Goal: Transaction & Acquisition: Purchase product/service

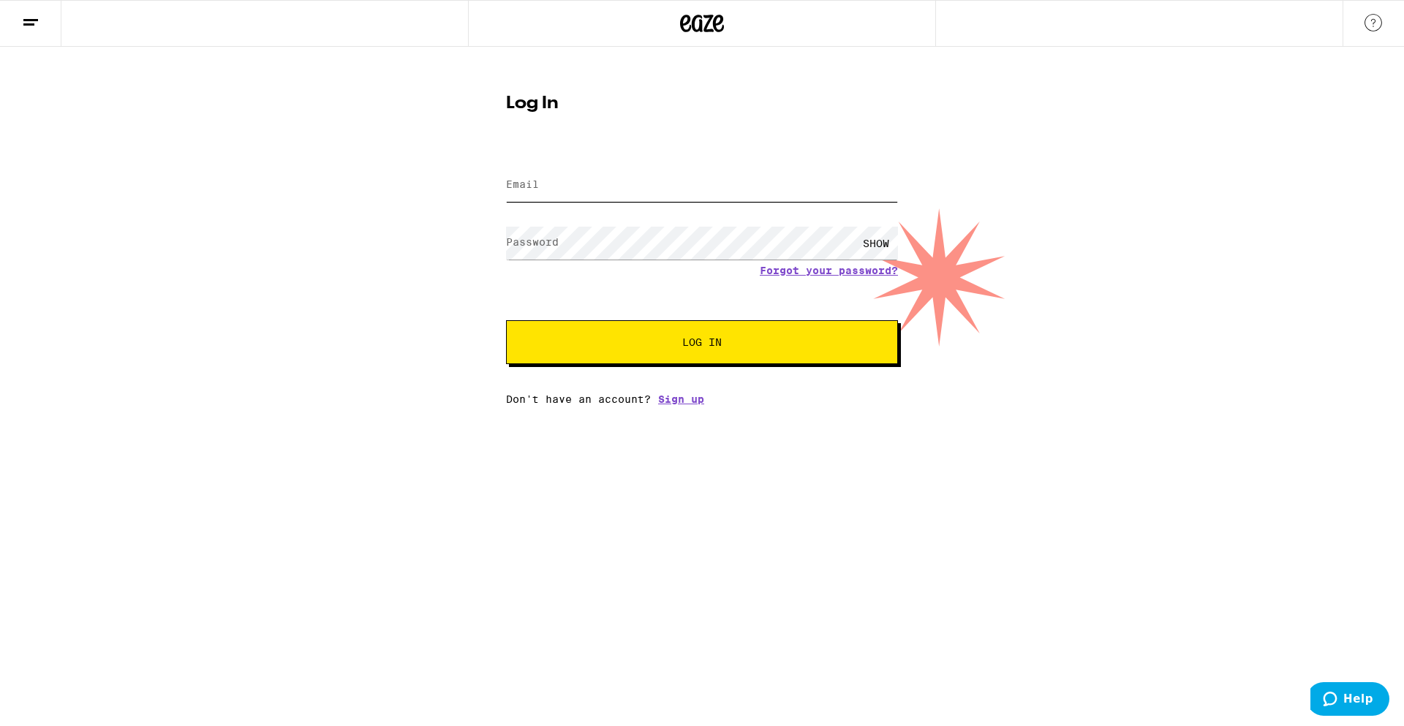
click at [543, 184] on input "Email" at bounding box center [702, 185] width 392 height 33
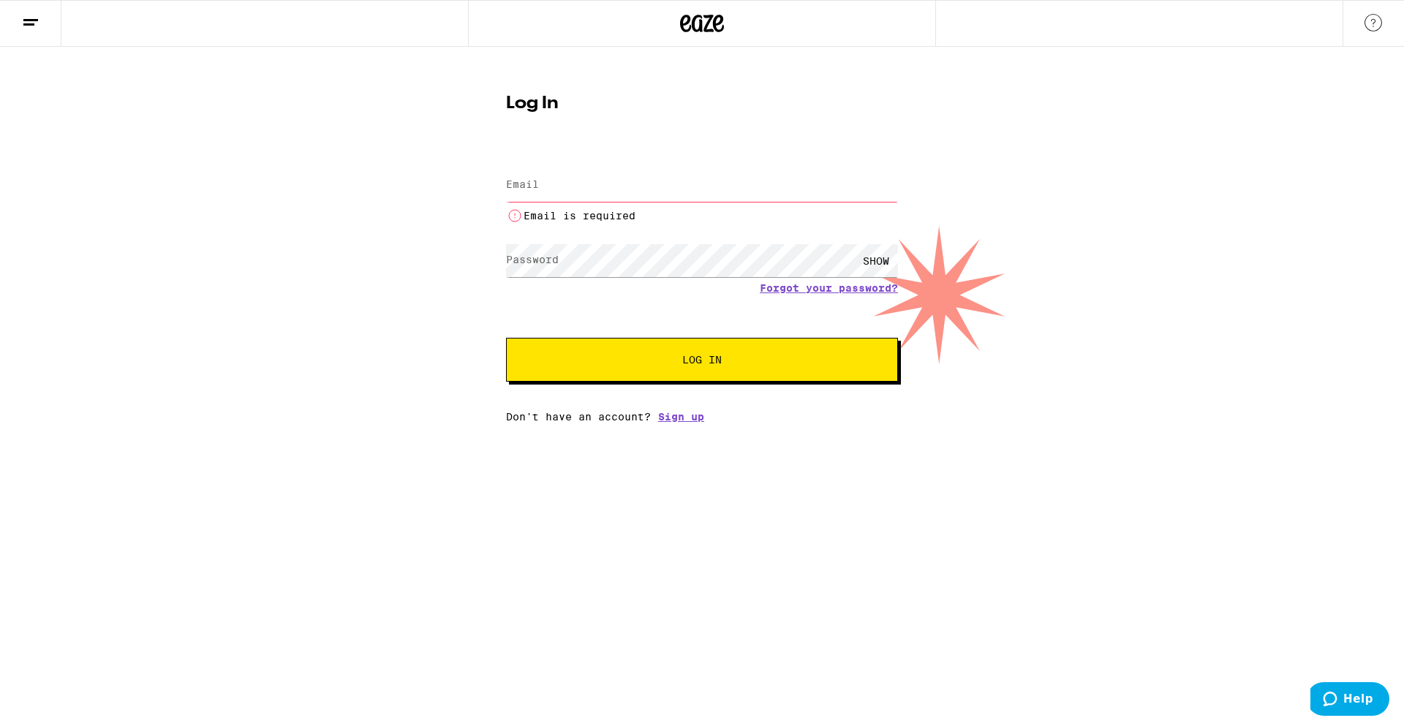
type input "[EMAIL_ADDRESS][DOMAIN_NAME]"
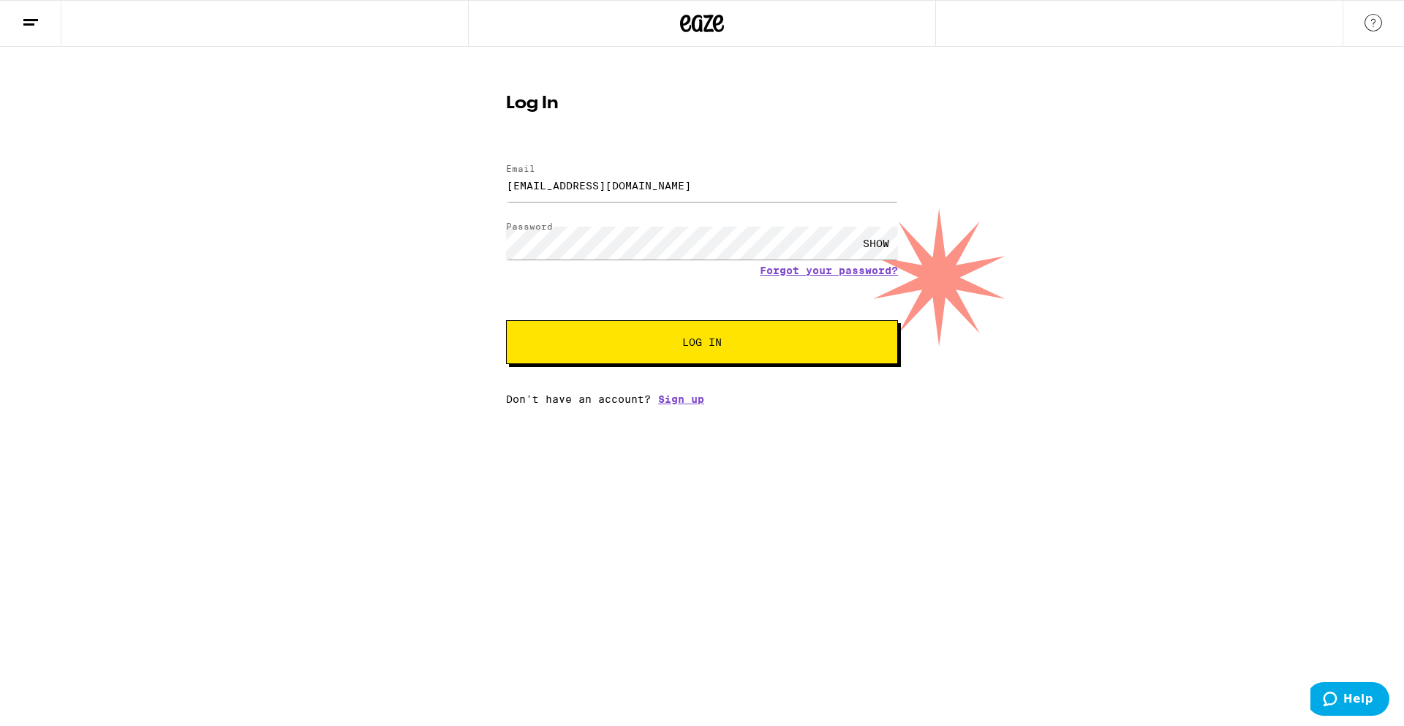
click at [656, 341] on span "Log In" at bounding box center [702, 342] width 274 height 10
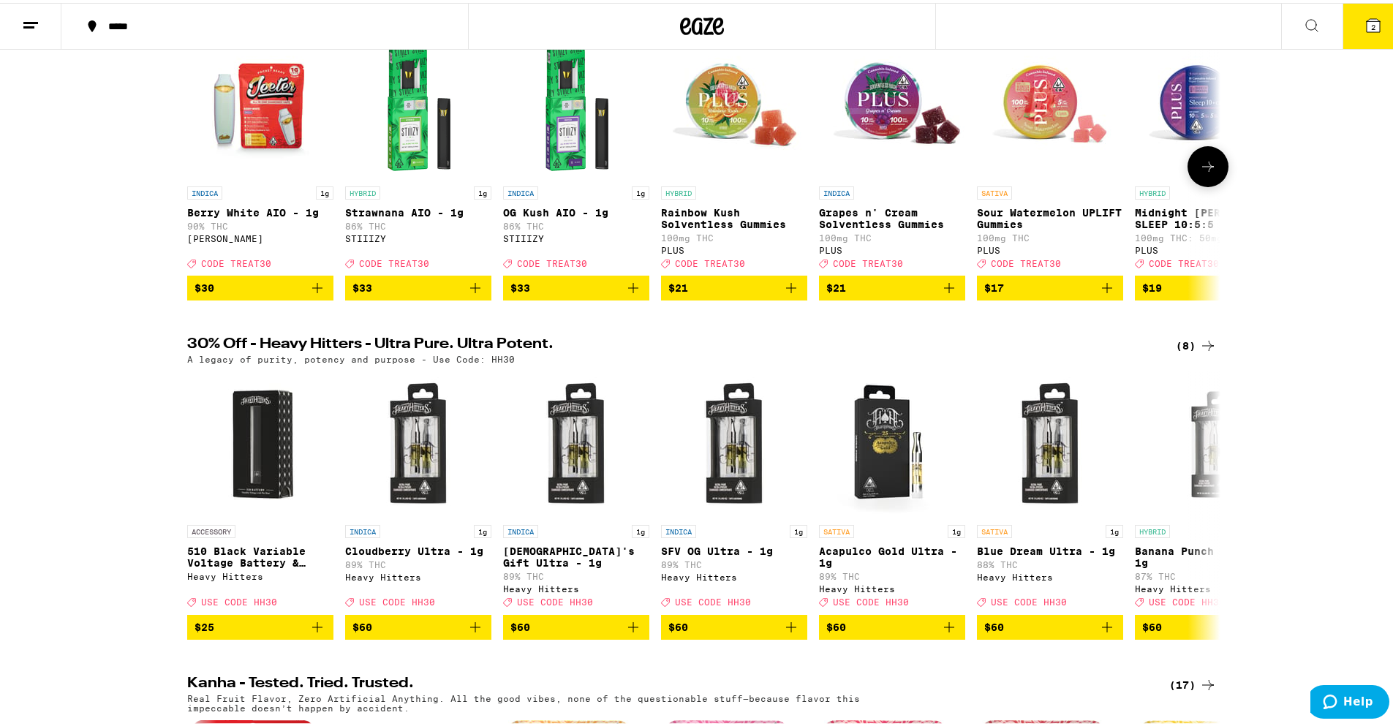
scroll to position [293, 0]
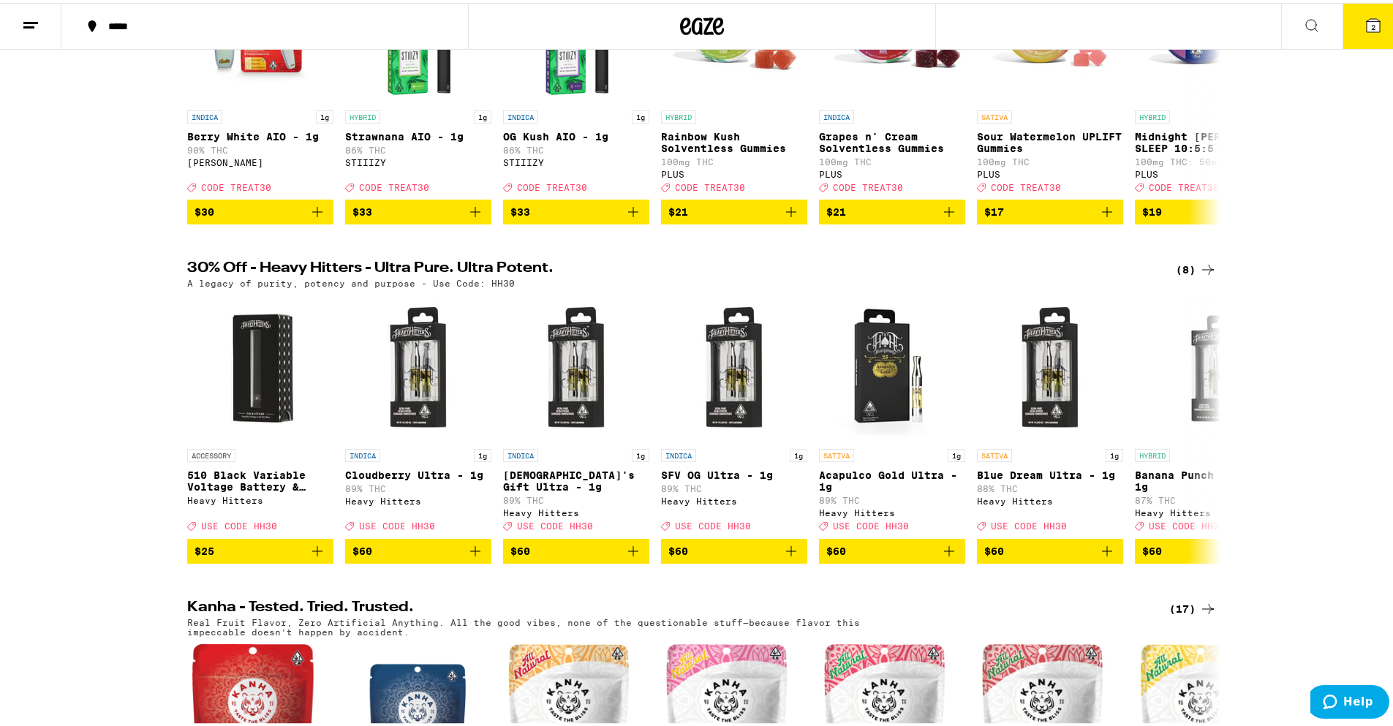
click at [1193, 276] on div "(8)" at bounding box center [1196, 267] width 41 height 18
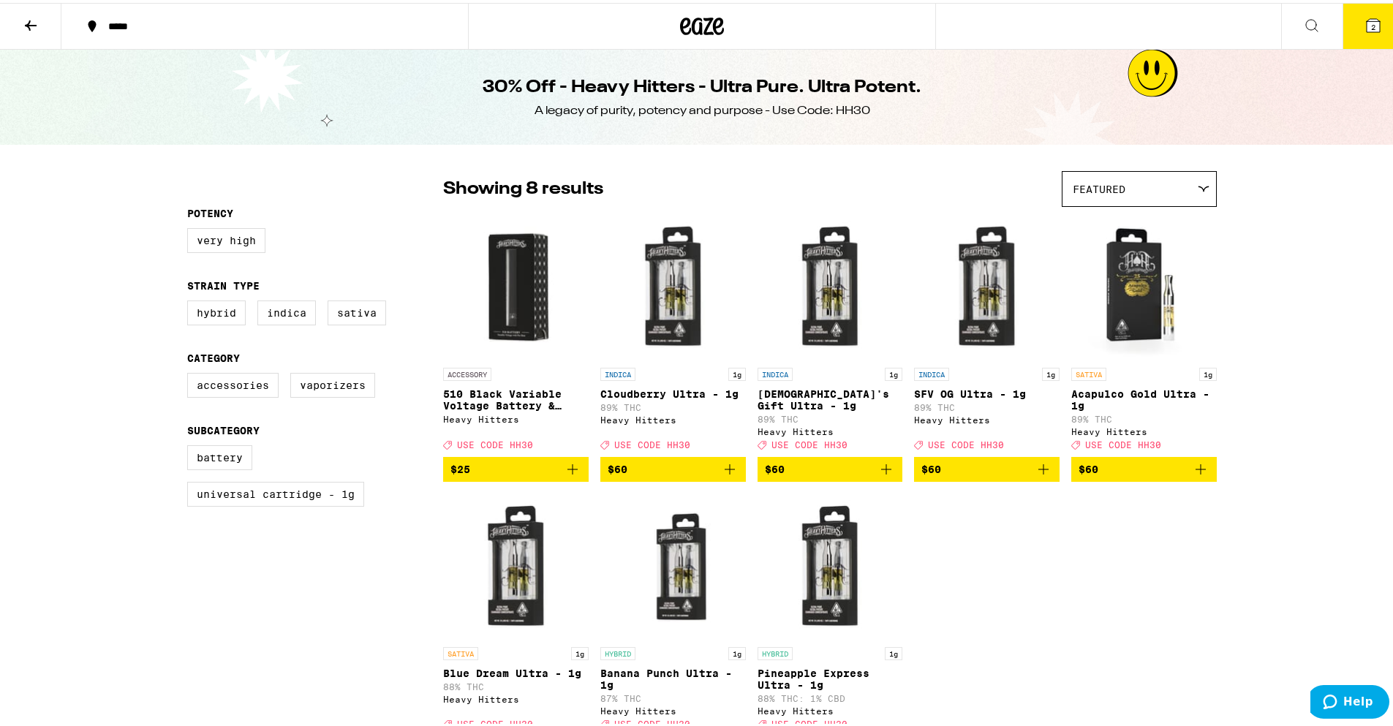
click at [21, 12] on button at bounding box center [30, 24] width 61 height 46
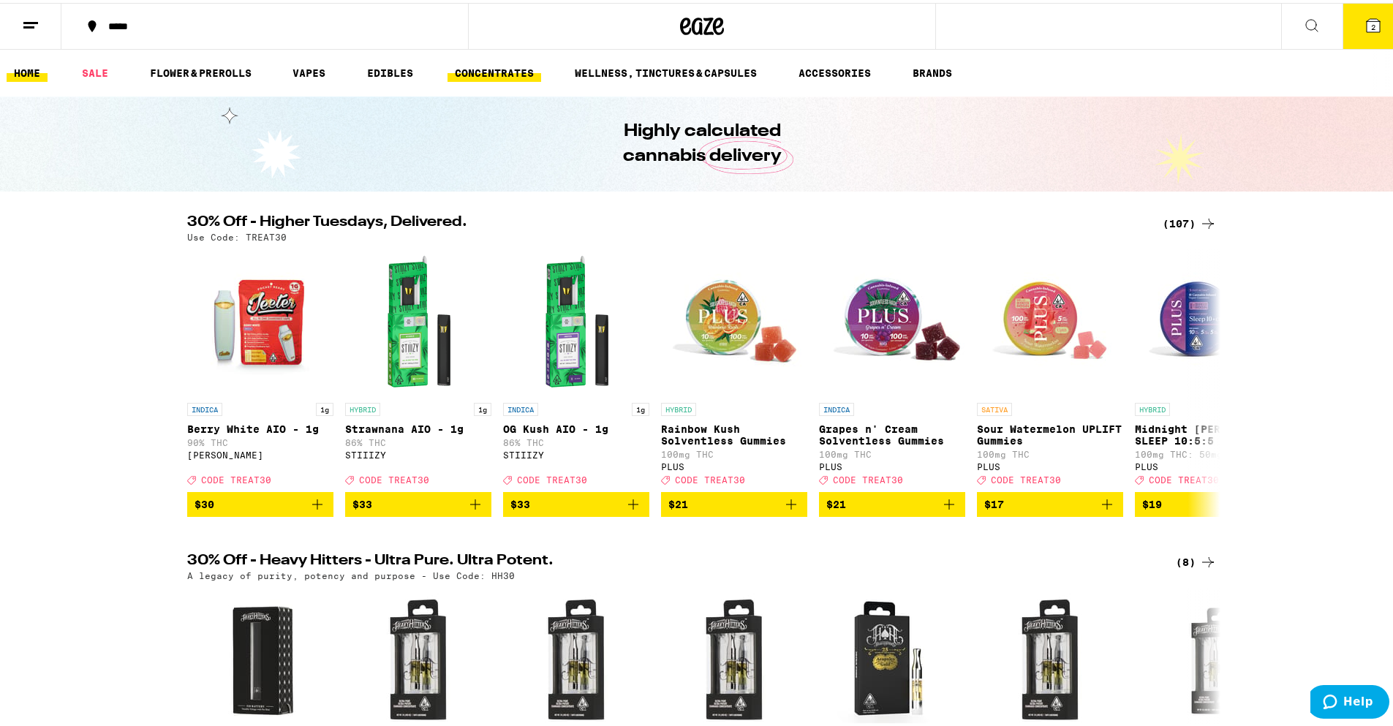
click at [528, 64] on link "CONCENTRATES" at bounding box center [495, 70] width 94 height 18
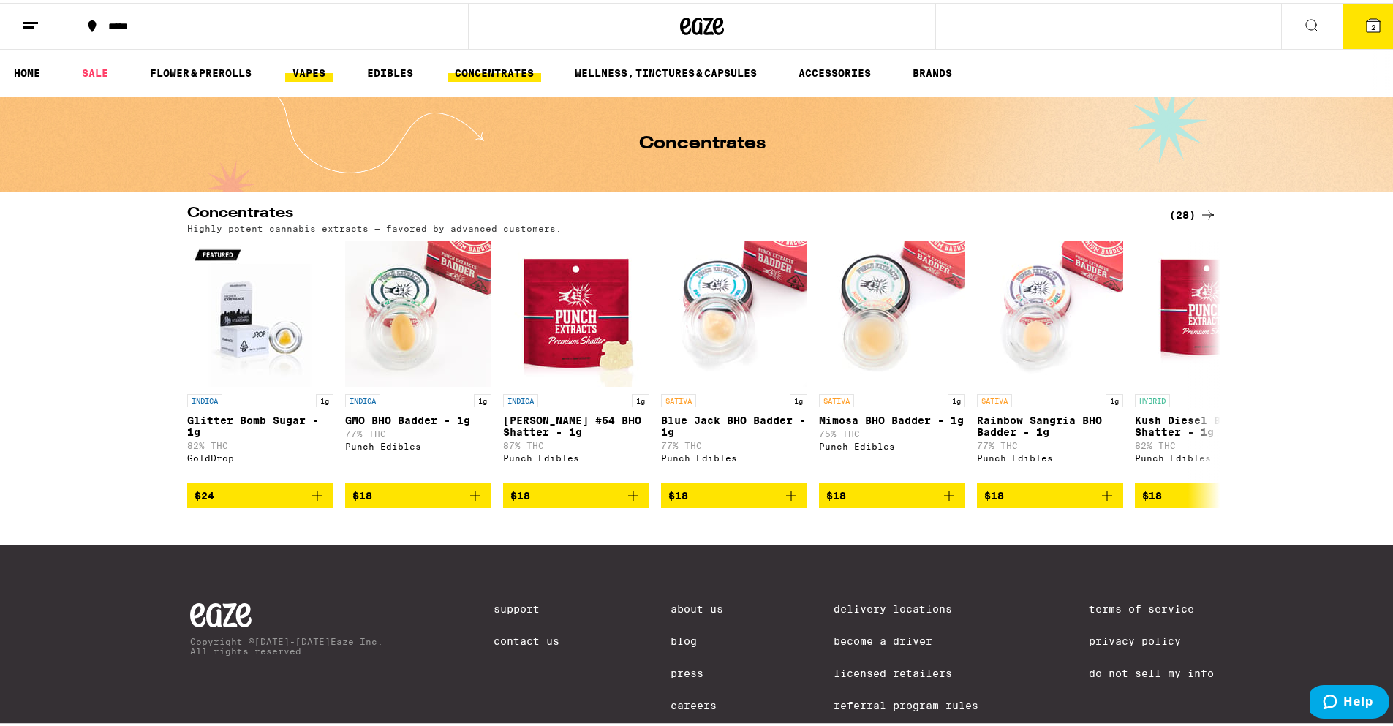
click at [314, 68] on link "VAPES" at bounding box center [309, 70] width 48 height 18
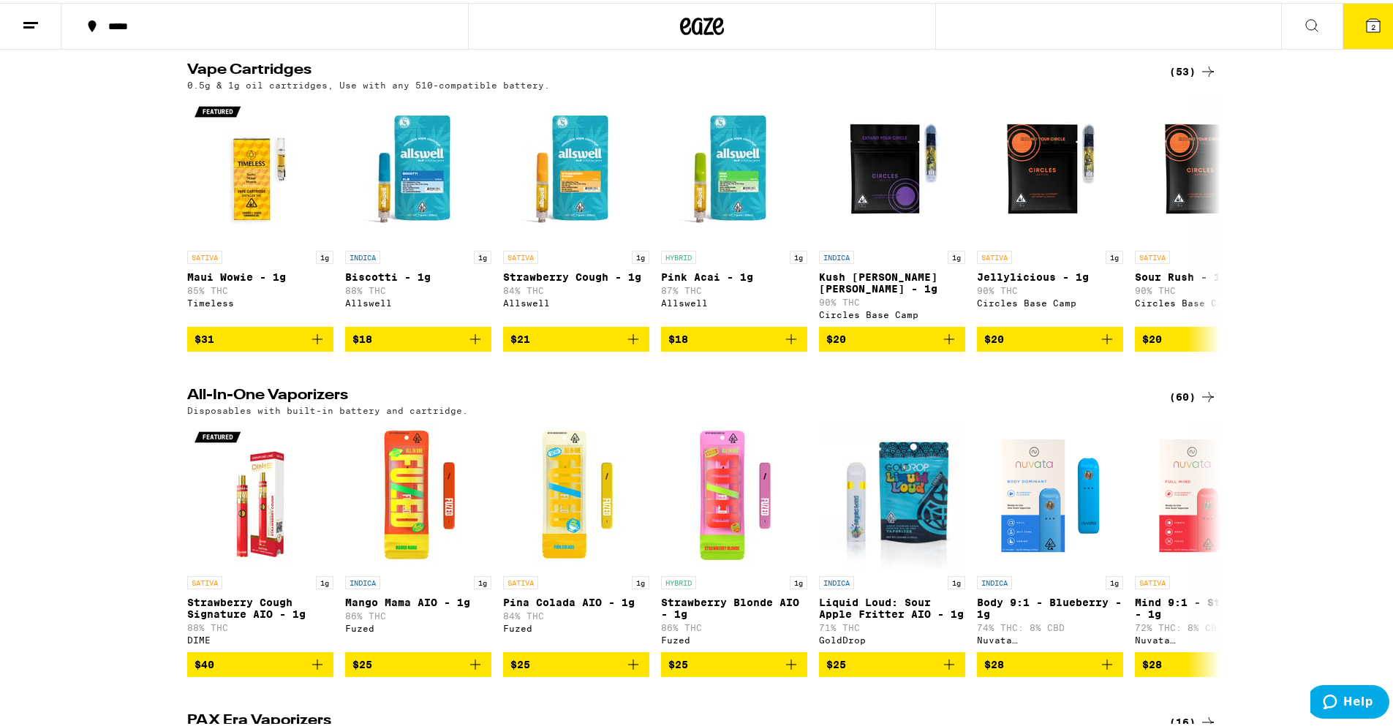
scroll to position [73, 0]
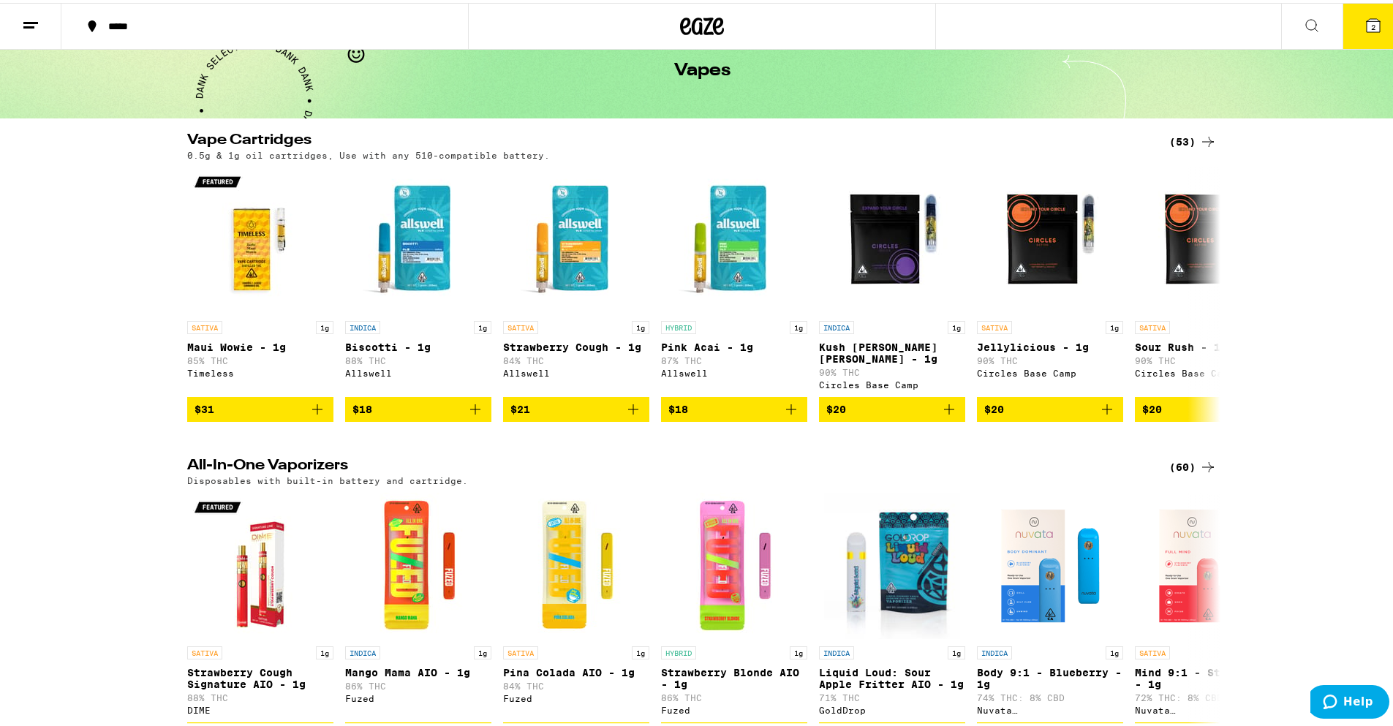
click at [1181, 146] on div "(53)" at bounding box center [1193, 139] width 48 height 18
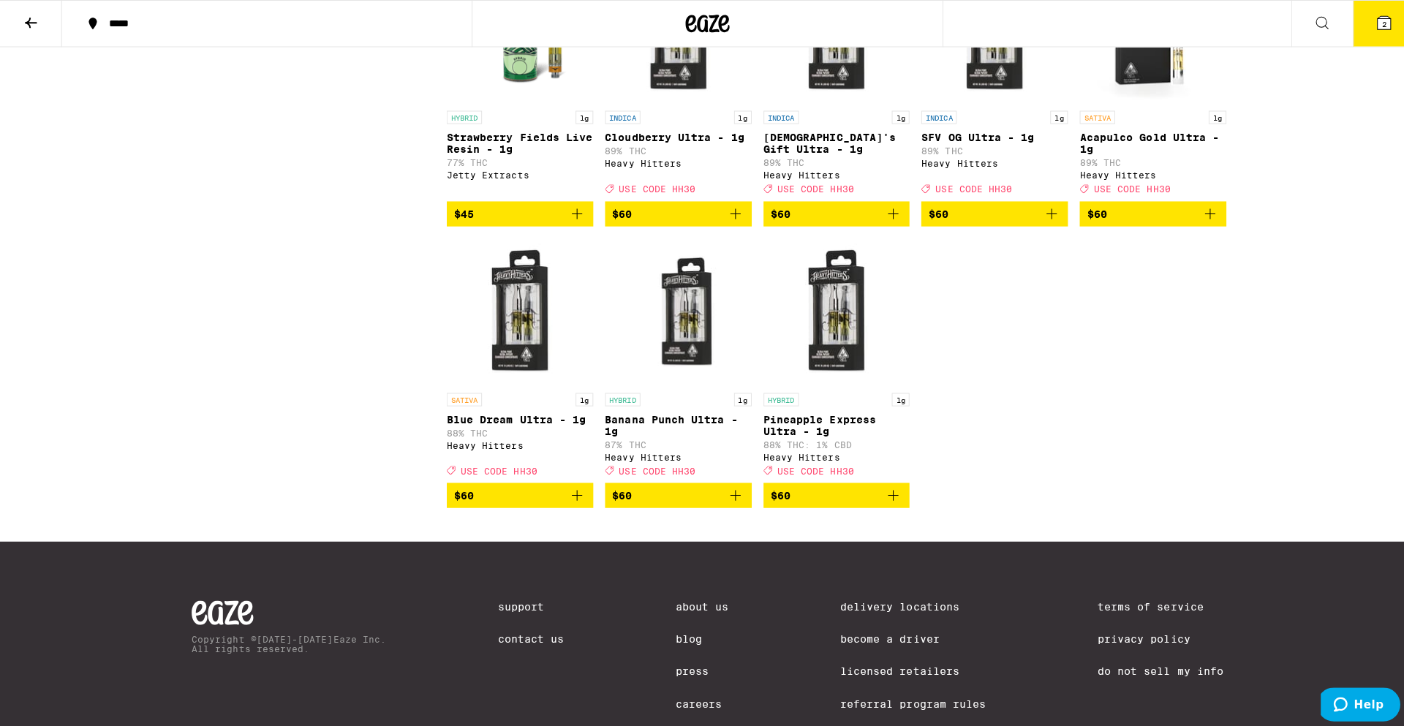
scroll to position [2633, 0]
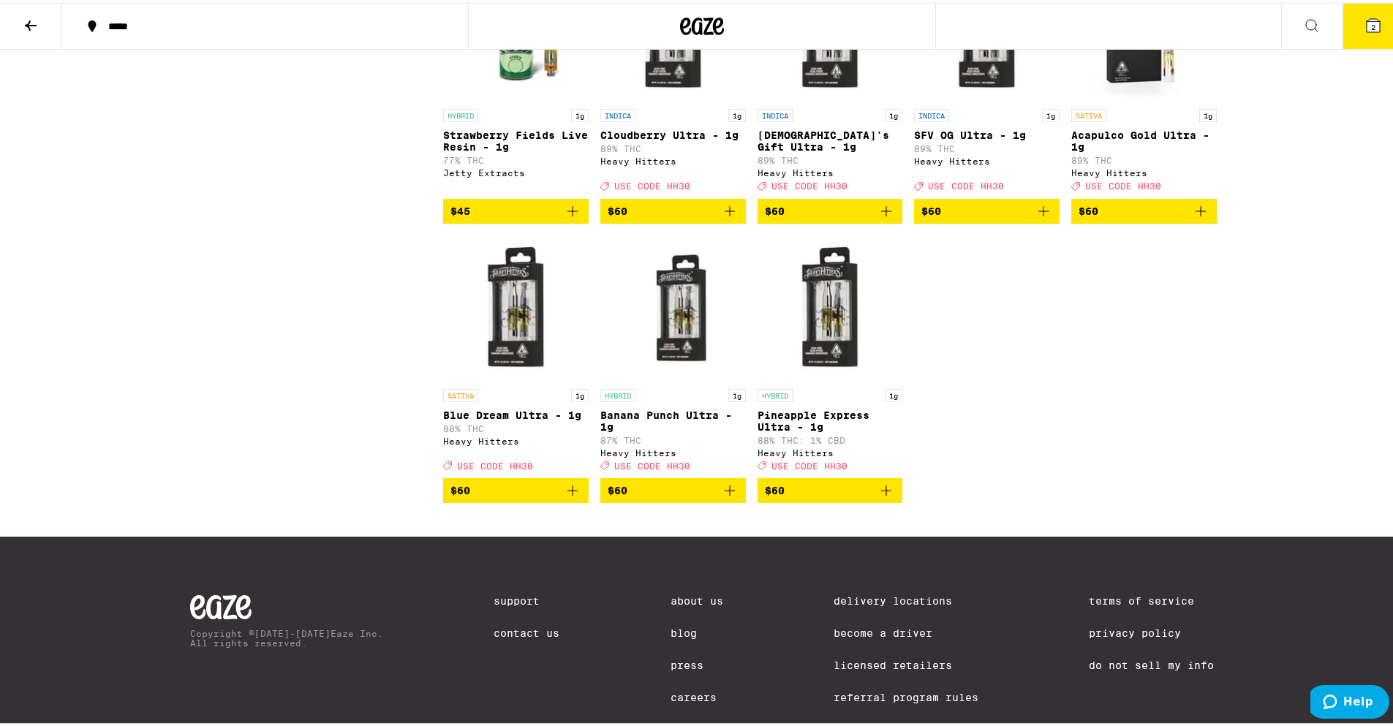
click at [807, 217] on span "$60" at bounding box center [830, 209] width 131 height 18
click at [1371, 25] on span "3" at bounding box center [1373, 24] width 4 height 9
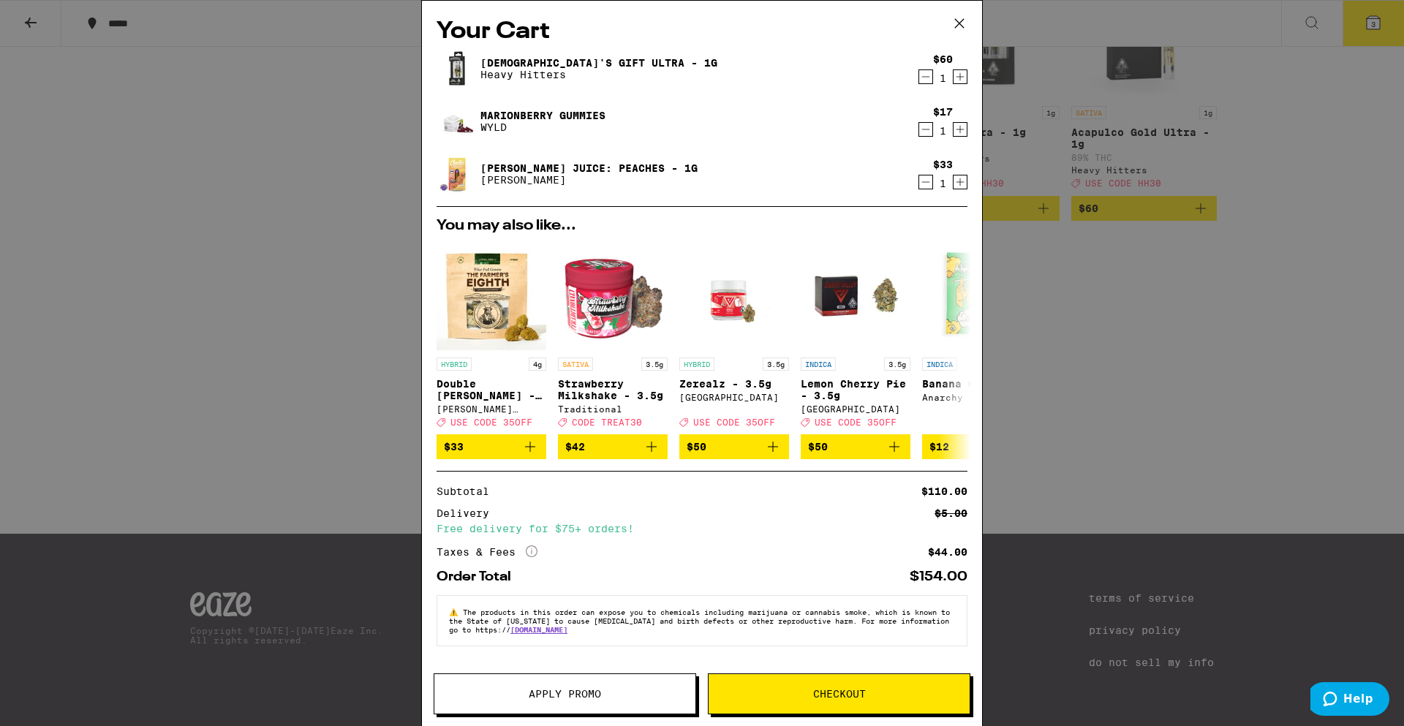
click at [922, 129] on icon "Decrement" at bounding box center [926, 129] width 8 height 0
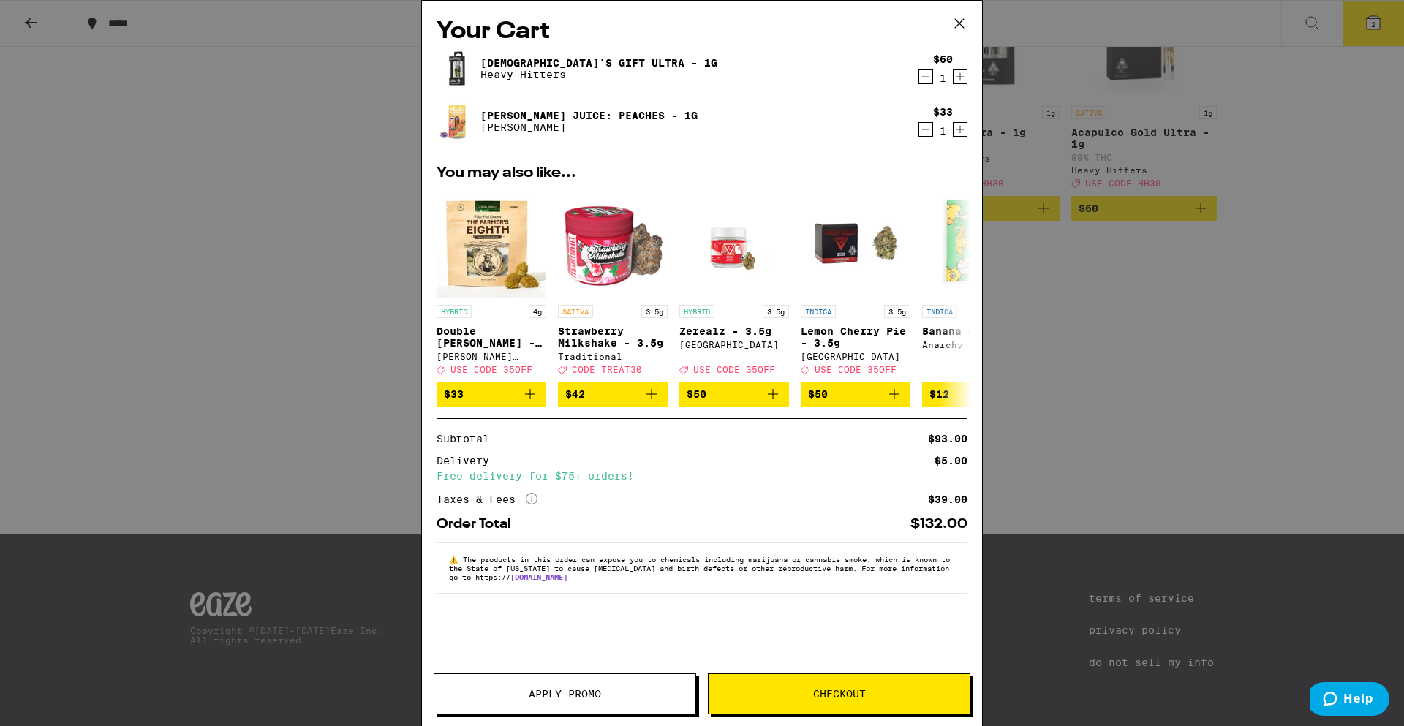
click at [930, 74] on icon "Decrement" at bounding box center [925, 77] width 13 height 18
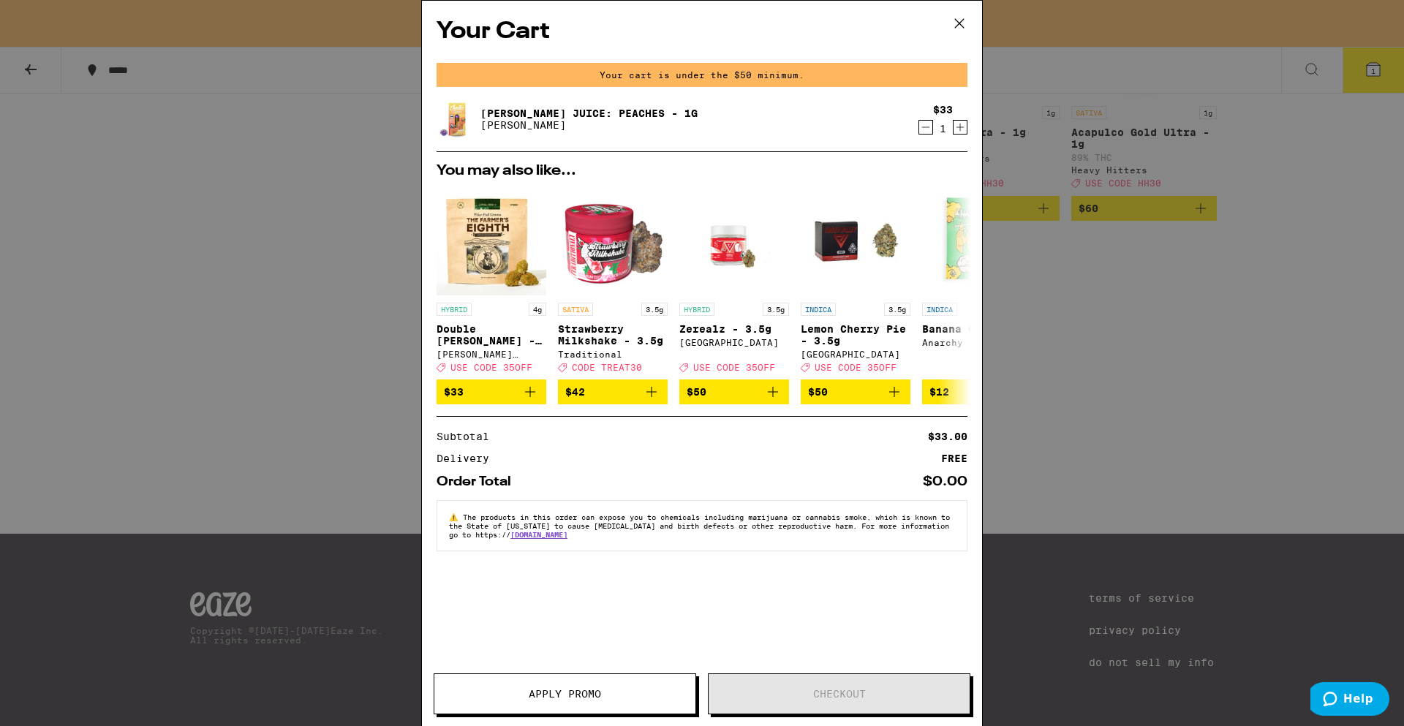
click at [960, 126] on icon "Increment" at bounding box center [960, 127] width 13 height 18
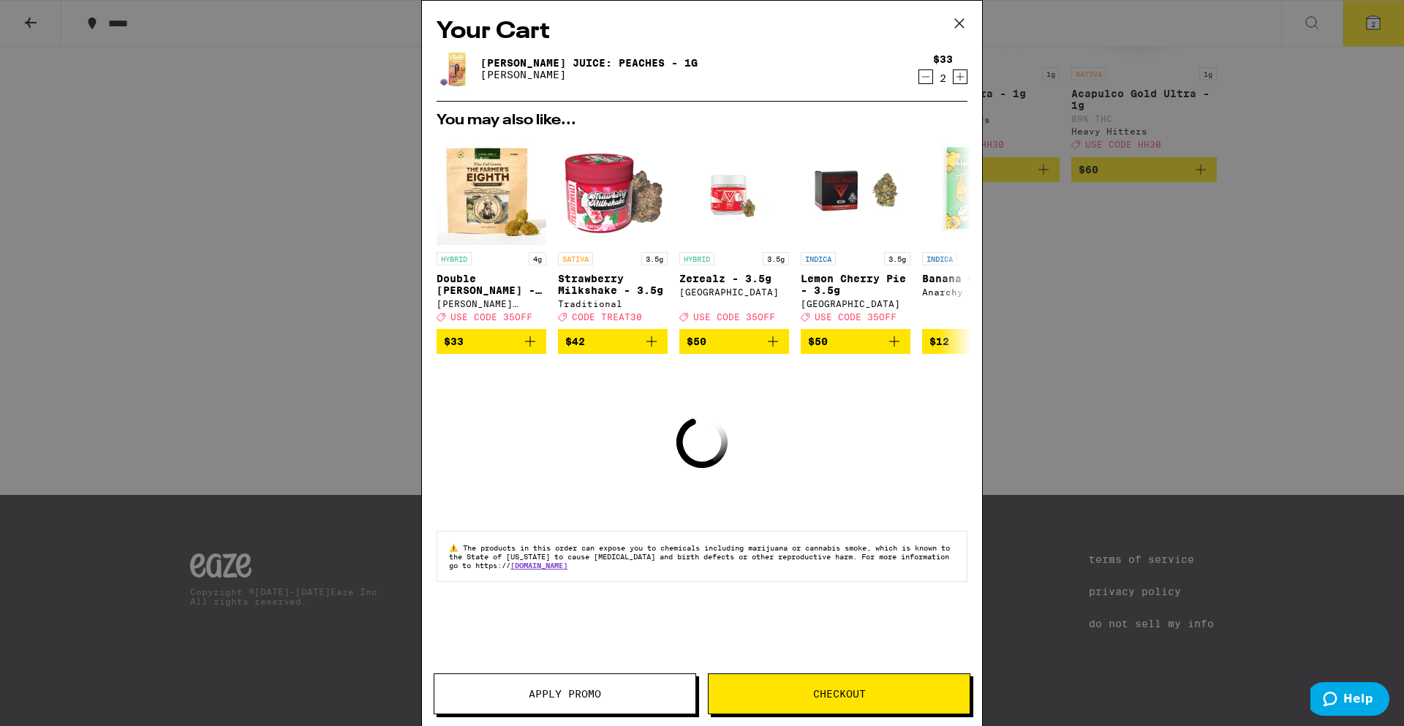
scroll to position [2633, 0]
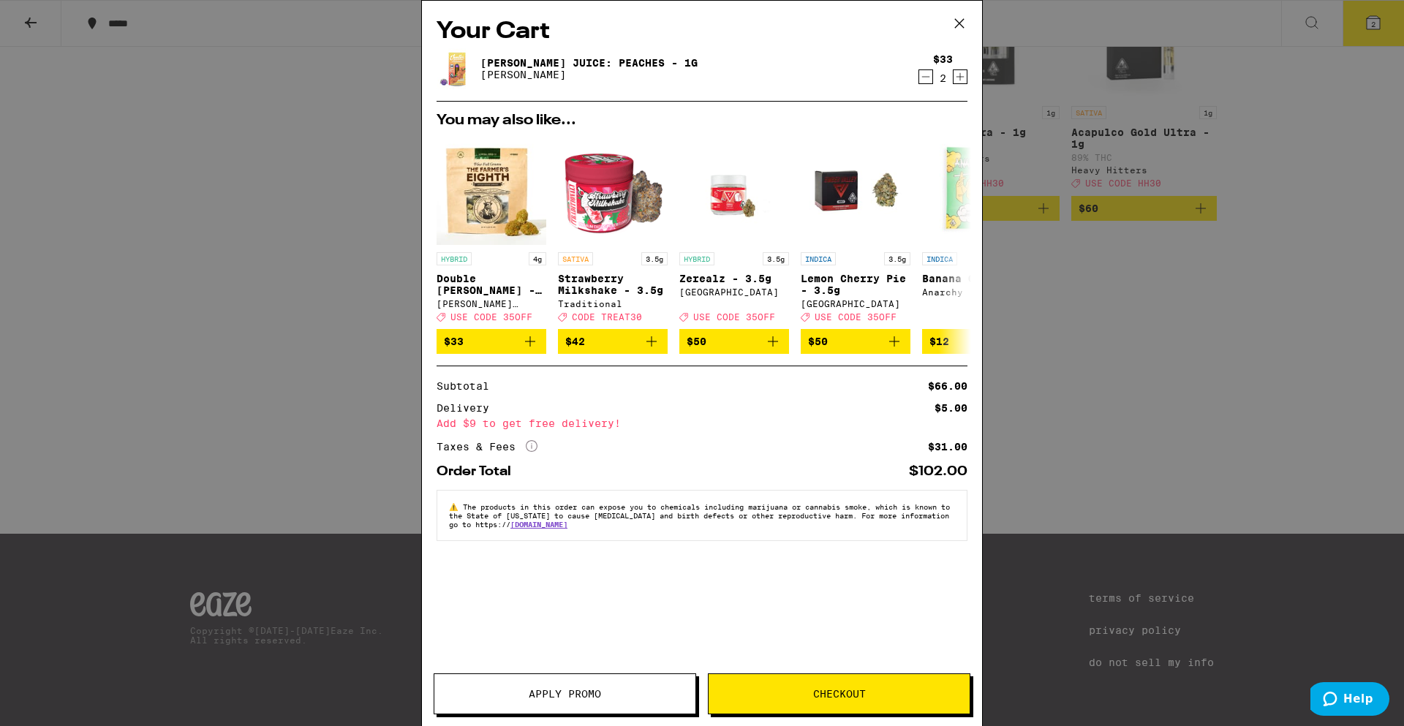
click at [788, 701] on button "Checkout" at bounding box center [839, 694] width 263 height 41
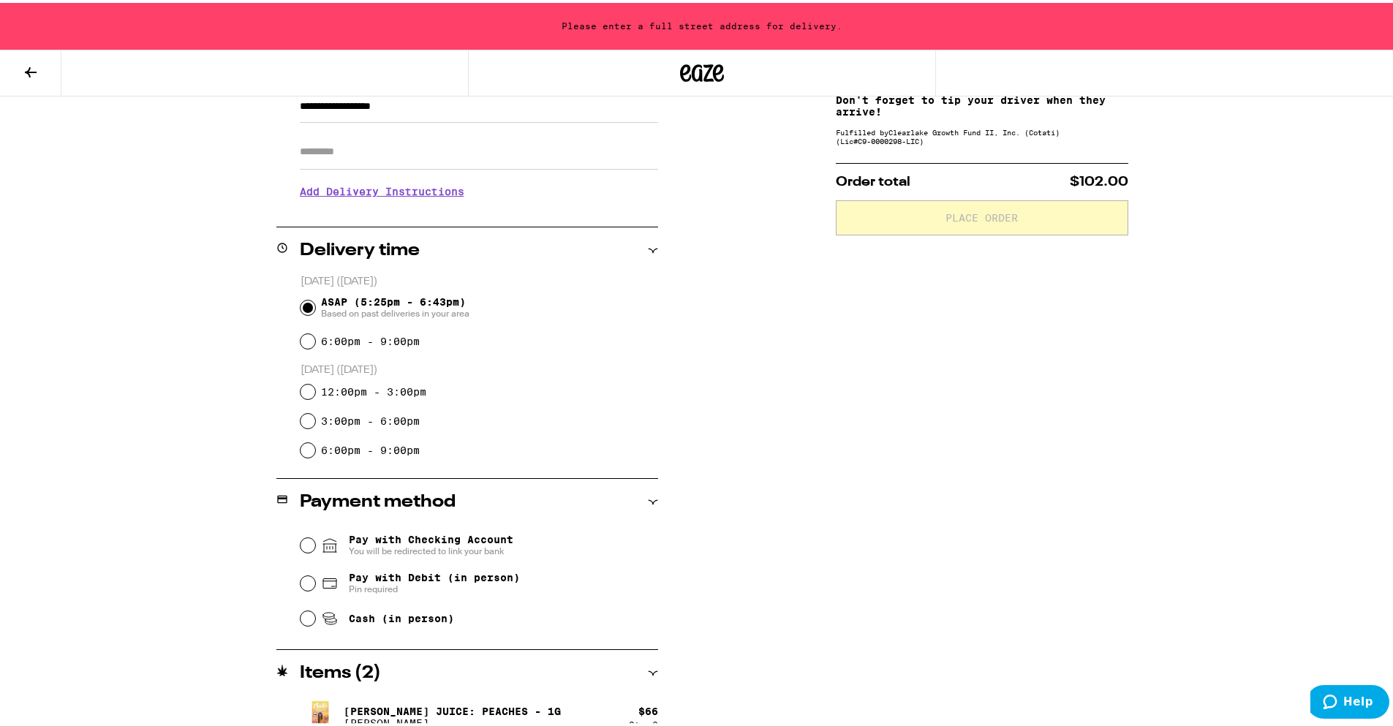
scroll to position [251, 0]
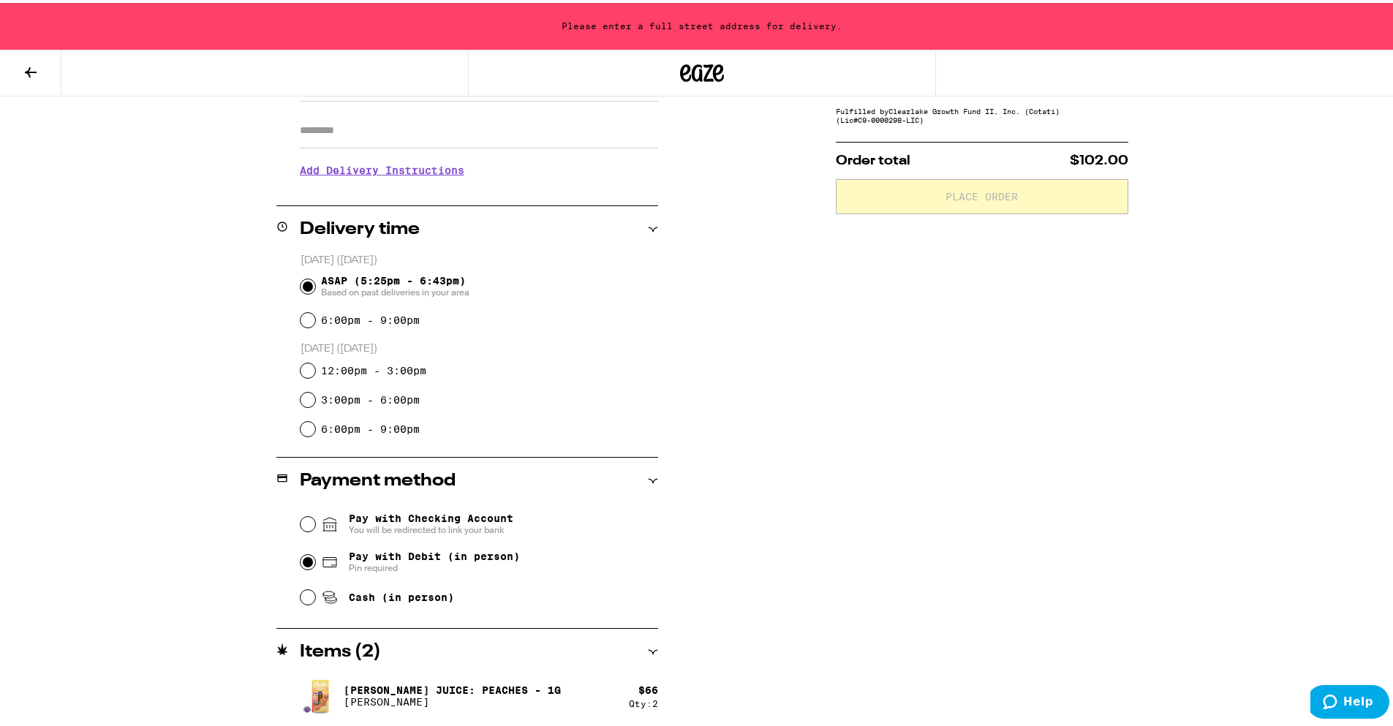
click at [301, 558] on input "Pay with Debit (in person) Pin required" at bounding box center [308, 559] width 15 height 15
radio input "true"
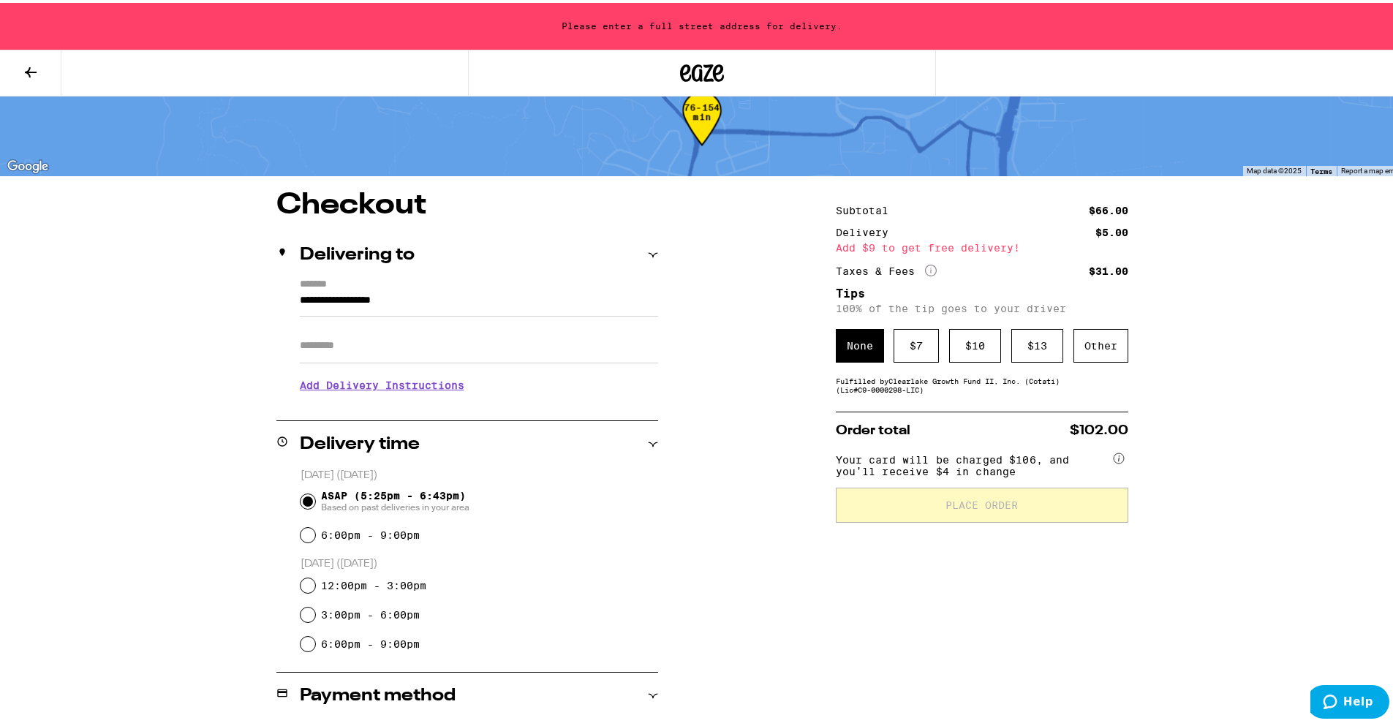
scroll to position [0, 0]
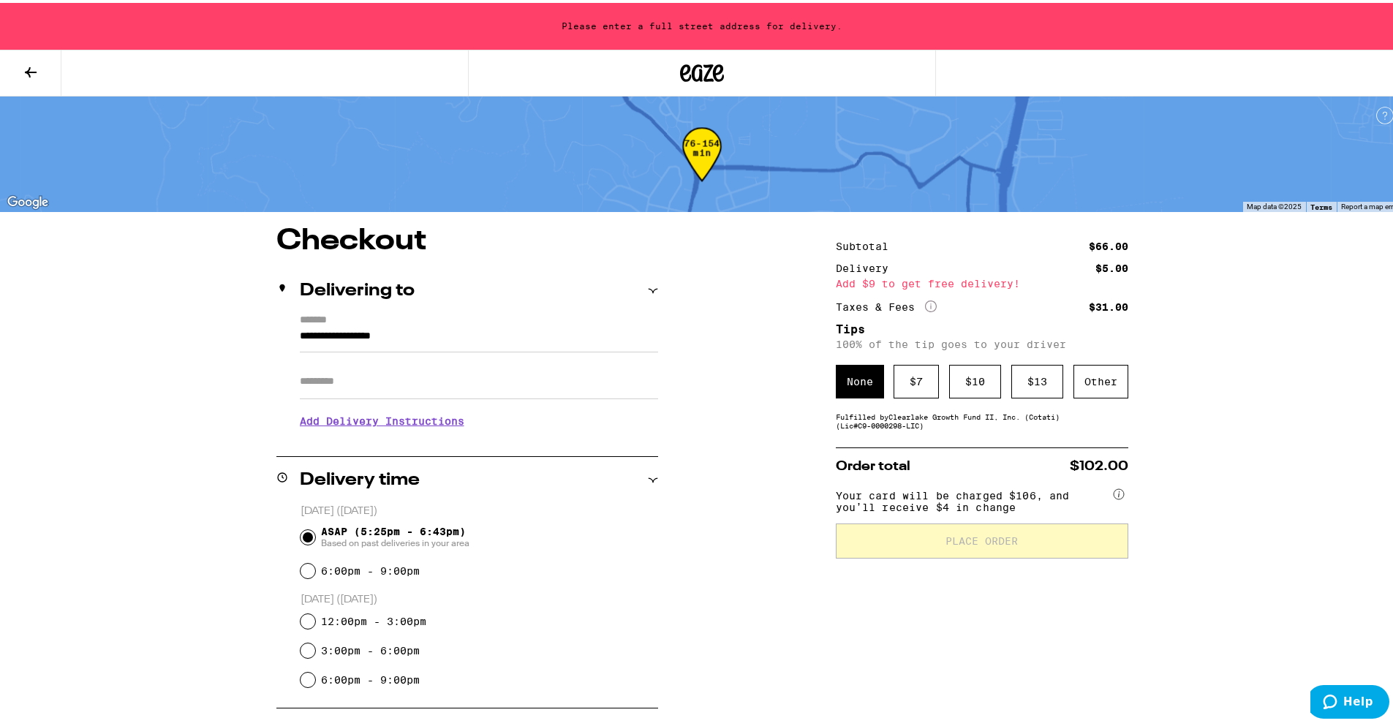
click at [400, 372] on input "Apt/Suite" at bounding box center [479, 378] width 358 height 35
click at [417, 334] on input "**********" at bounding box center [479, 337] width 358 height 25
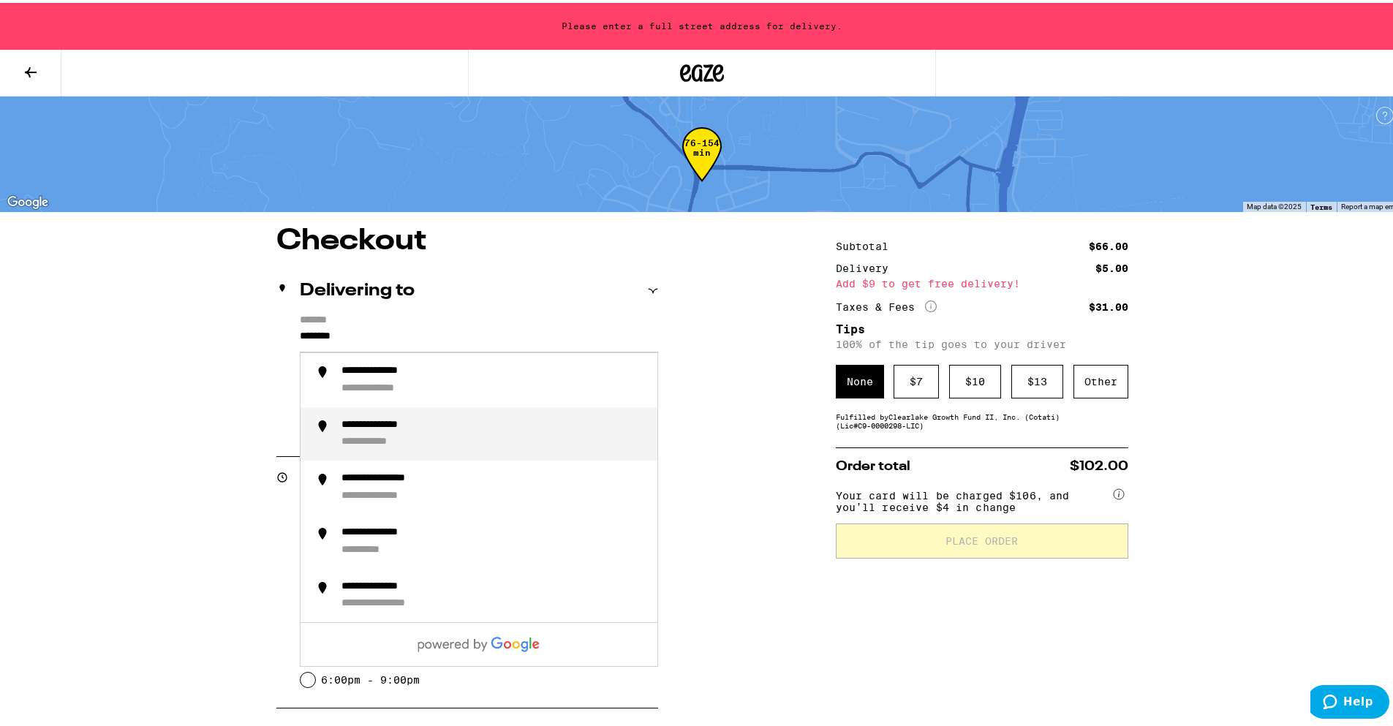
click at [460, 426] on div "**********" at bounding box center [494, 431] width 304 height 31
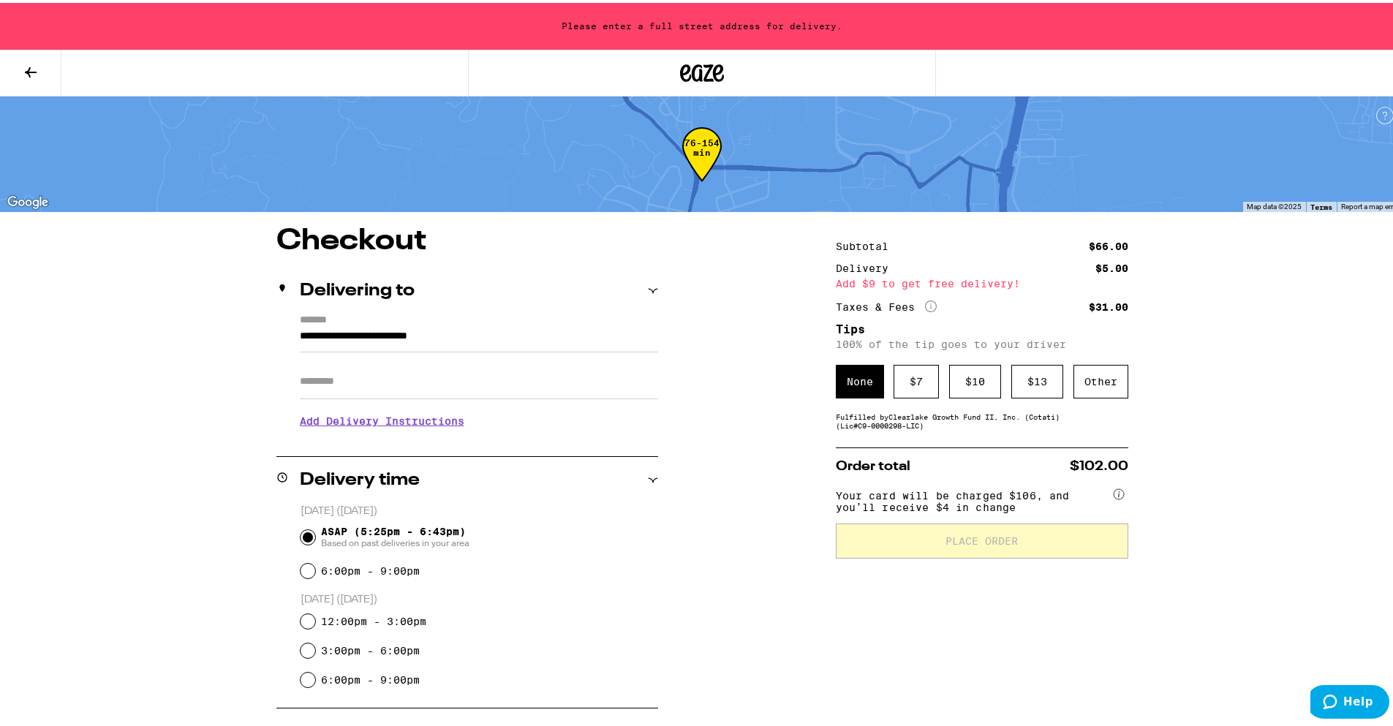
type input "**********"
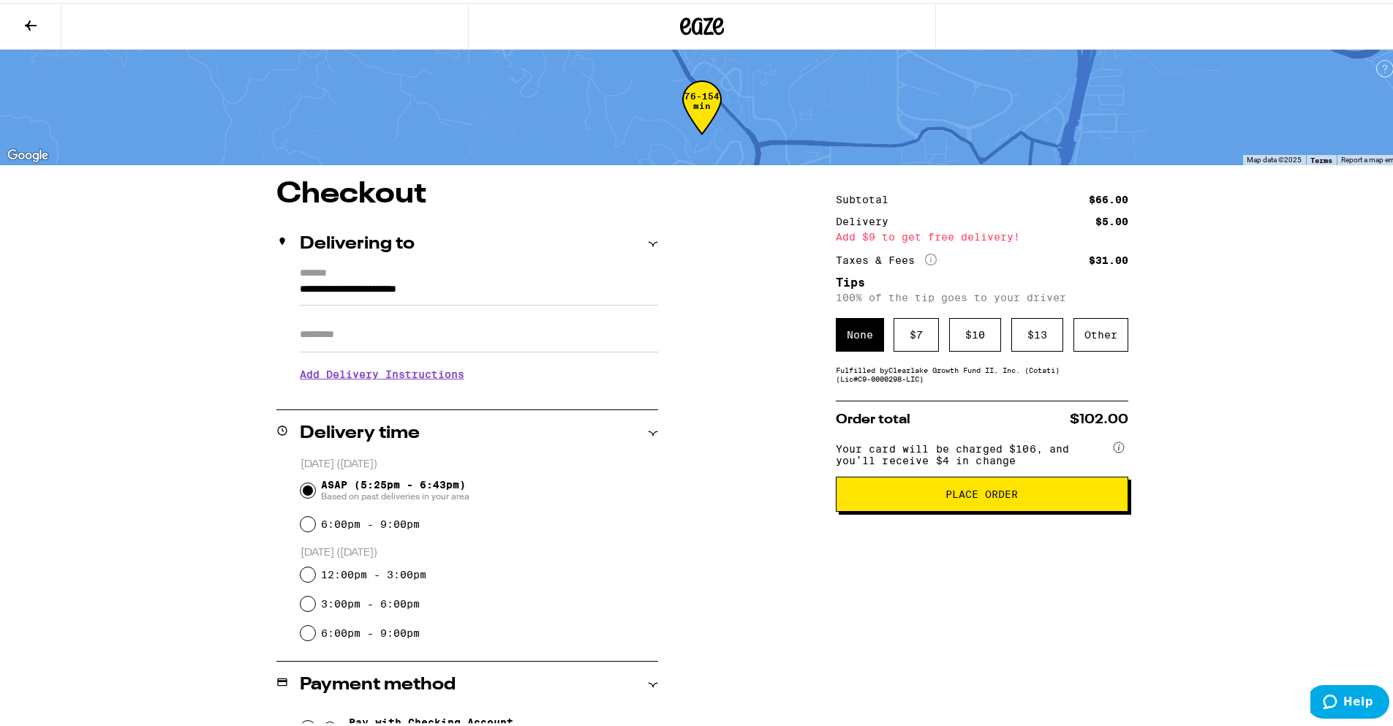
click at [29, 18] on icon at bounding box center [31, 23] width 18 height 18
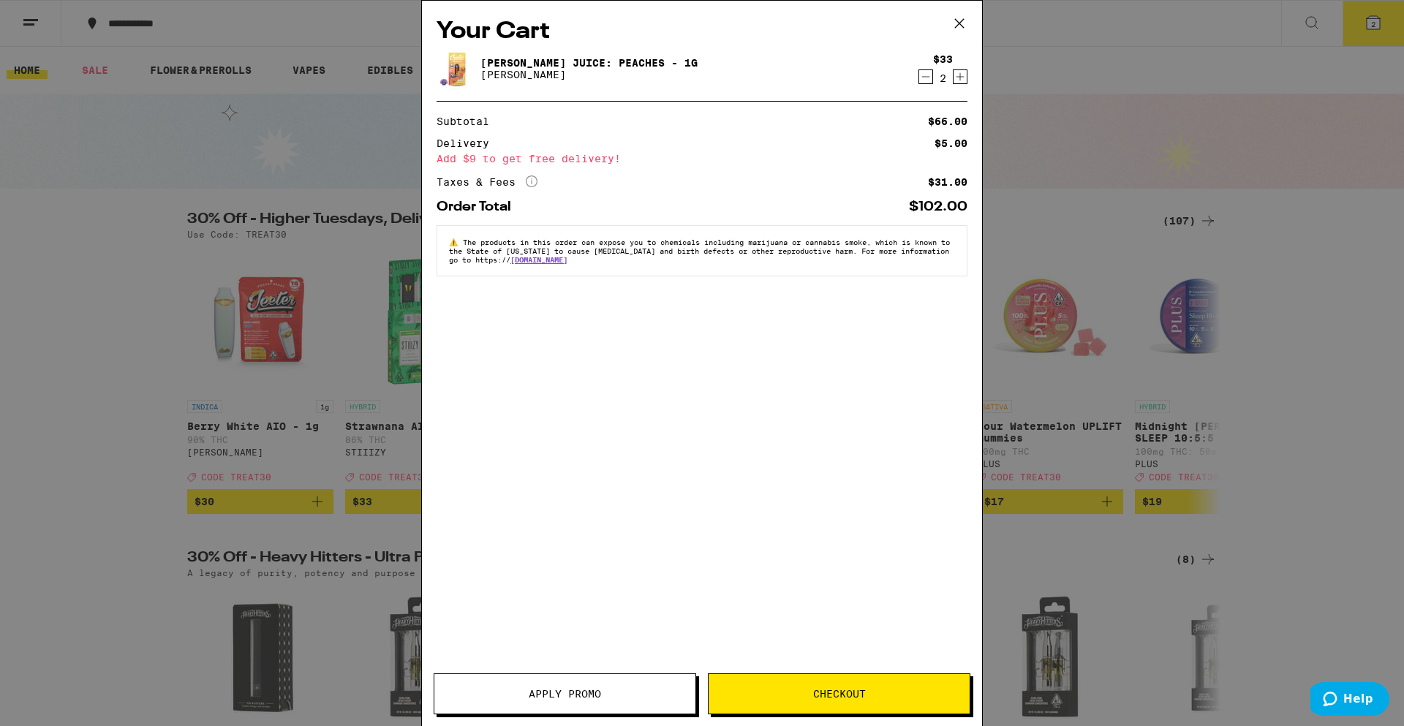
click at [923, 80] on icon "Decrement" at bounding box center [925, 77] width 13 height 18
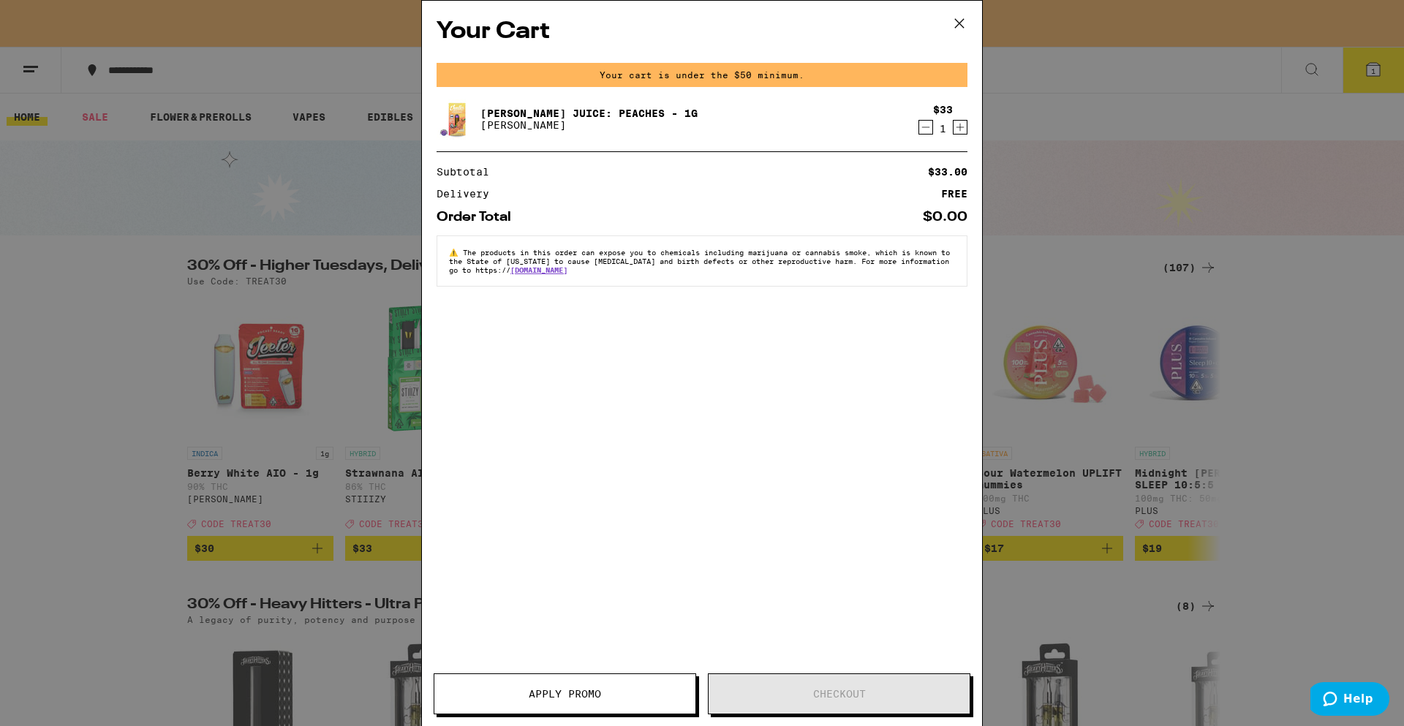
click at [1021, 133] on div "Your Cart Your cart is under the $50 minimum. [PERSON_NAME] Juice: Peaches - 1g…" at bounding box center [702, 363] width 1404 height 726
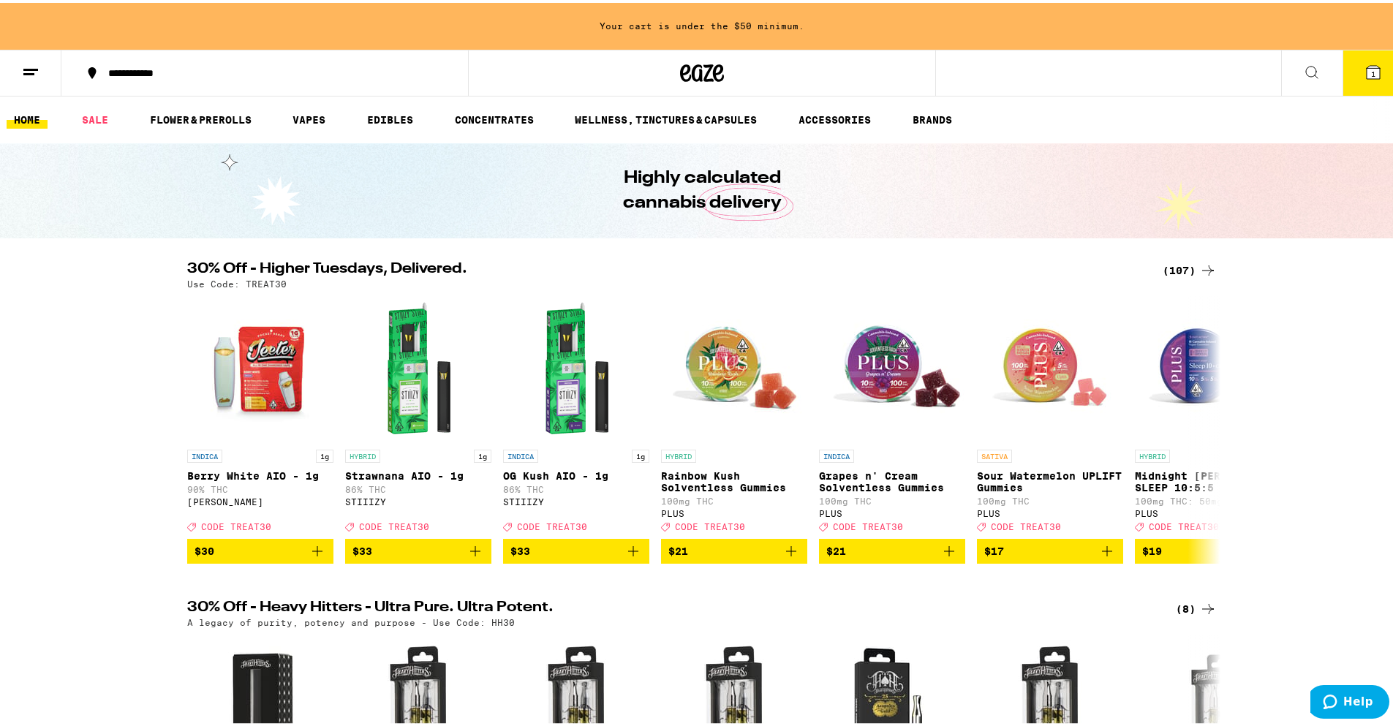
click at [1365, 77] on icon at bounding box center [1374, 70] width 18 height 18
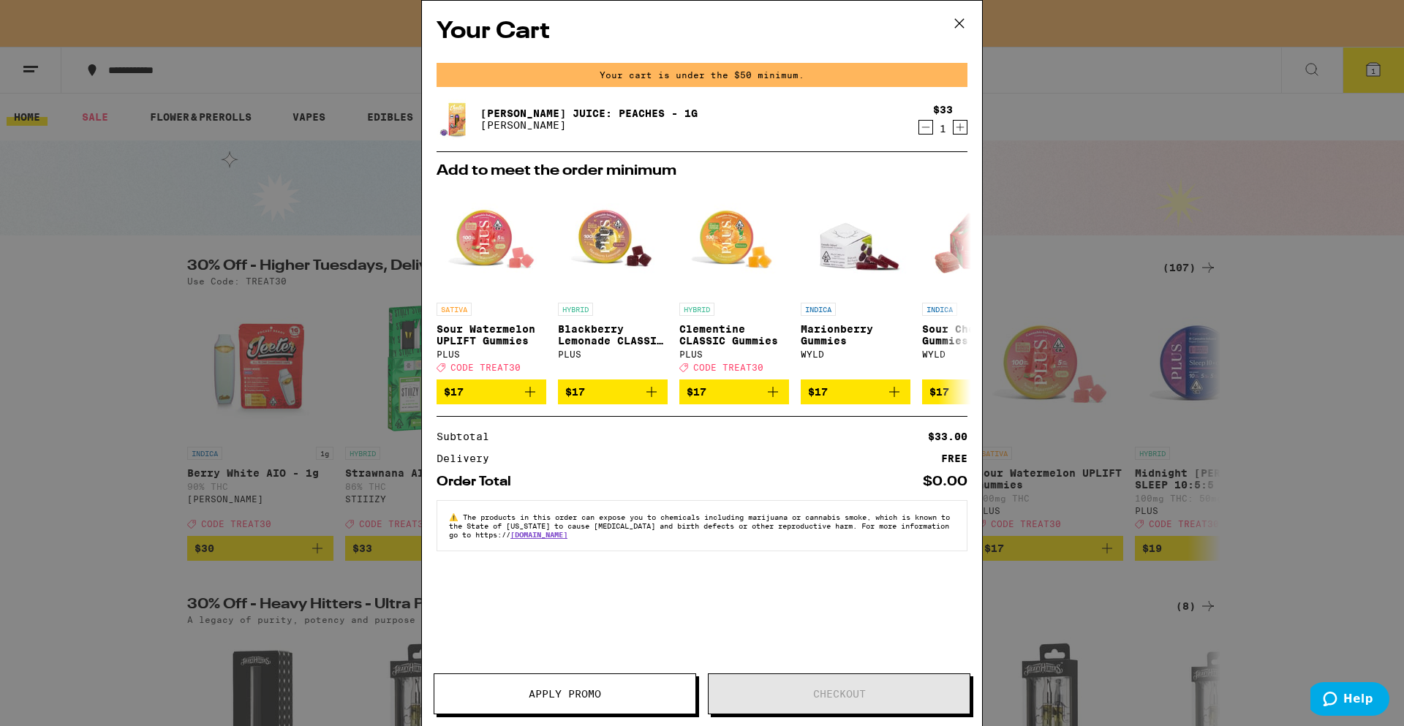
click at [966, 129] on icon "Increment" at bounding box center [960, 127] width 13 height 18
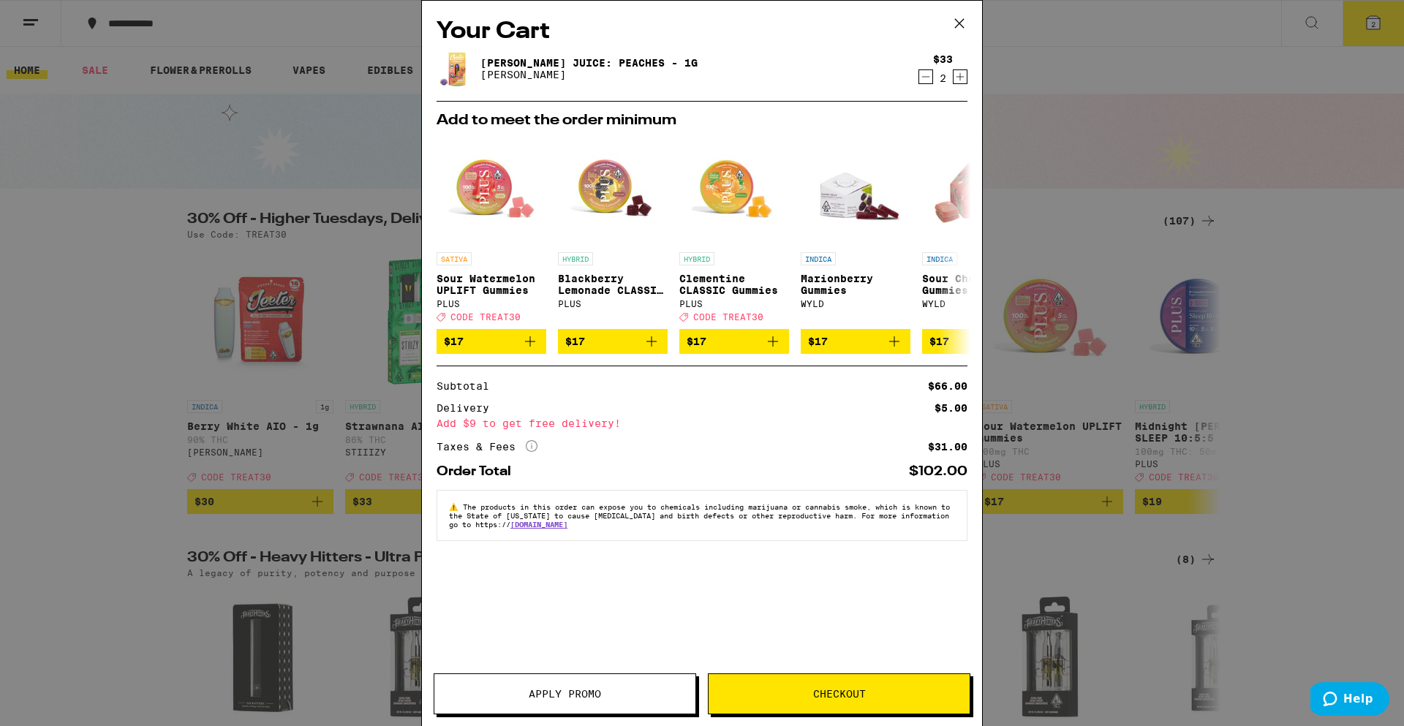
click at [527, 452] on icon at bounding box center [532, 446] width 12 height 12
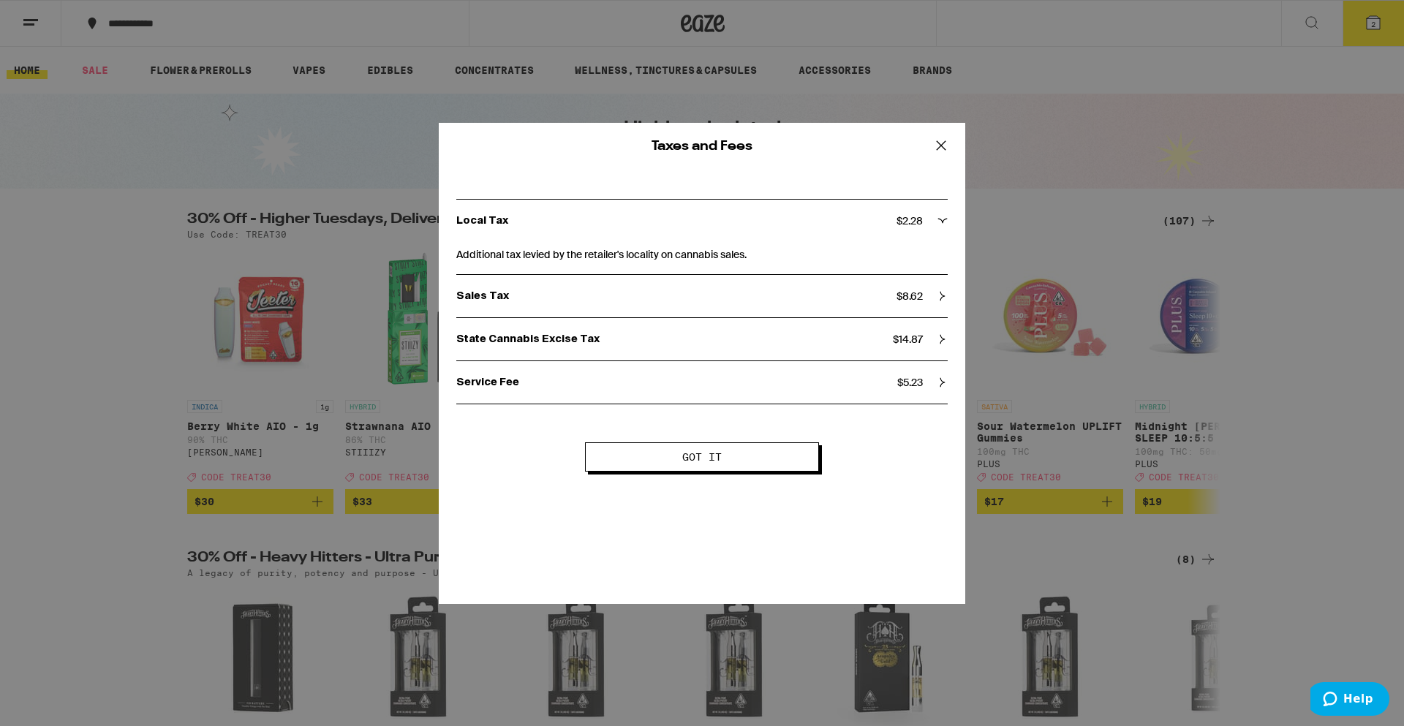
click at [610, 460] on button "Got it" at bounding box center [702, 456] width 234 height 29
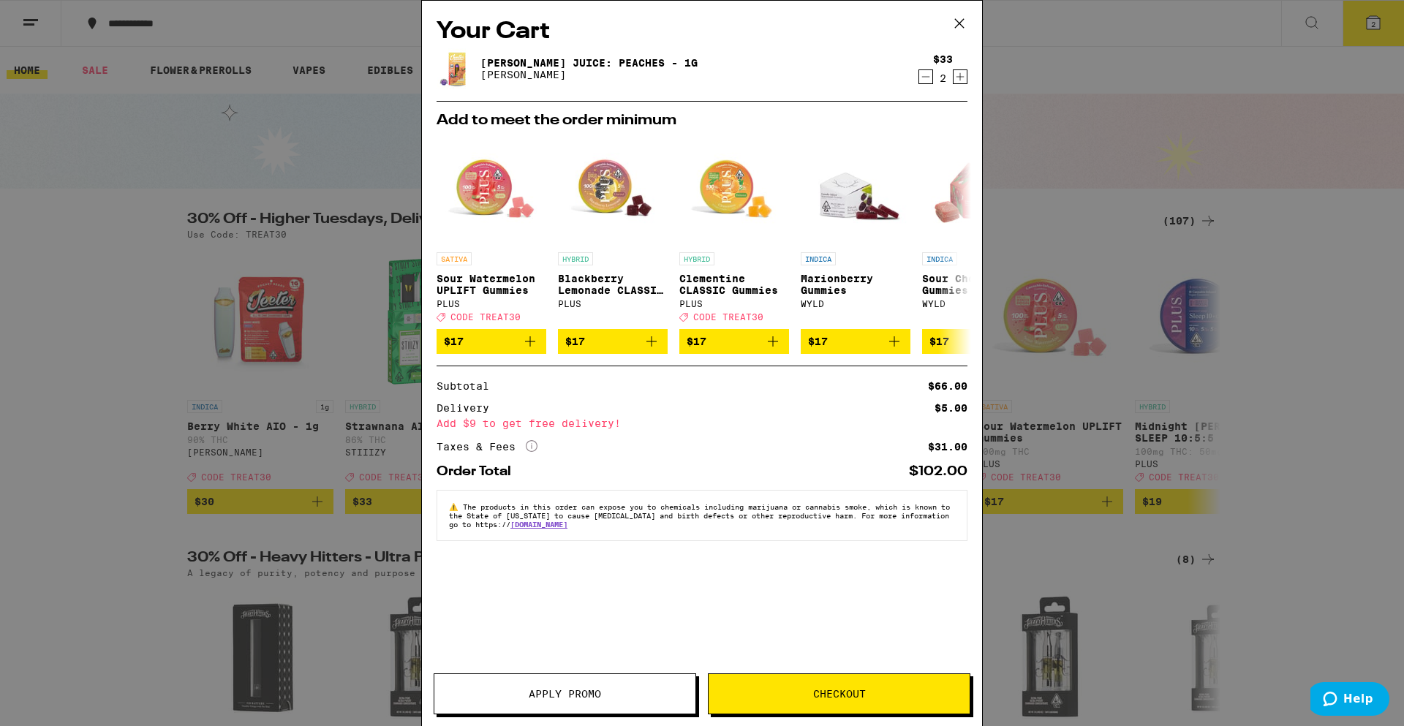
click at [583, 717] on div "Apply Promo Checkout" at bounding box center [702, 700] width 560 height 53
click at [579, 696] on span "Apply Promo" at bounding box center [565, 694] width 72 height 10
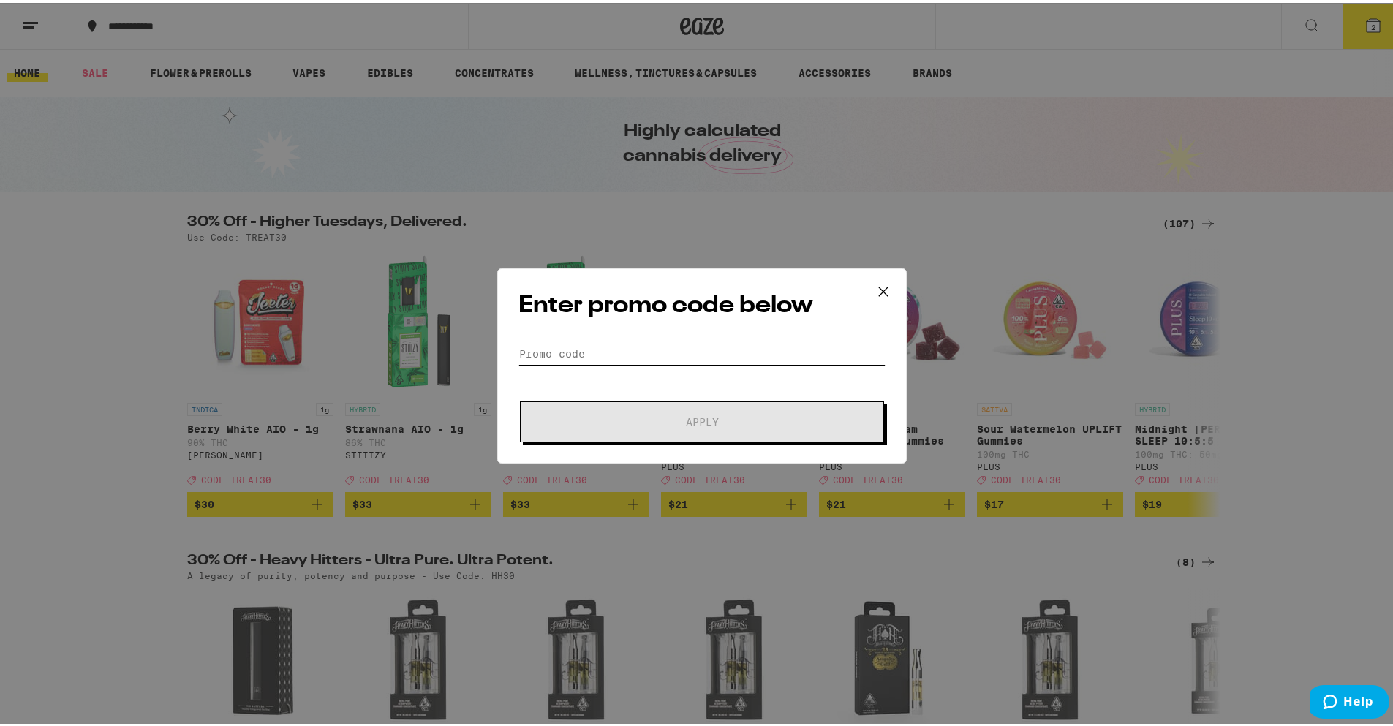
click at [639, 360] on input "Promo Code" at bounding box center [702, 351] width 367 height 22
click at [1346, 173] on div "Enter promo code below Promo Code Apply" at bounding box center [702, 363] width 1404 height 726
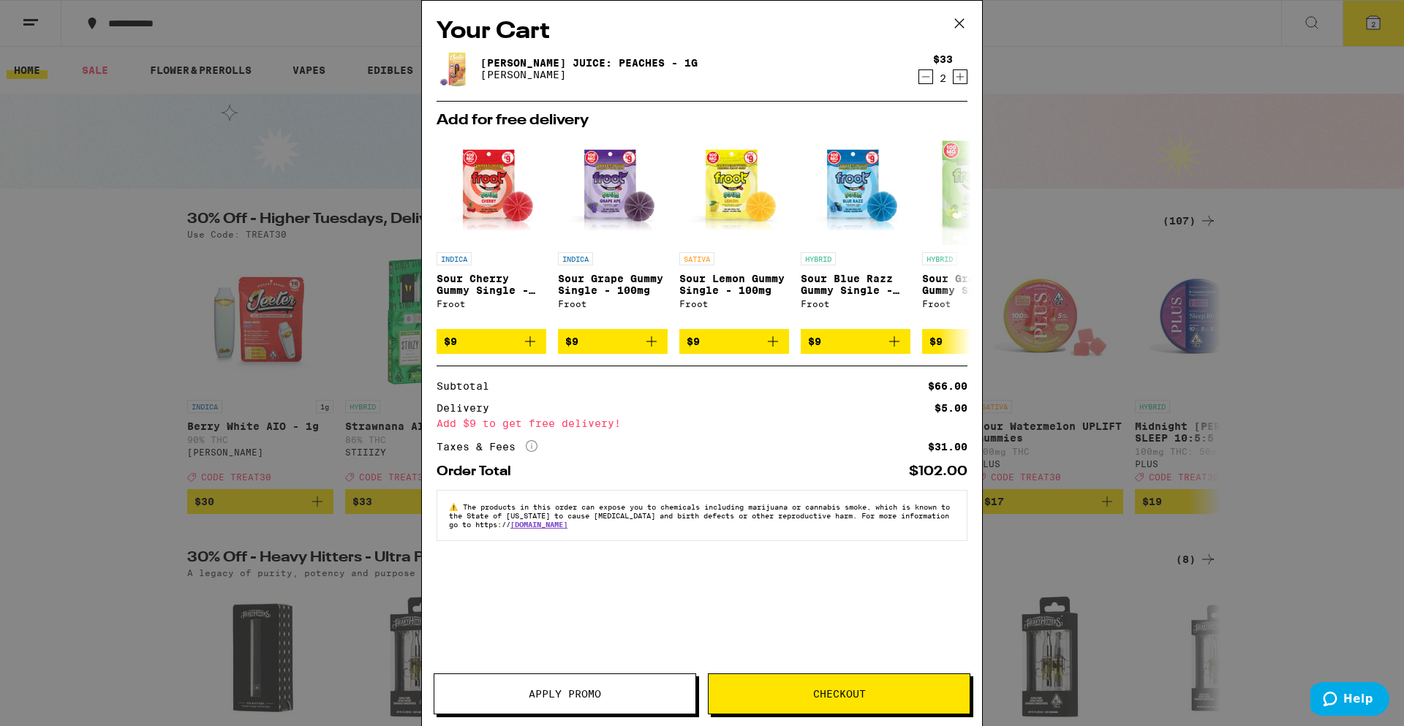
click at [927, 77] on icon "Decrement" at bounding box center [925, 77] width 13 height 18
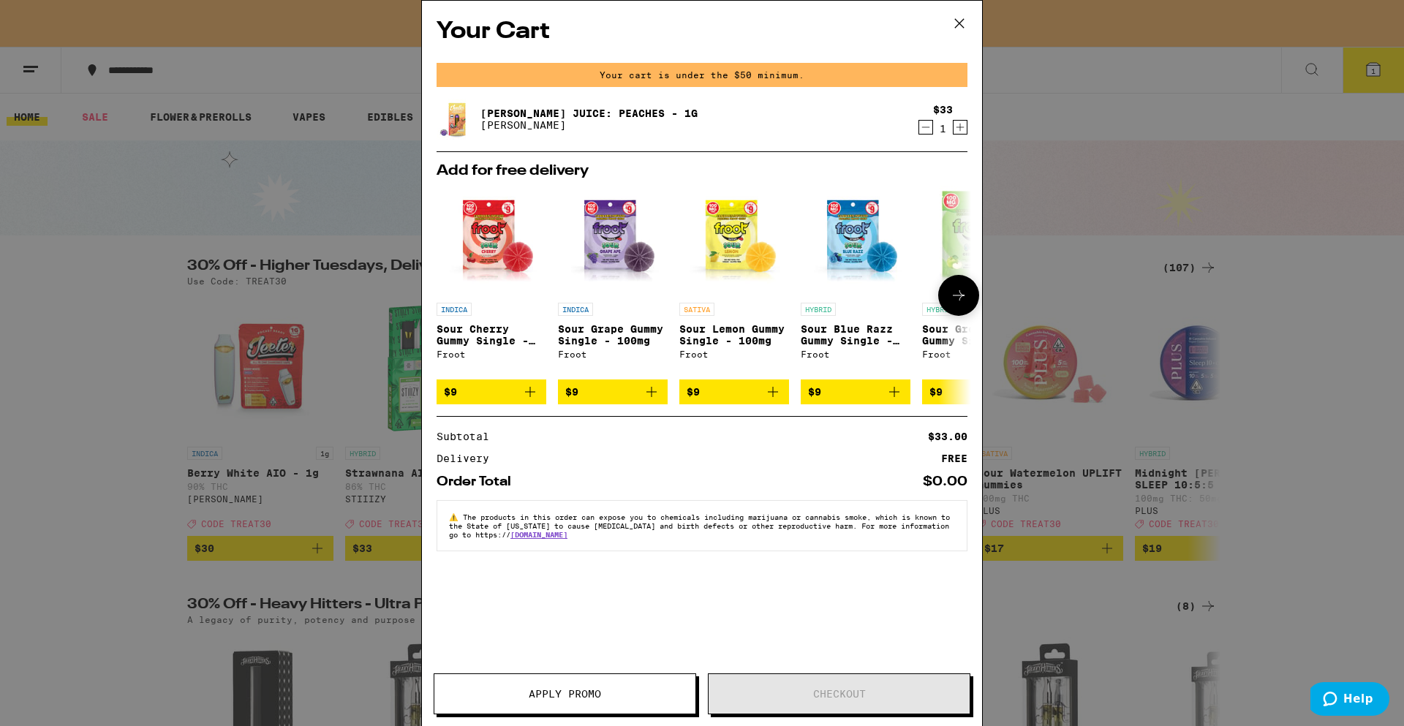
click at [956, 293] on icon at bounding box center [959, 296] width 18 height 18
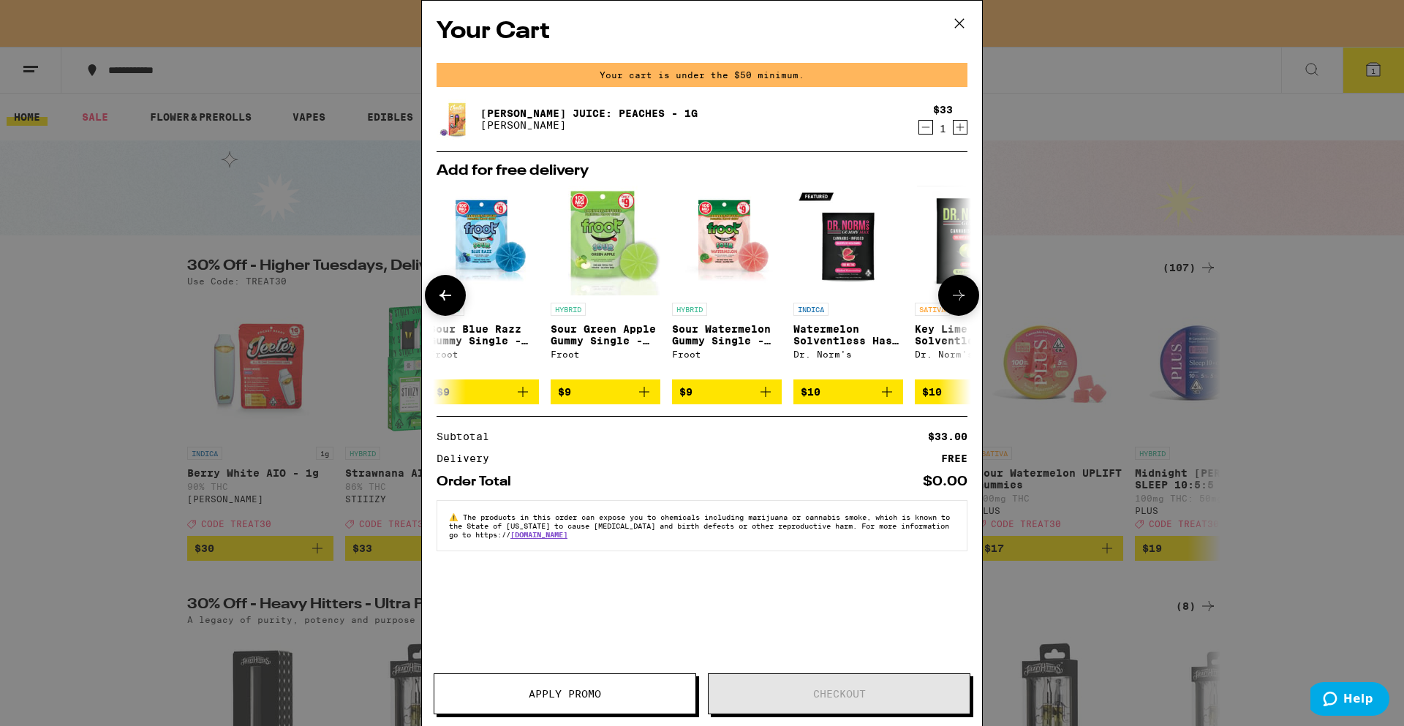
click at [956, 293] on icon at bounding box center [959, 296] width 18 height 18
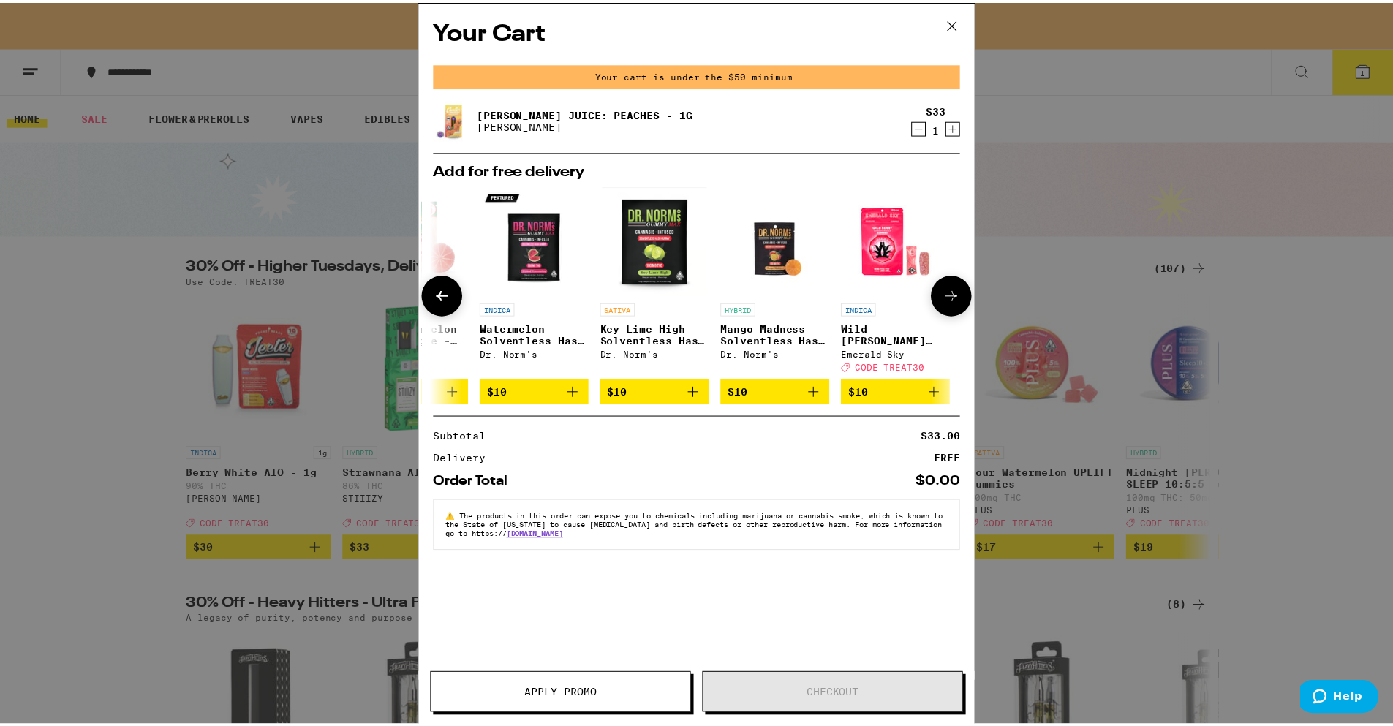
scroll to position [0, 683]
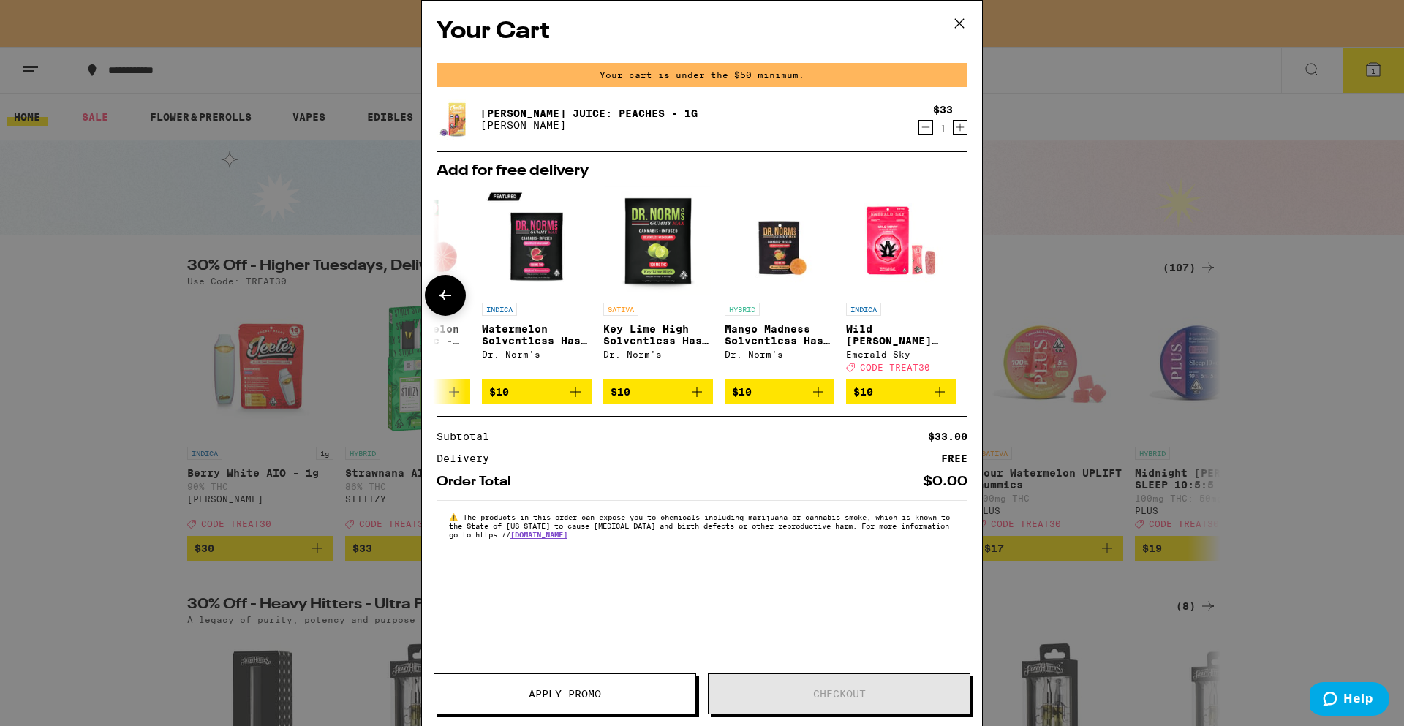
click at [956, 293] on div at bounding box center [958, 295] width 41 height 41
click at [954, 17] on icon at bounding box center [960, 23] width 22 height 22
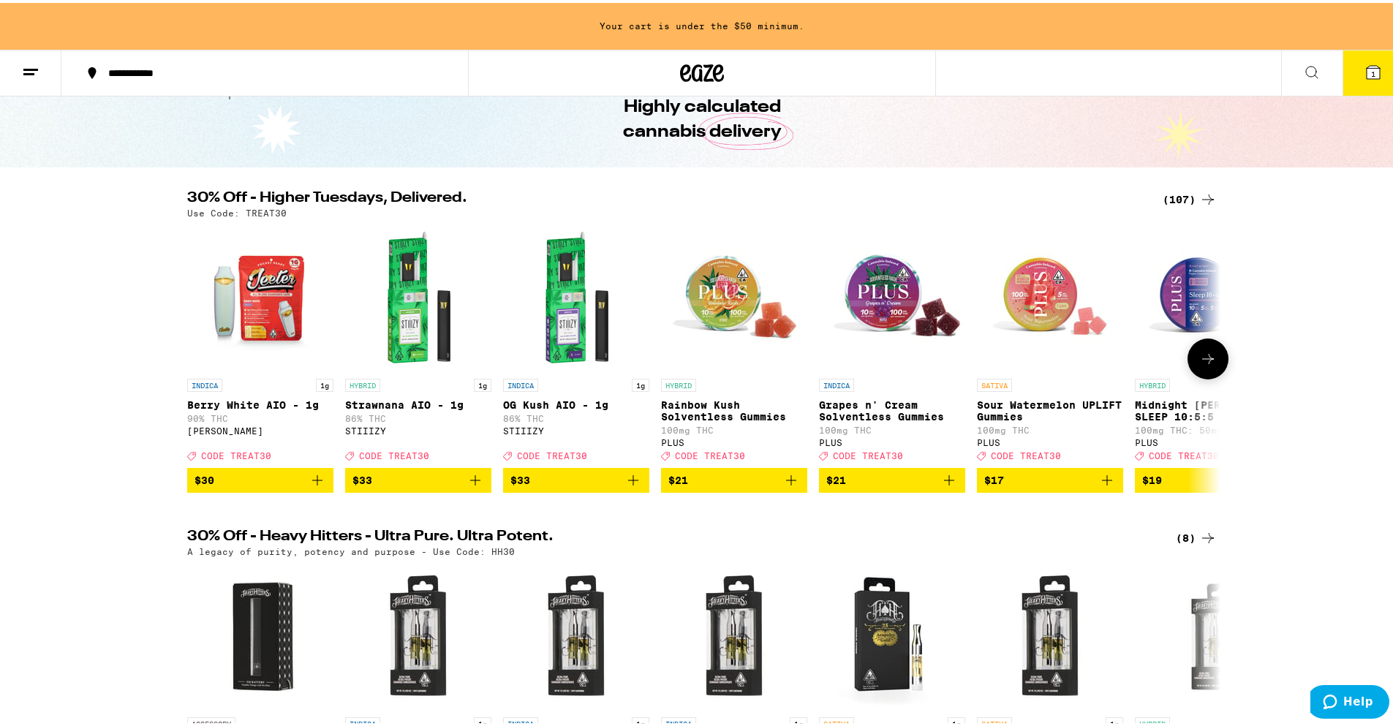
scroll to position [73, 0]
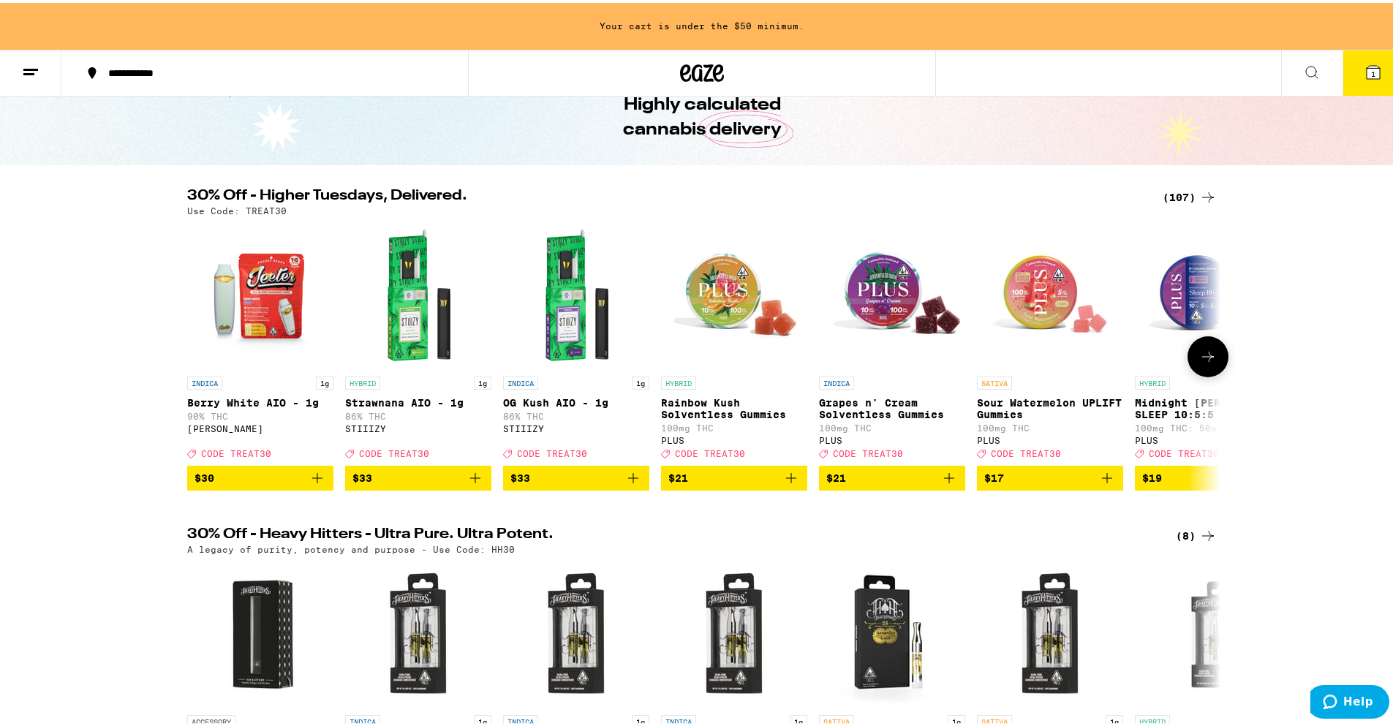
click at [1202, 359] on icon at bounding box center [1208, 354] width 12 height 10
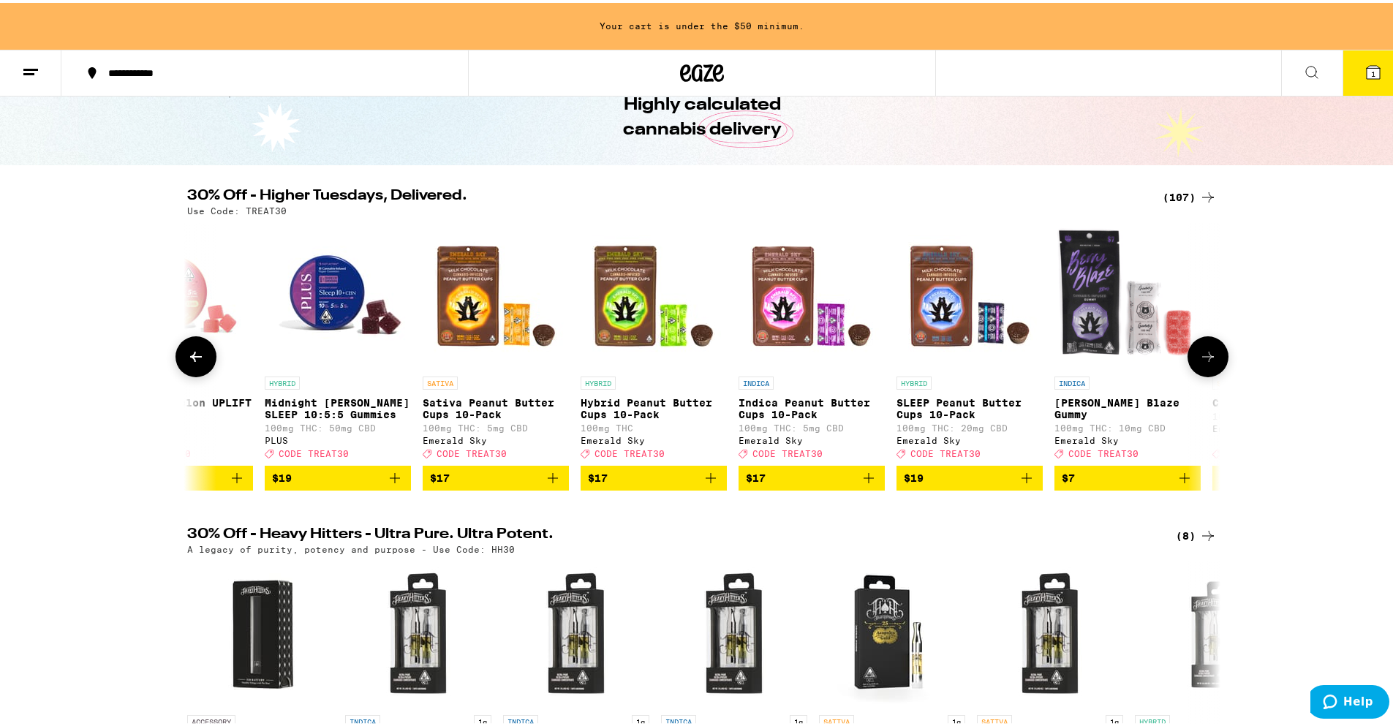
click at [1202, 362] on icon at bounding box center [1208, 354] width 18 height 18
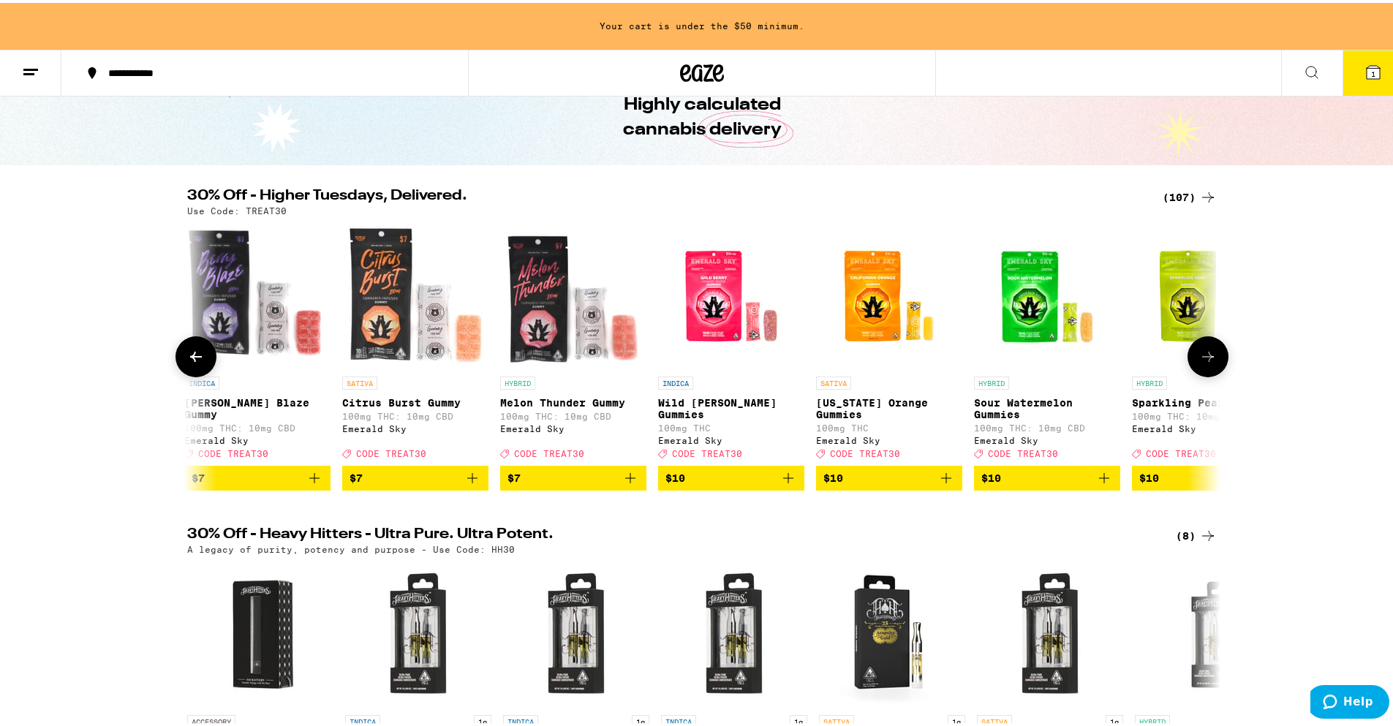
click at [1202, 362] on icon at bounding box center [1208, 354] width 18 height 18
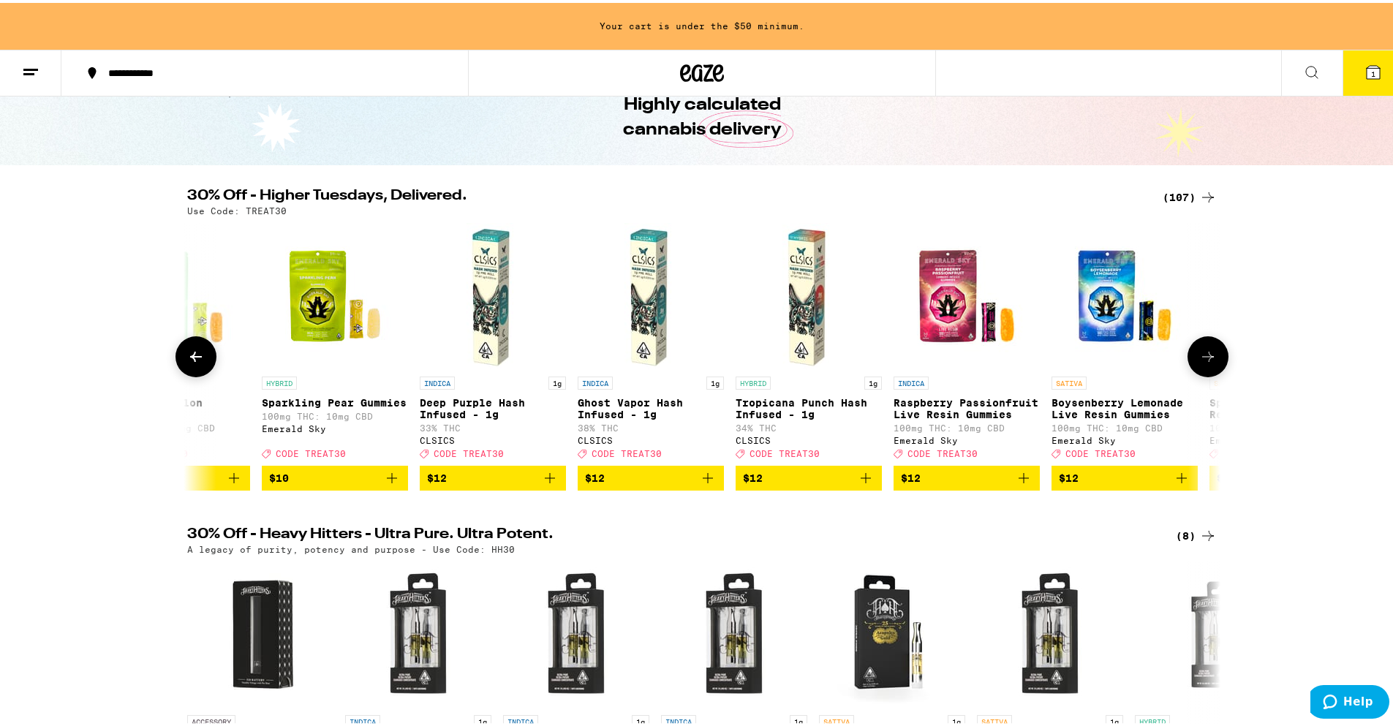
click at [1202, 362] on icon at bounding box center [1208, 354] width 18 height 18
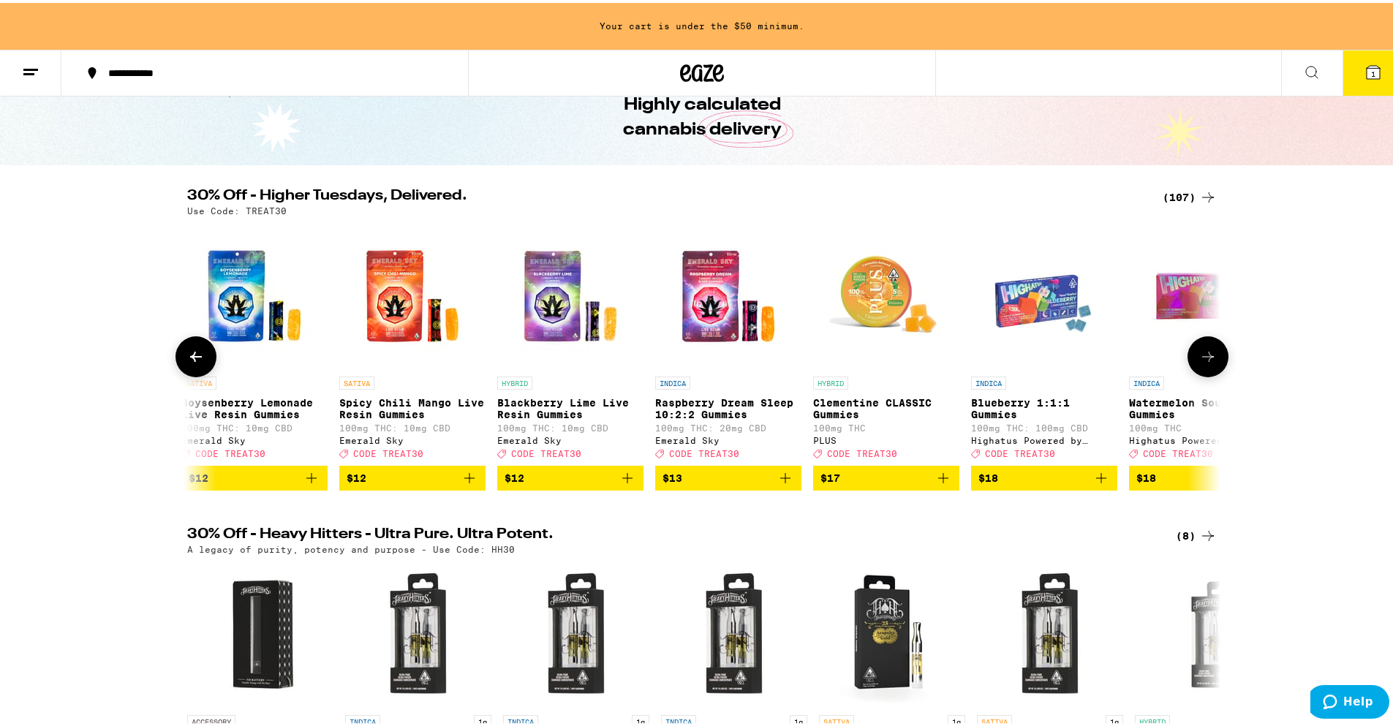
click at [1202, 362] on icon at bounding box center [1208, 354] width 18 height 18
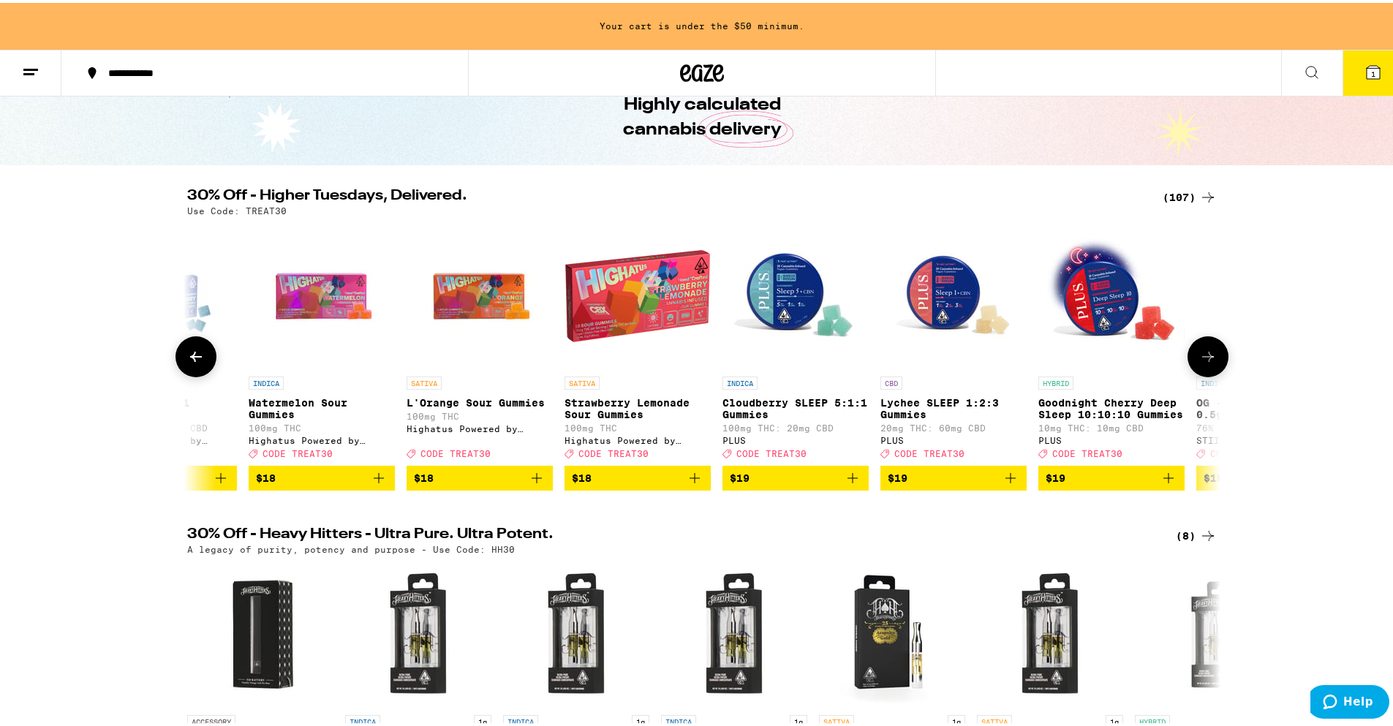
click at [1202, 362] on icon at bounding box center [1208, 354] width 18 height 18
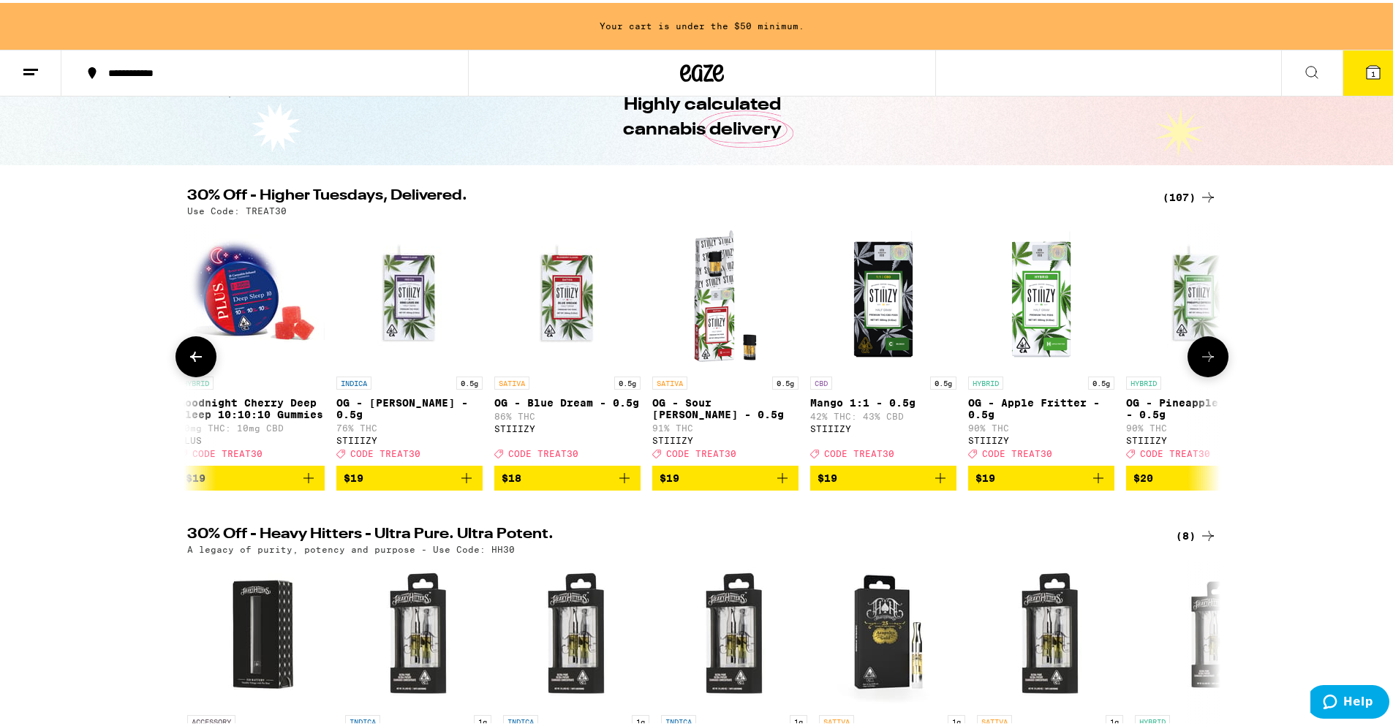
click at [1202, 362] on icon at bounding box center [1208, 354] width 18 height 18
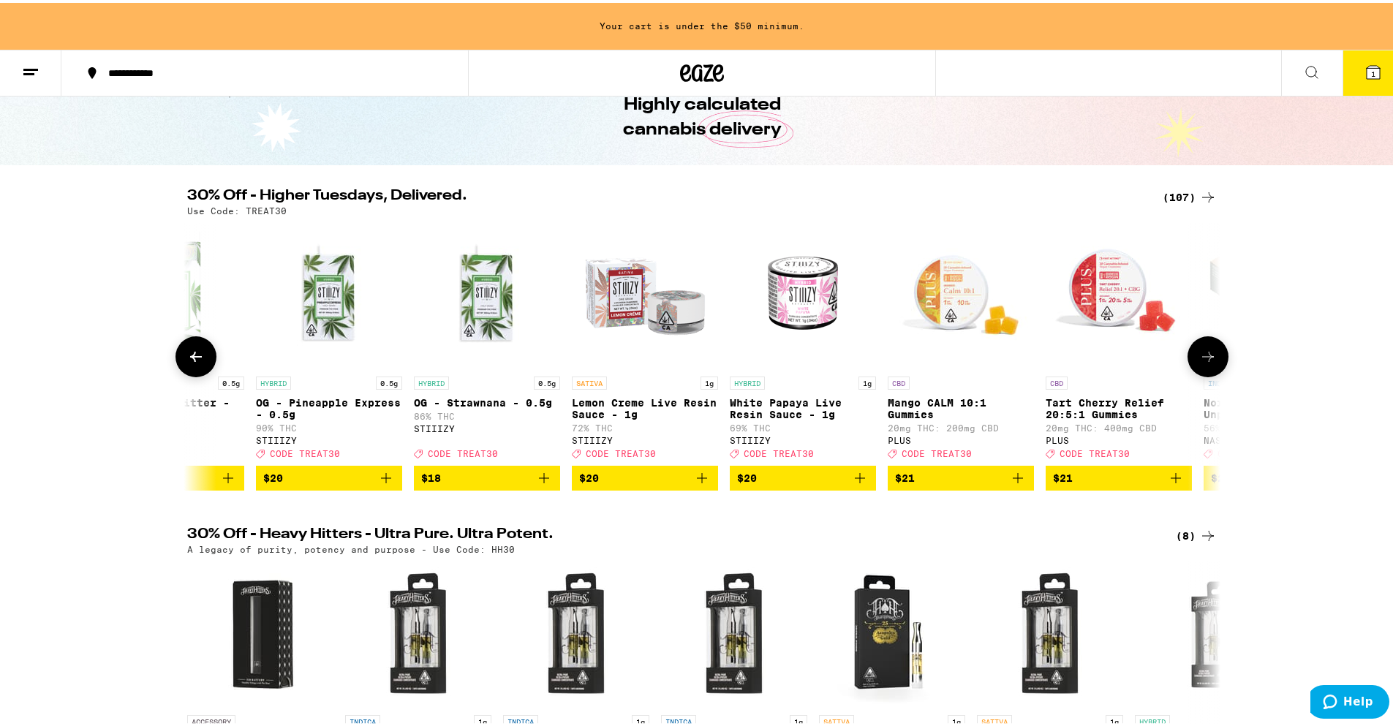
click at [1202, 362] on icon at bounding box center [1208, 354] width 18 height 18
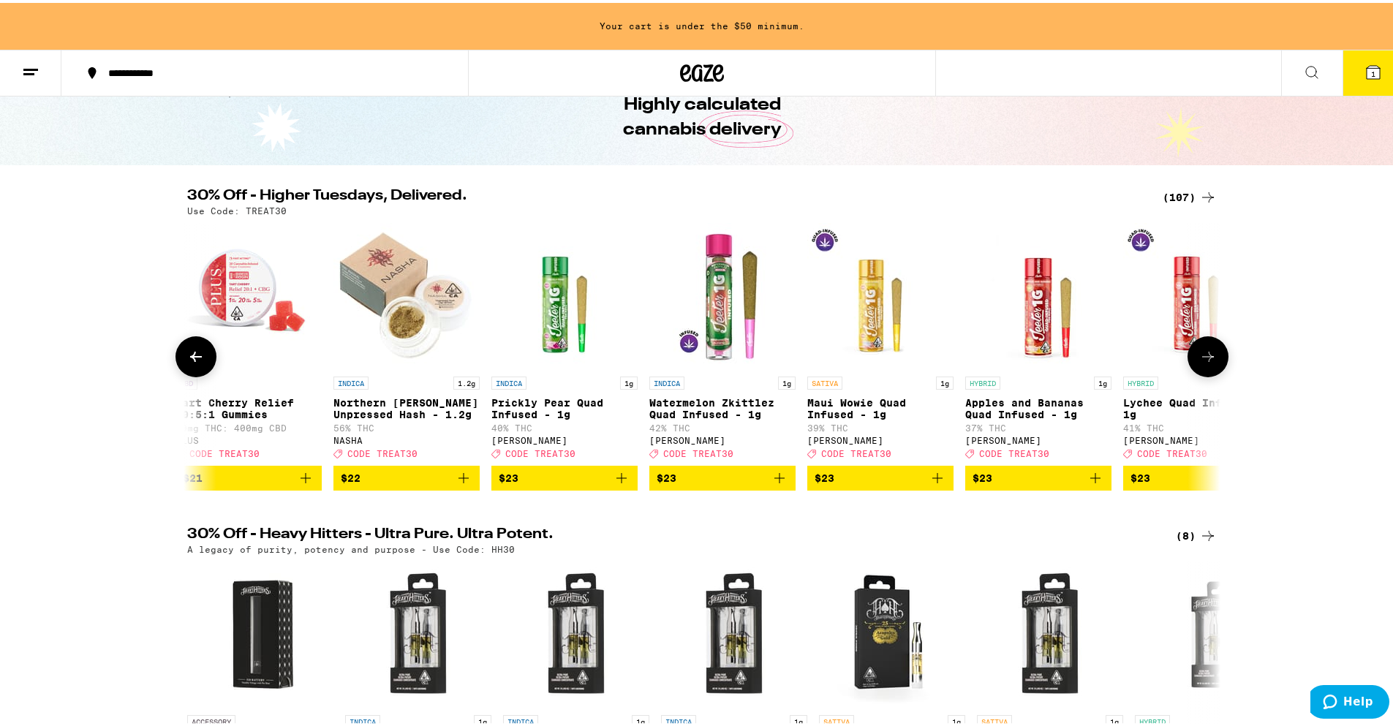
click at [1202, 362] on icon at bounding box center [1208, 354] width 18 height 18
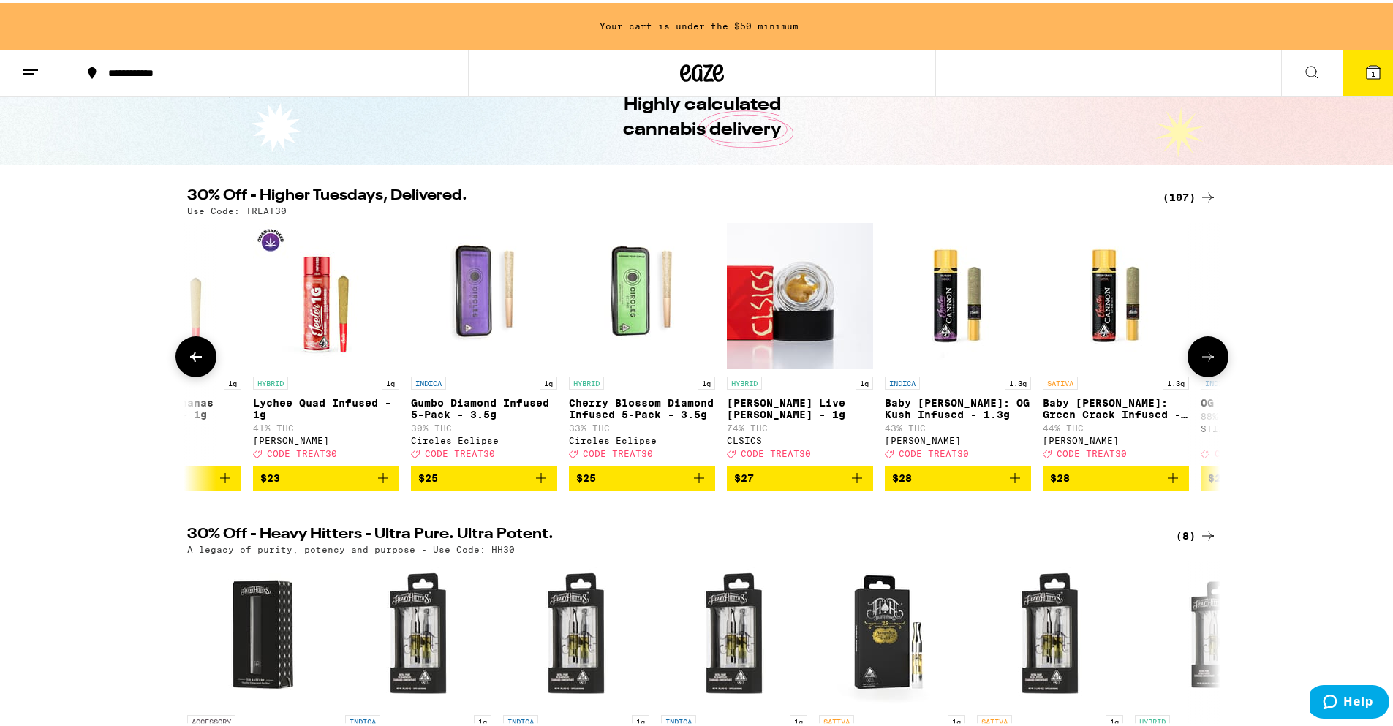
click at [1209, 351] on button at bounding box center [1208, 354] width 41 height 41
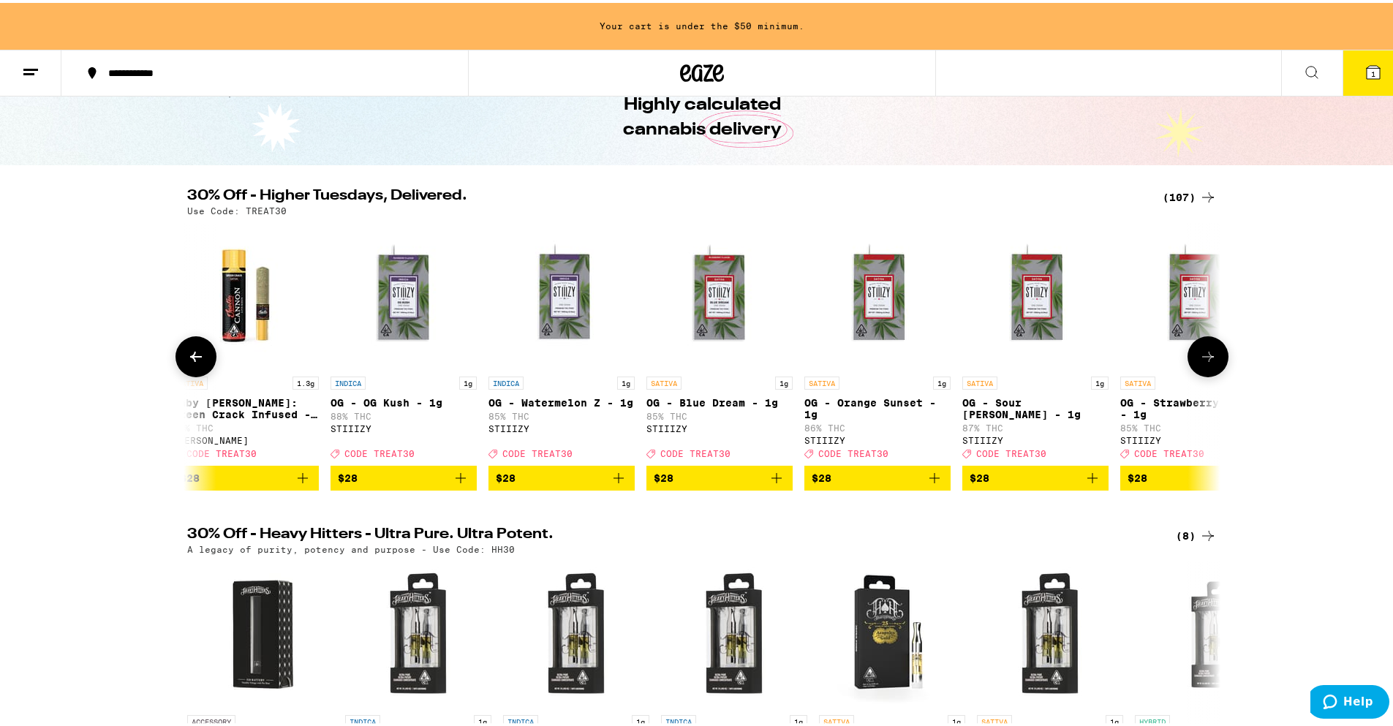
click at [1209, 353] on icon at bounding box center [1208, 354] width 18 height 18
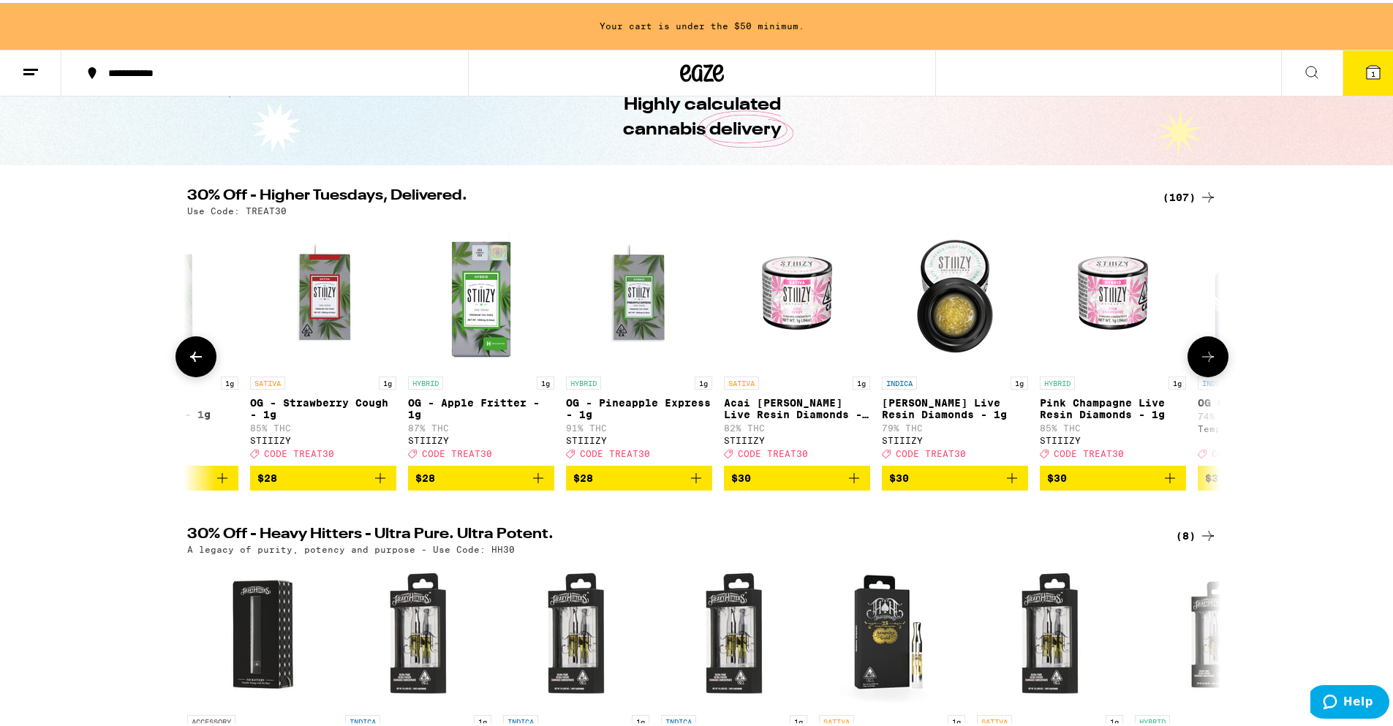
click at [1209, 353] on icon at bounding box center [1208, 354] width 18 height 18
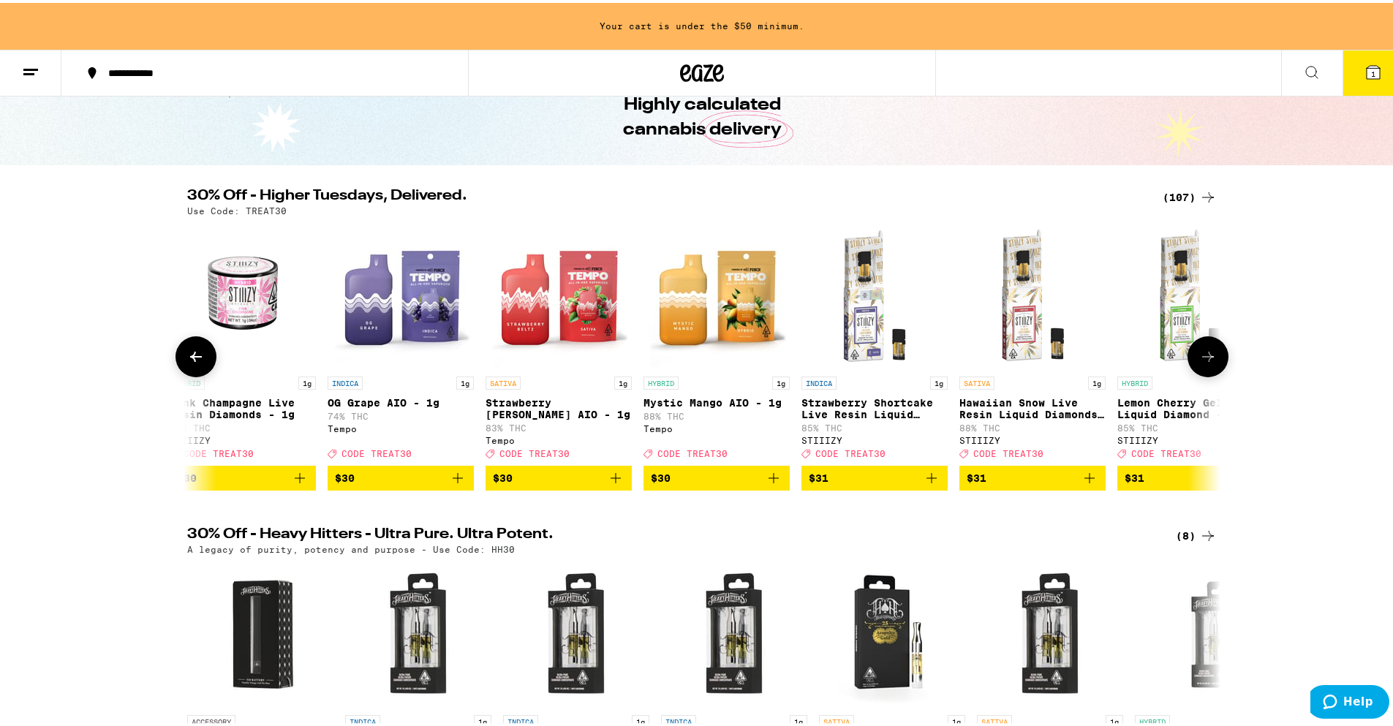
click at [1209, 353] on icon at bounding box center [1208, 354] width 18 height 18
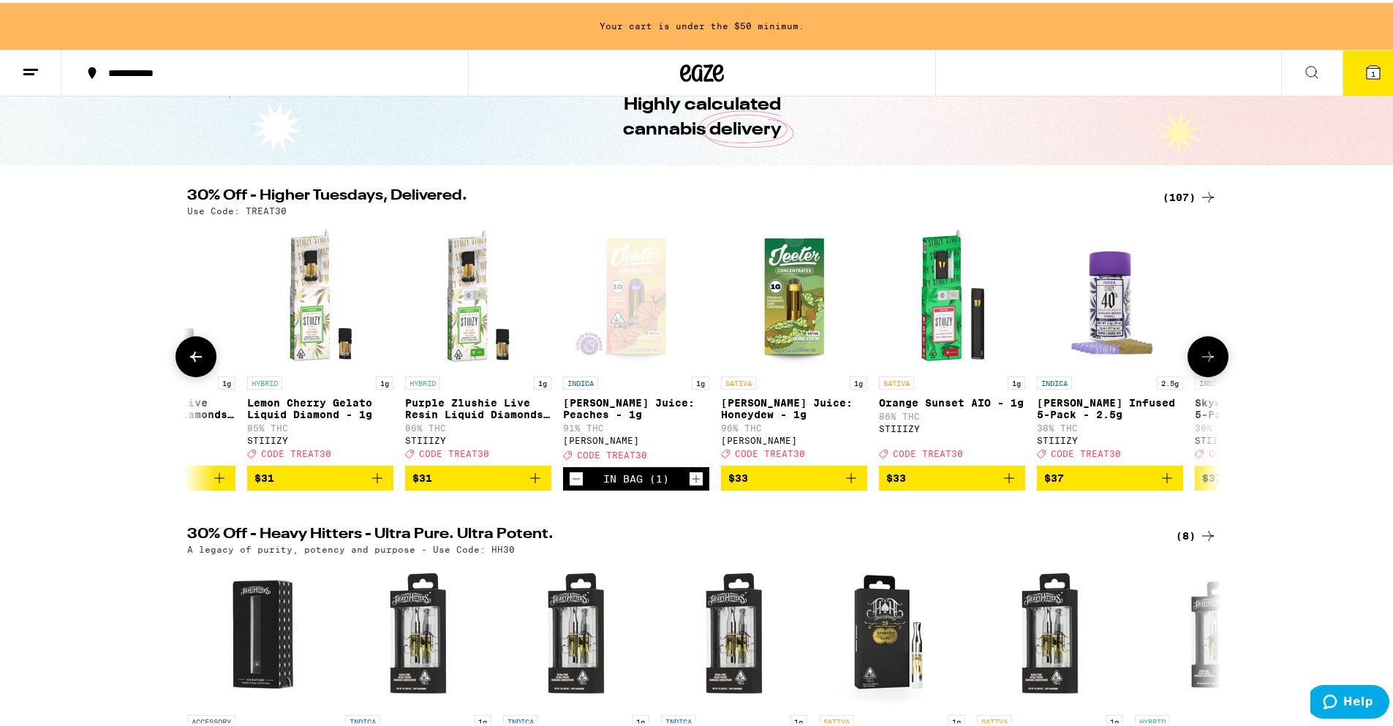
click at [1209, 353] on icon at bounding box center [1208, 354] width 18 height 18
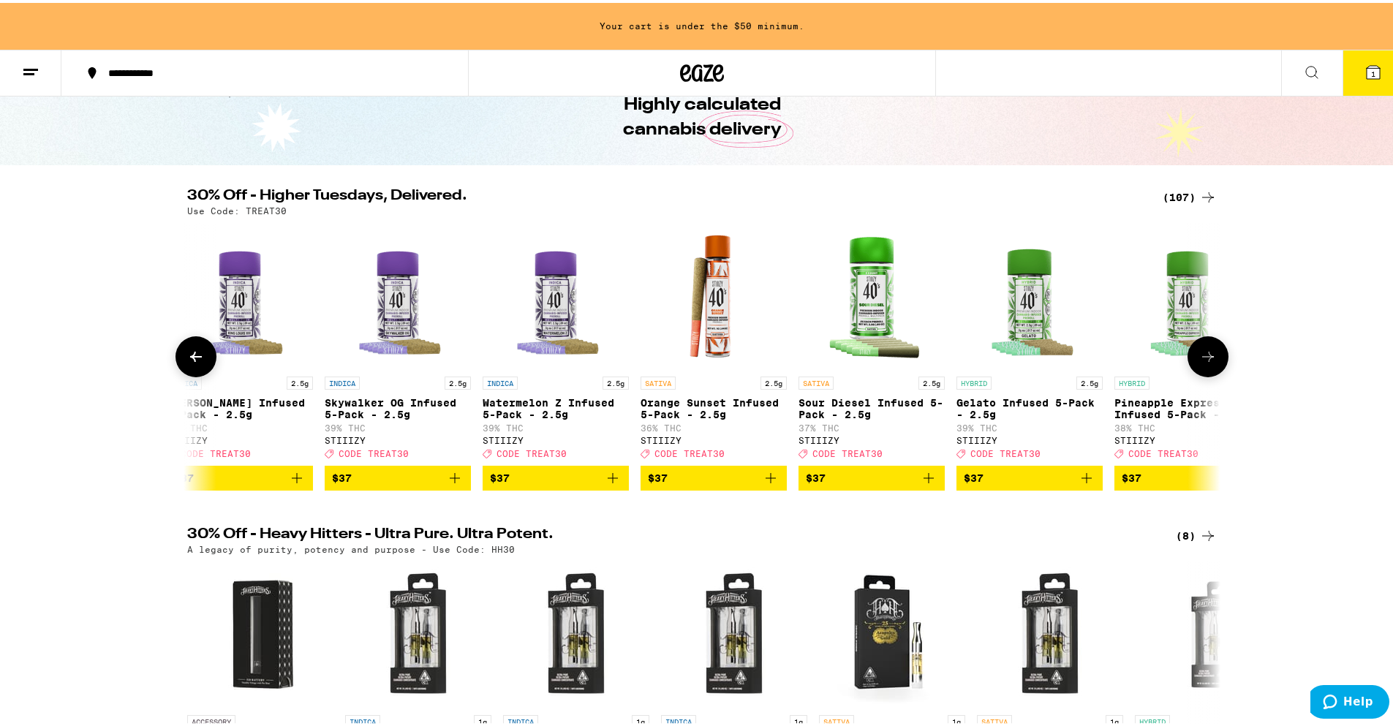
click at [1209, 353] on icon at bounding box center [1208, 354] width 18 height 18
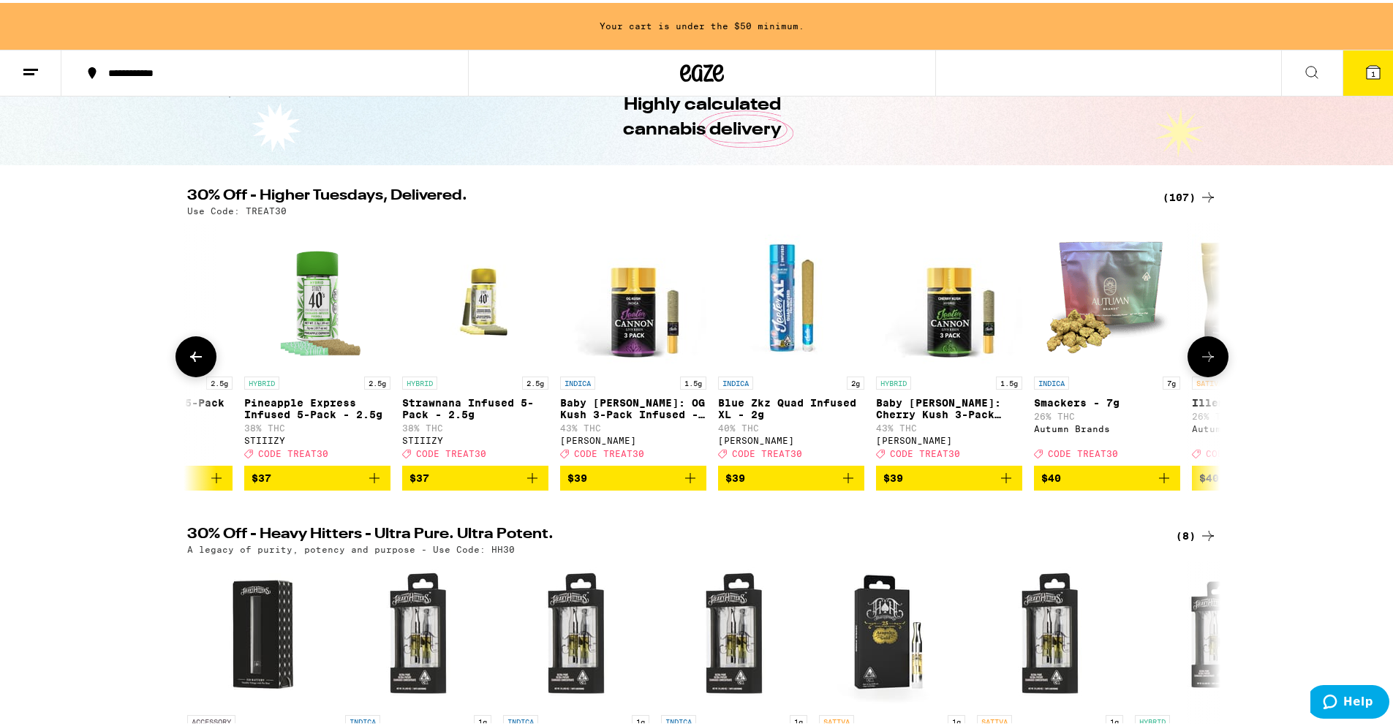
click at [1209, 353] on icon at bounding box center [1208, 354] width 18 height 18
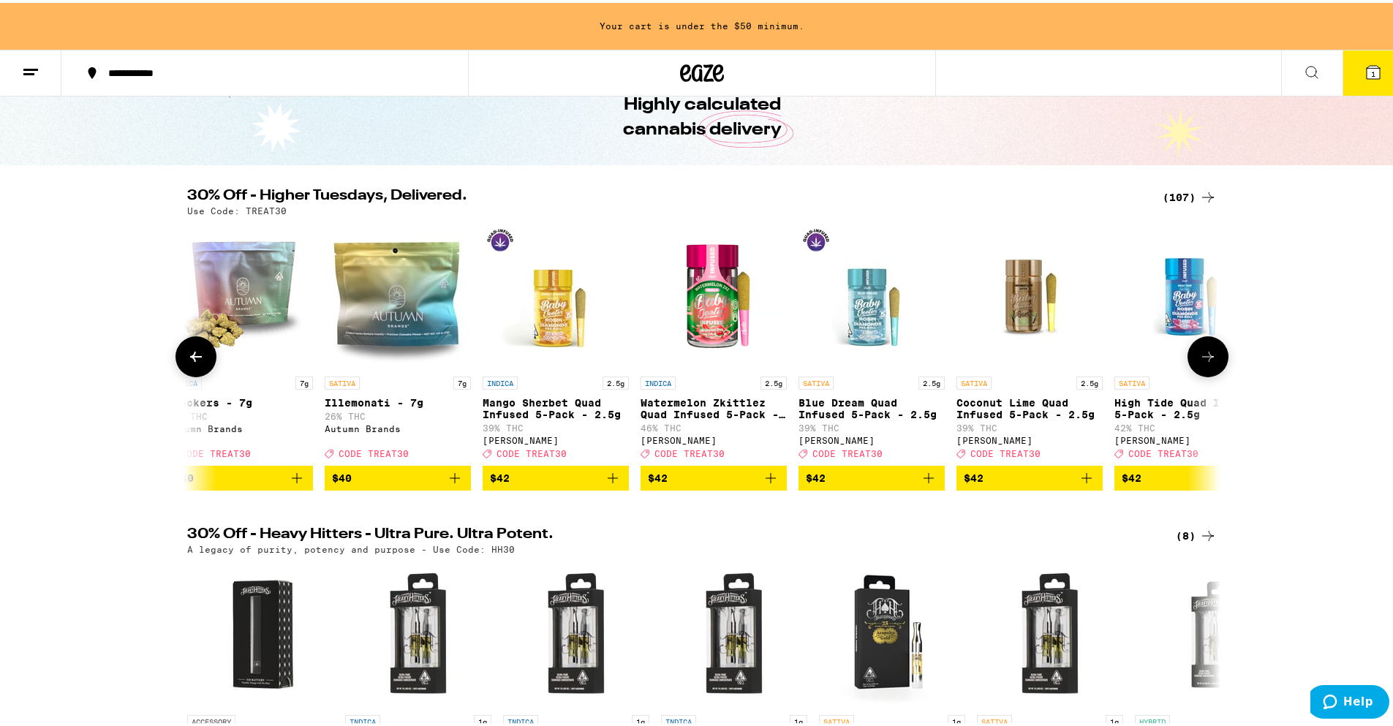
scroll to position [0, 13925]
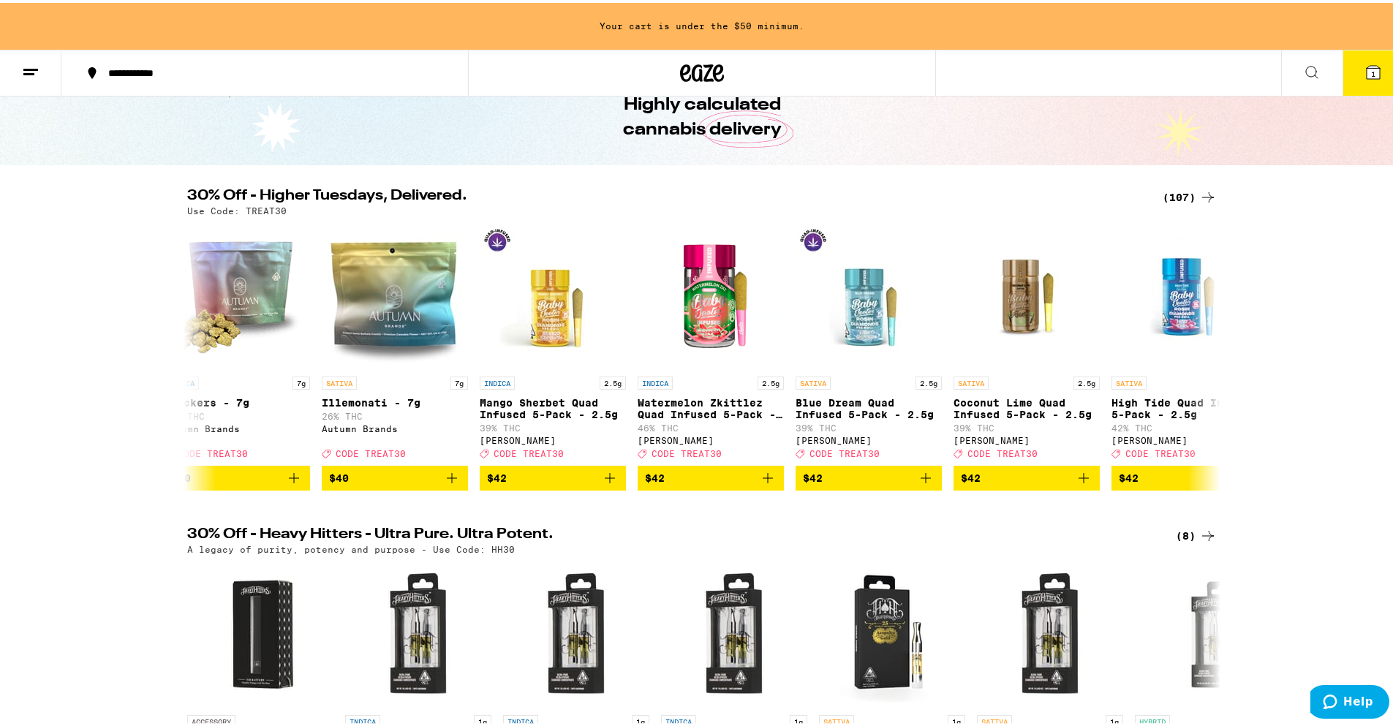
click at [1175, 186] on div "(107)" at bounding box center [1190, 195] width 54 height 18
click at [1175, 196] on div "(107)" at bounding box center [1190, 195] width 54 height 18
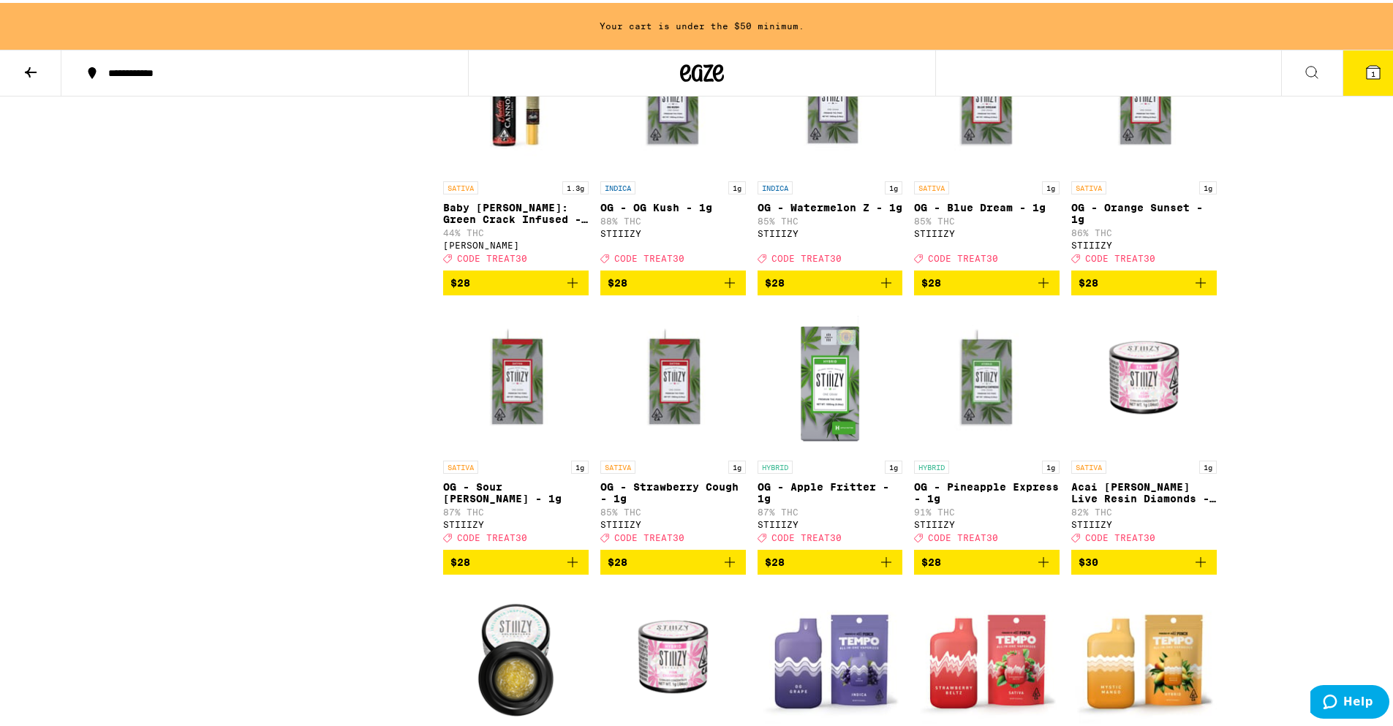
scroll to position [3291, 0]
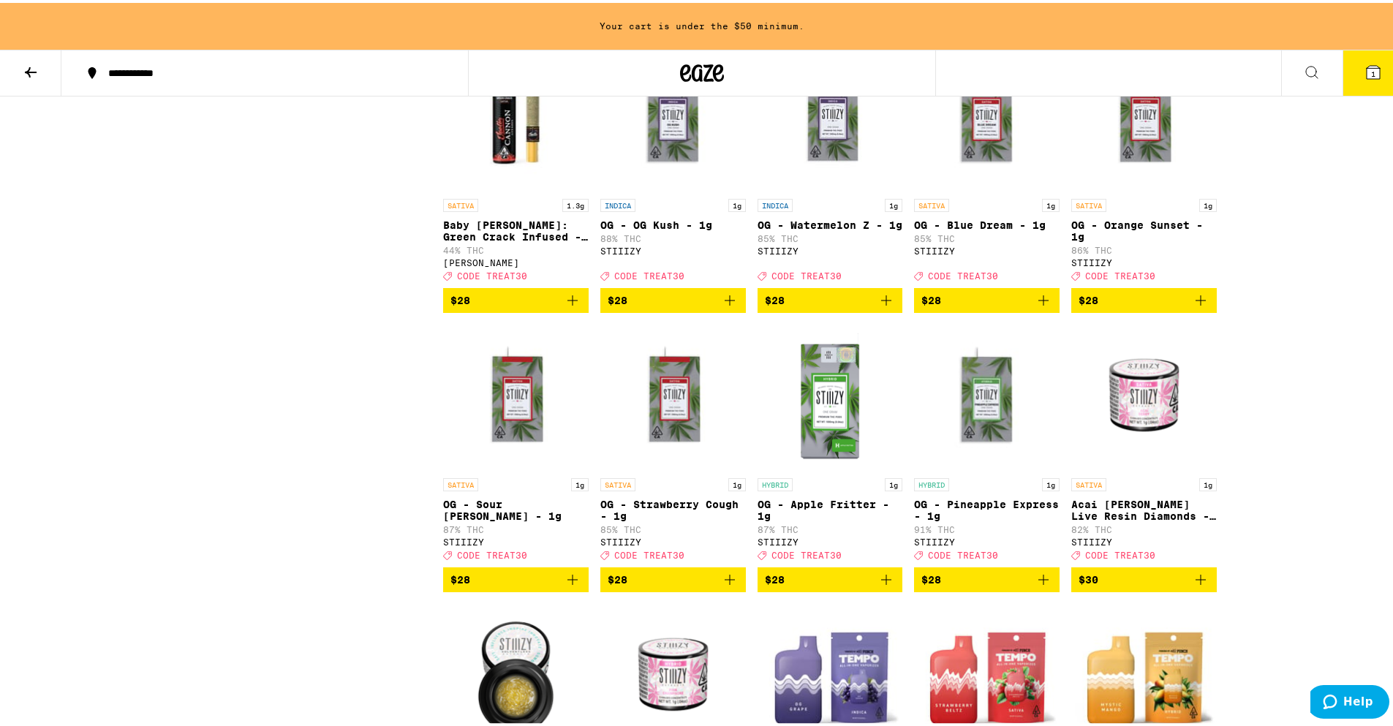
click at [680, 189] on img "Open page for OG - OG Kush - 1g from STIIIZY" at bounding box center [673, 115] width 146 height 146
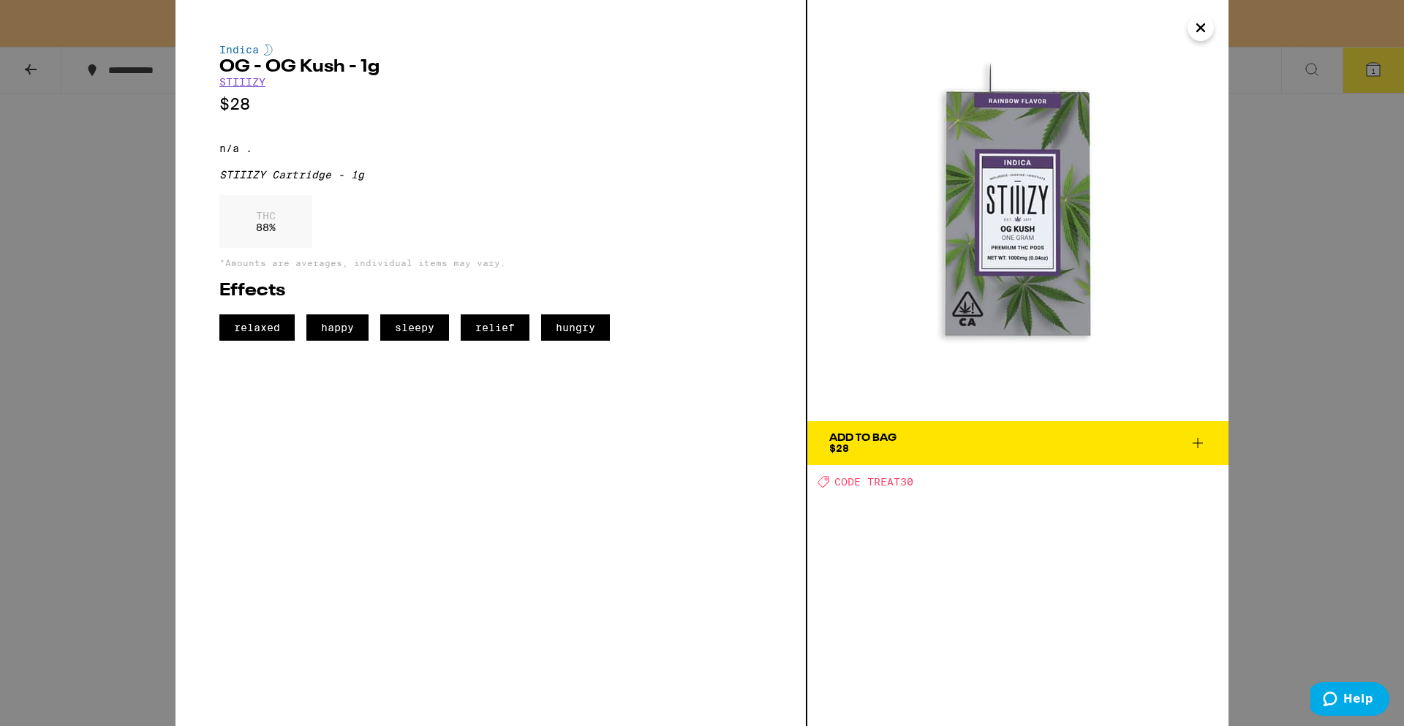
click at [1189, 24] on button "Close" at bounding box center [1201, 28] width 26 height 26
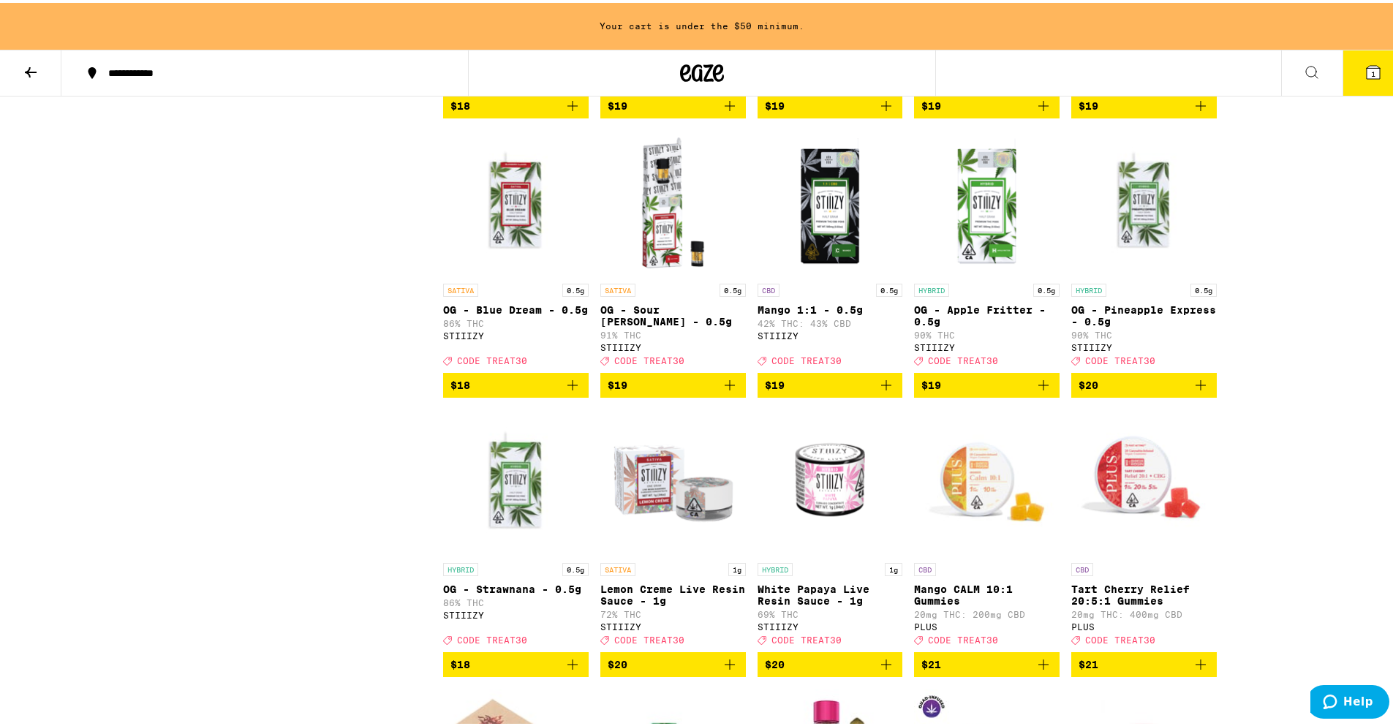
scroll to position [1828, 0]
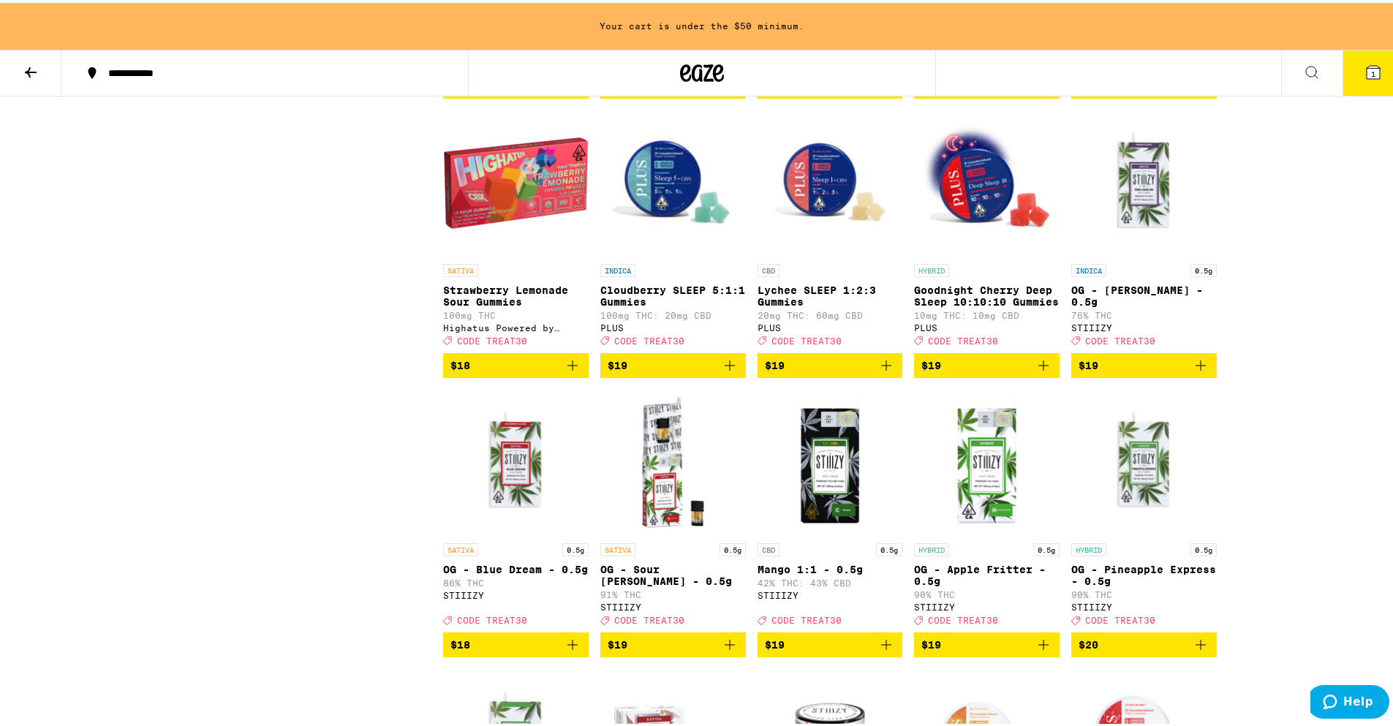
click at [676, 372] on span "$19" at bounding box center [673, 363] width 131 height 18
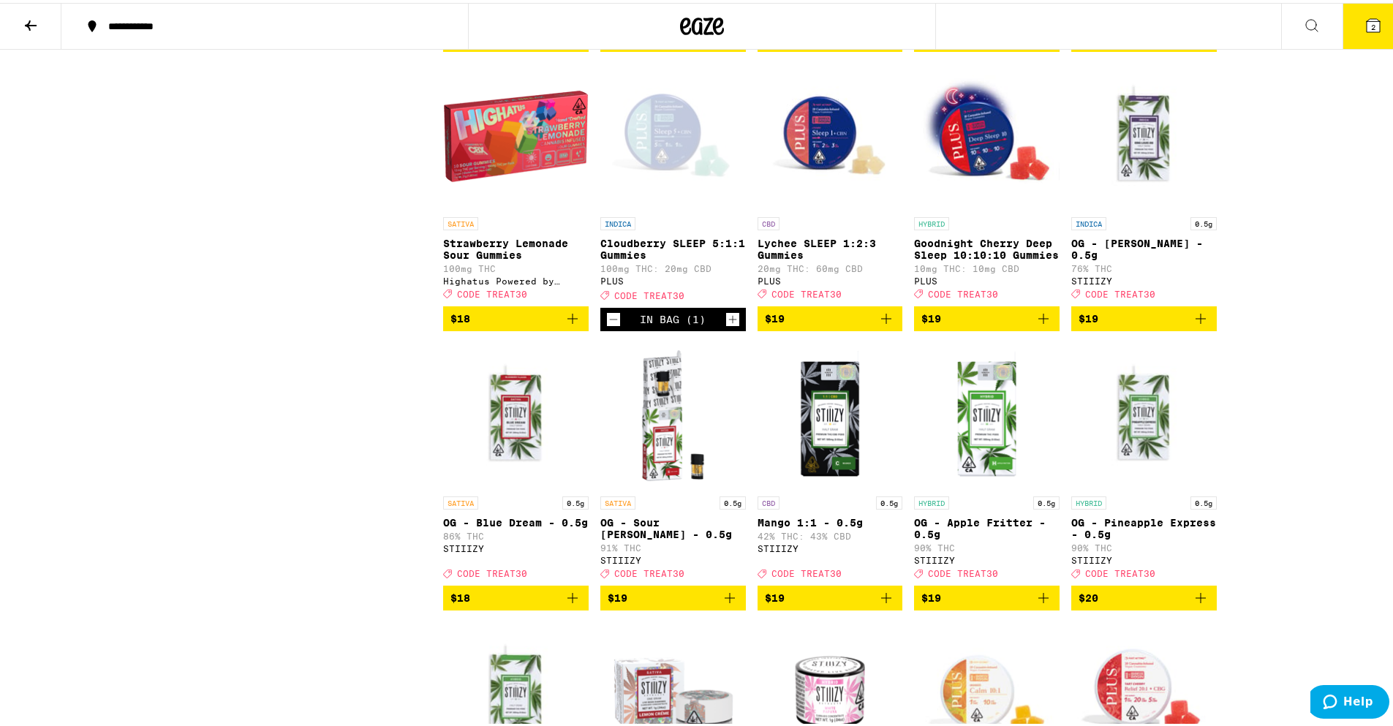
scroll to position [1782, 0]
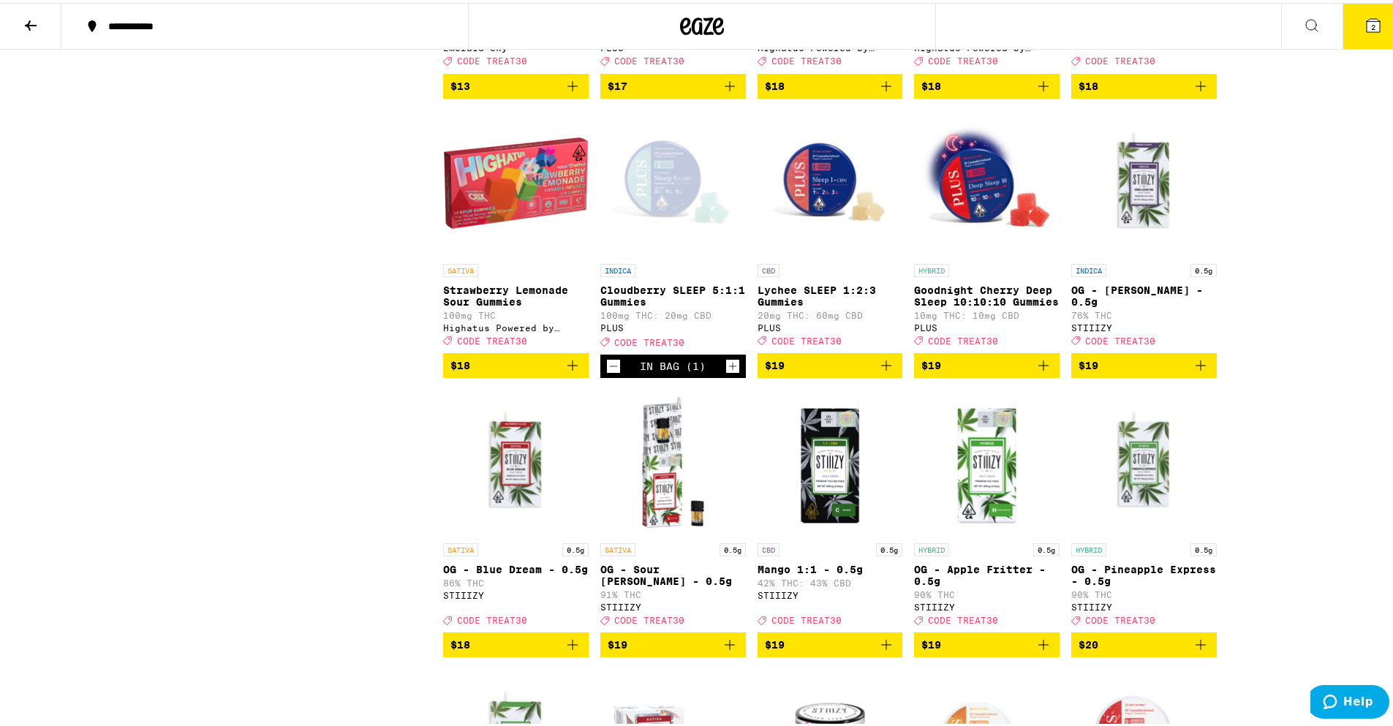
click at [1367, 24] on icon at bounding box center [1373, 22] width 13 height 13
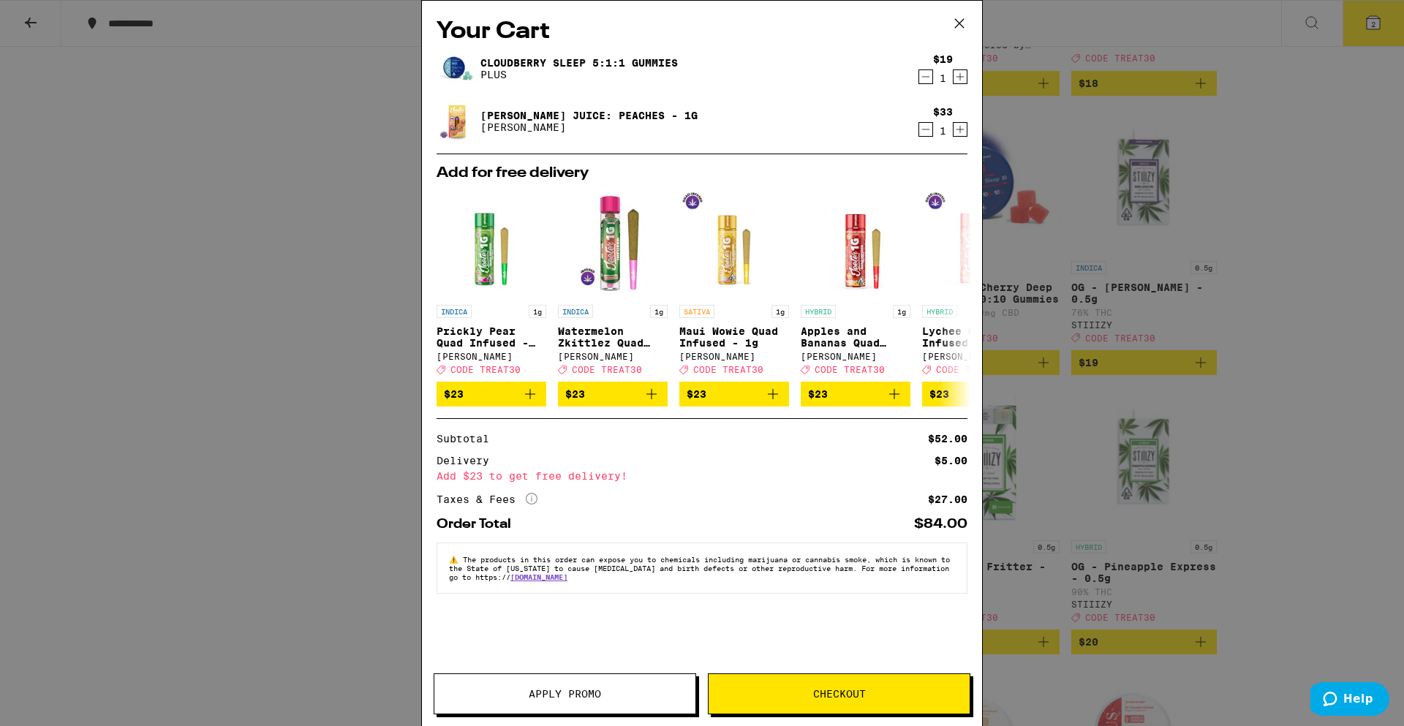
click at [549, 694] on span "Apply Promo" at bounding box center [565, 694] width 72 height 10
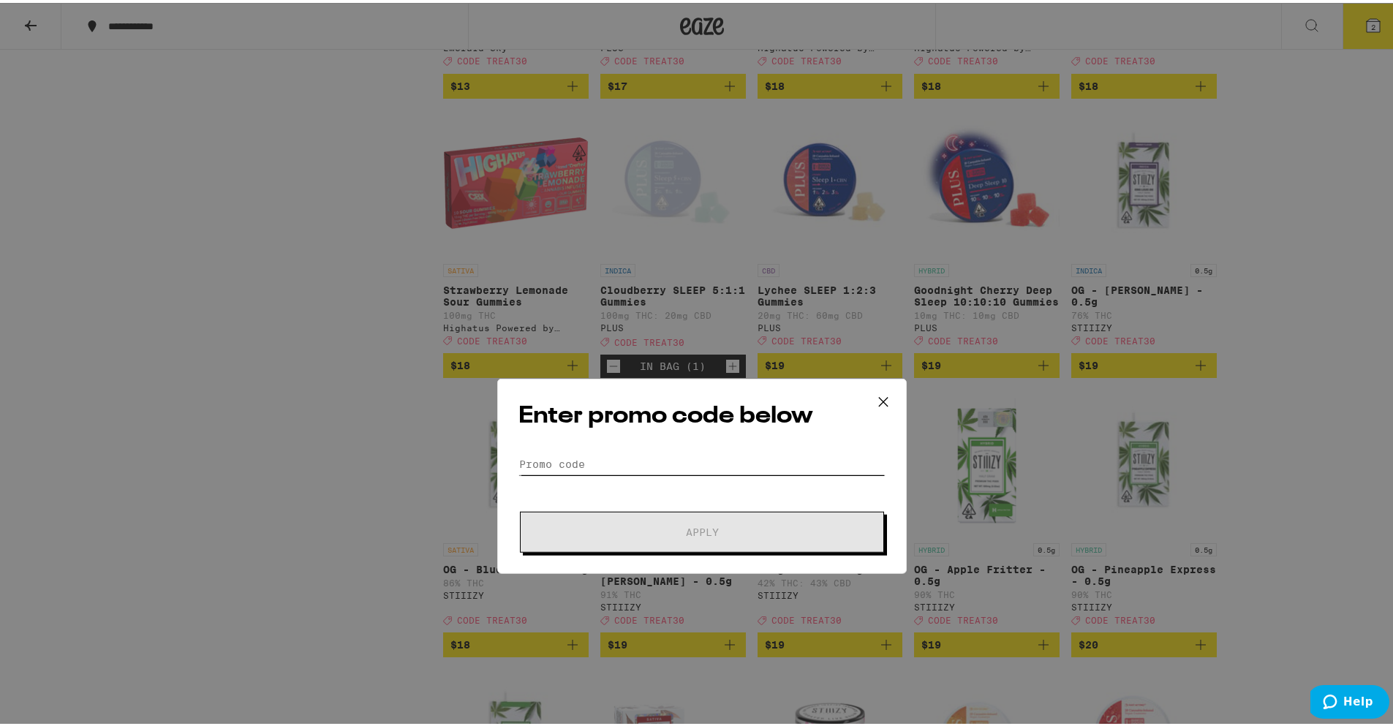
click at [593, 350] on input "Promo Code" at bounding box center [702, 351] width 367 height 22
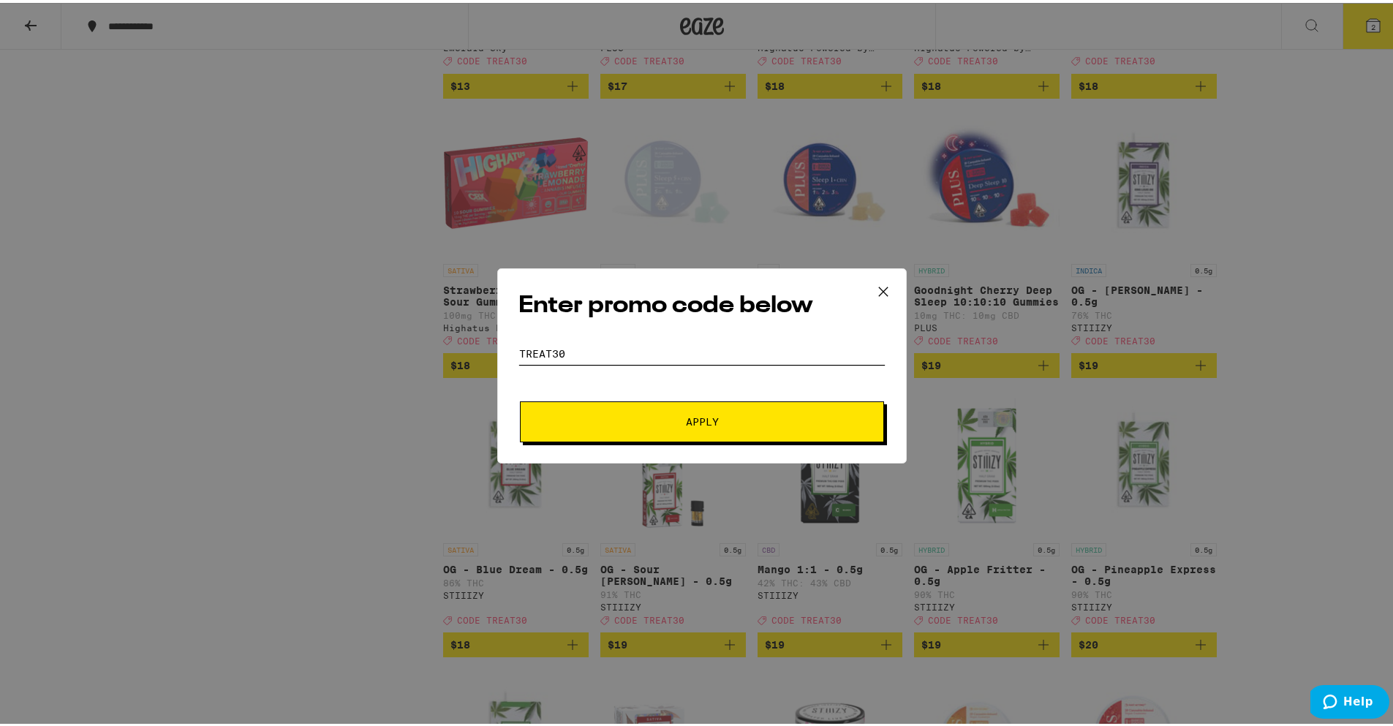
type input "treat30"
click at [663, 429] on button "Apply" at bounding box center [702, 419] width 364 height 41
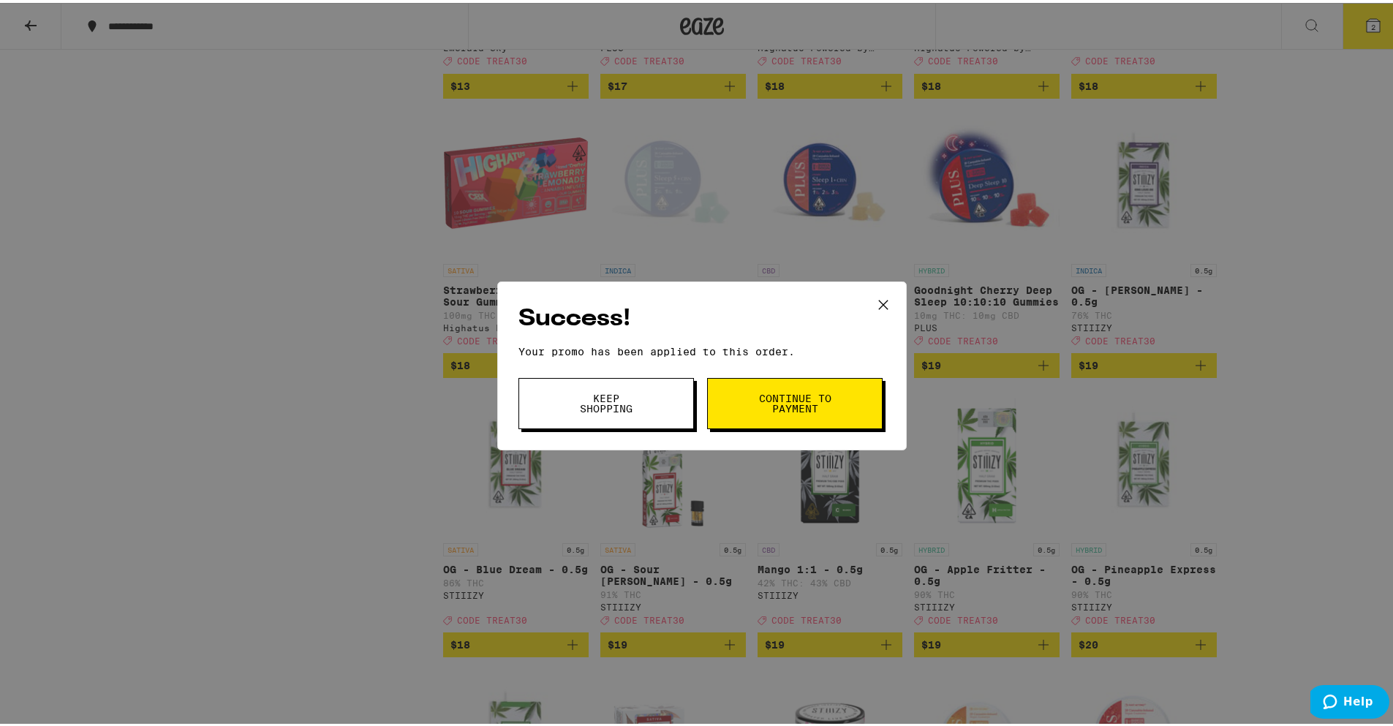
click at [809, 399] on span "Continue to payment" at bounding box center [795, 401] width 75 height 20
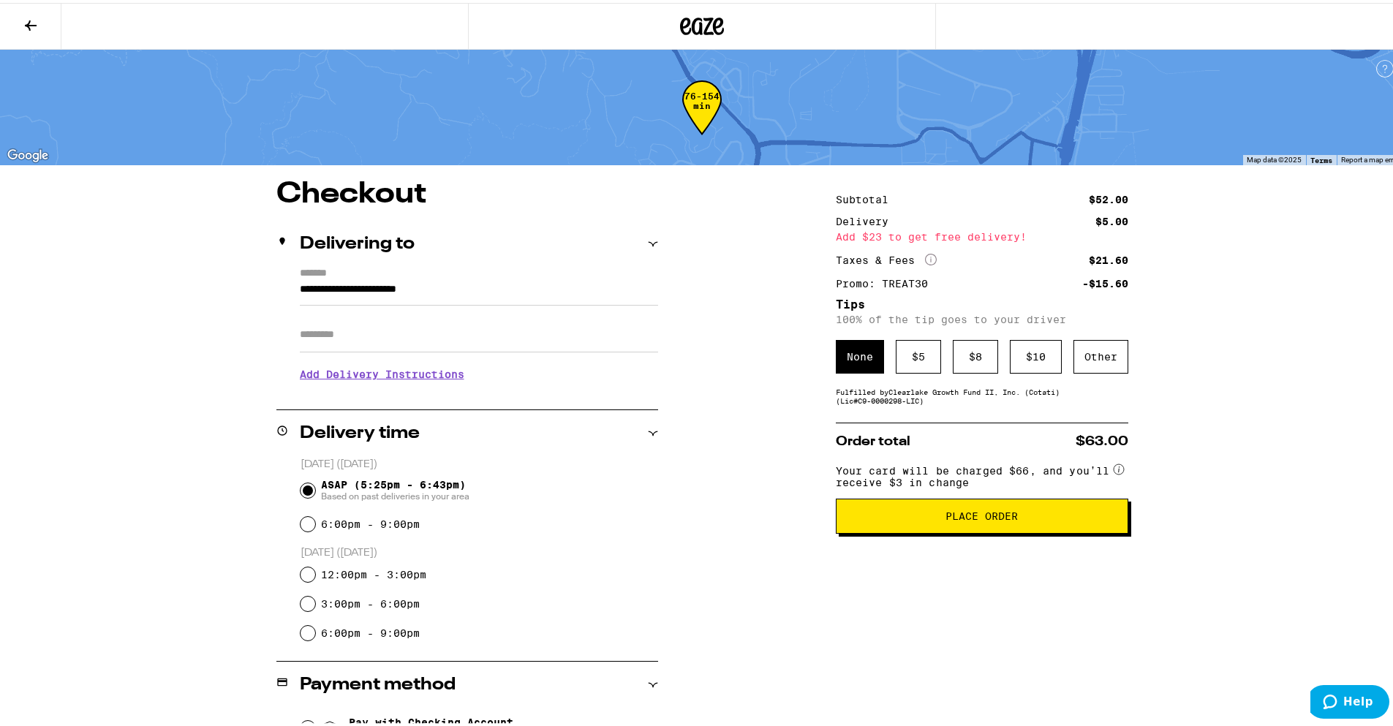
click at [968, 519] on span "Place Order" at bounding box center [982, 513] width 72 height 10
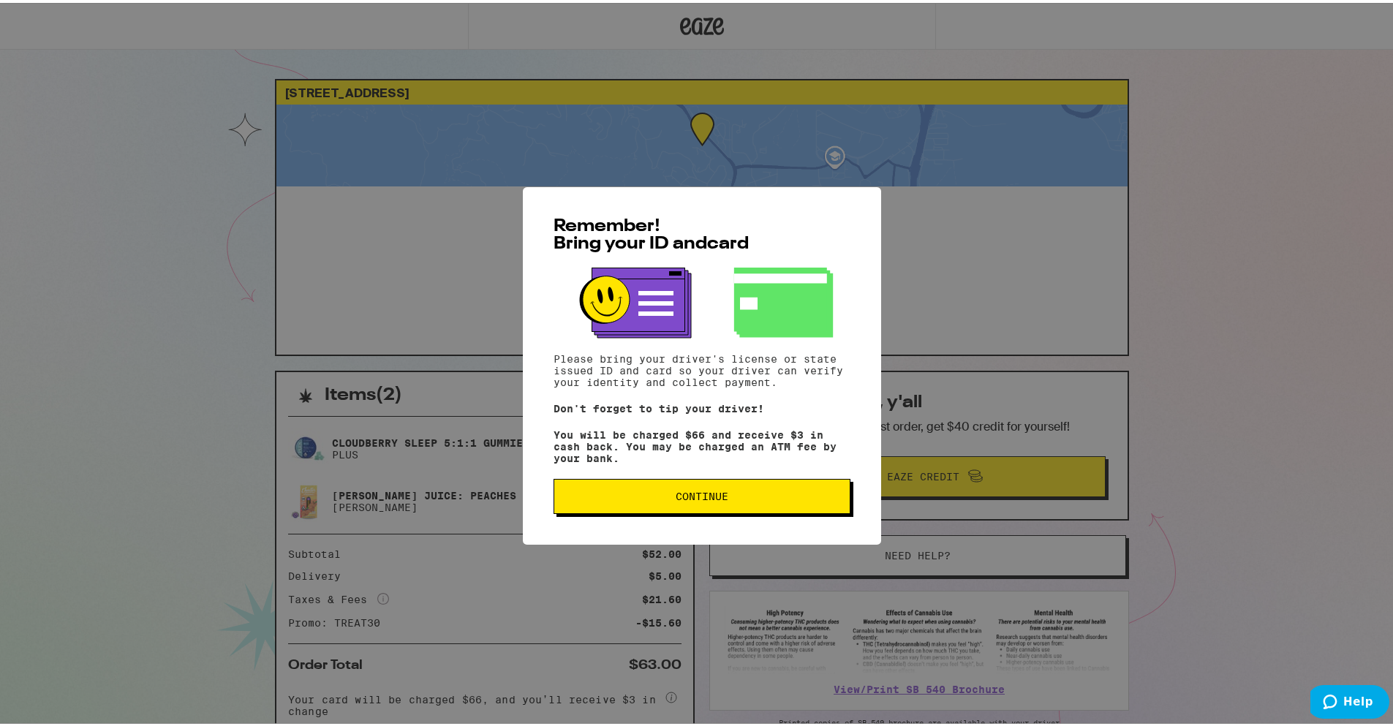
click at [717, 493] on span "Continue" at bounding box center [702, 494] width 53 height 10
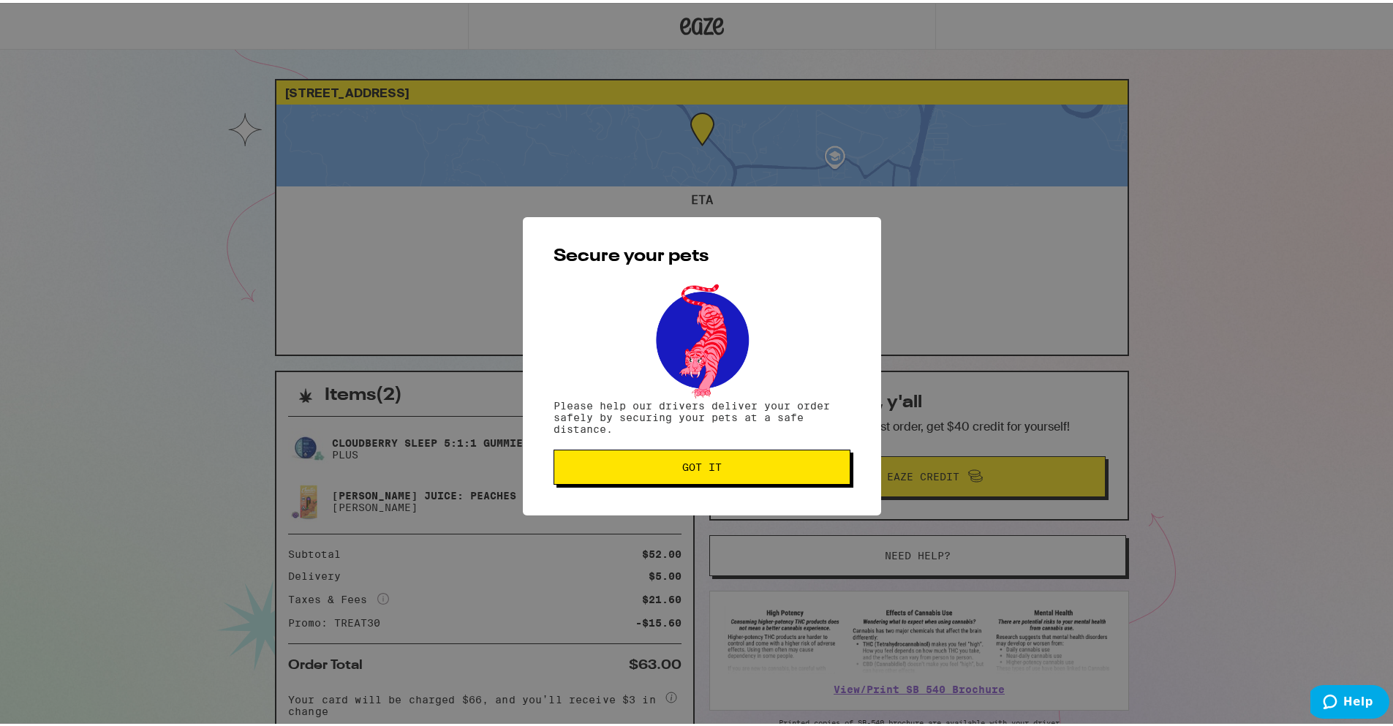
click at [653, 462] on span "Got it" at bounding box center [702, 464] width 272 height 10
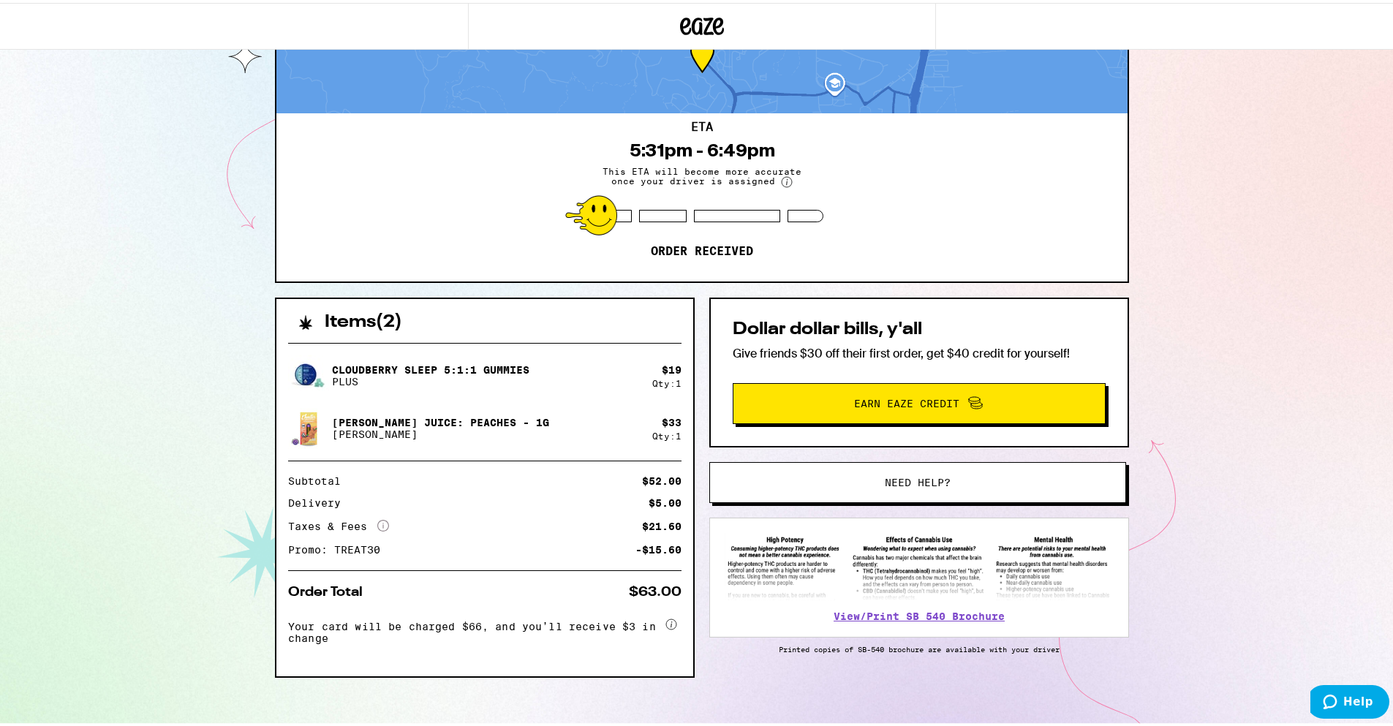
scroll to position [83, 0]
